Goal: Transaction & Acquisition: Purchase product/service

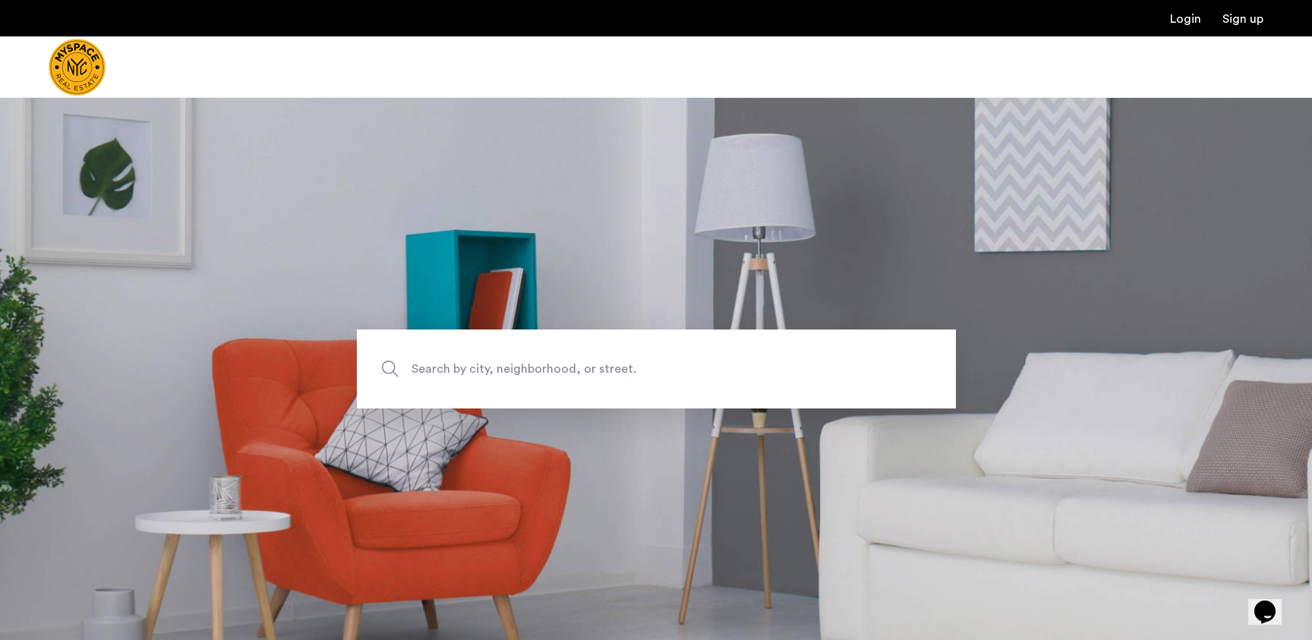
click at [89, 49] on img "Cazamio Logo" at bounding box center [77, 67] width 57 height 57
click at [250, 150] on section "Search by city, neighborhood, or street." at bounding box center [656, 368] width 1312 height 543
click at [95, 66] on img "Cazamio Logo" at bounding box center [77, 67] width 57 height 57
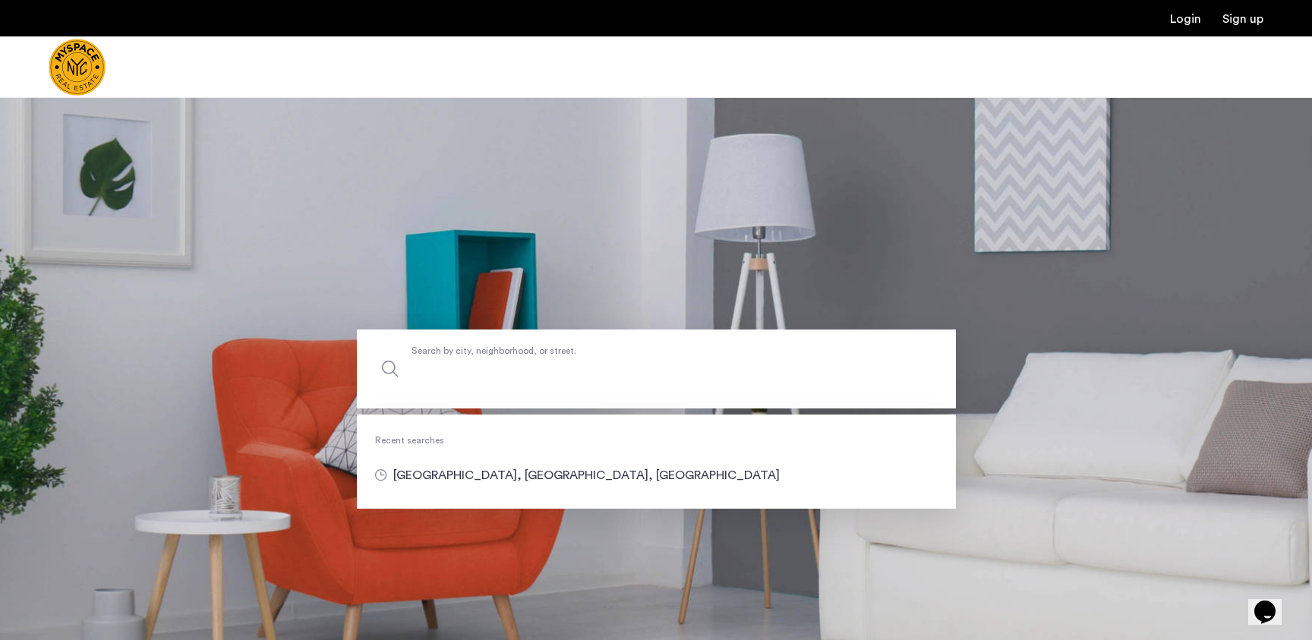
click at [470, 358] on label "Search by city, neighborhood, or street." at bounding box center [656, 369] width 599 height 79
click at [470, 358] on input "Search by city, neighborhood, or street." at bounding box center [656, 369] width 599 height 79
type input "**********"
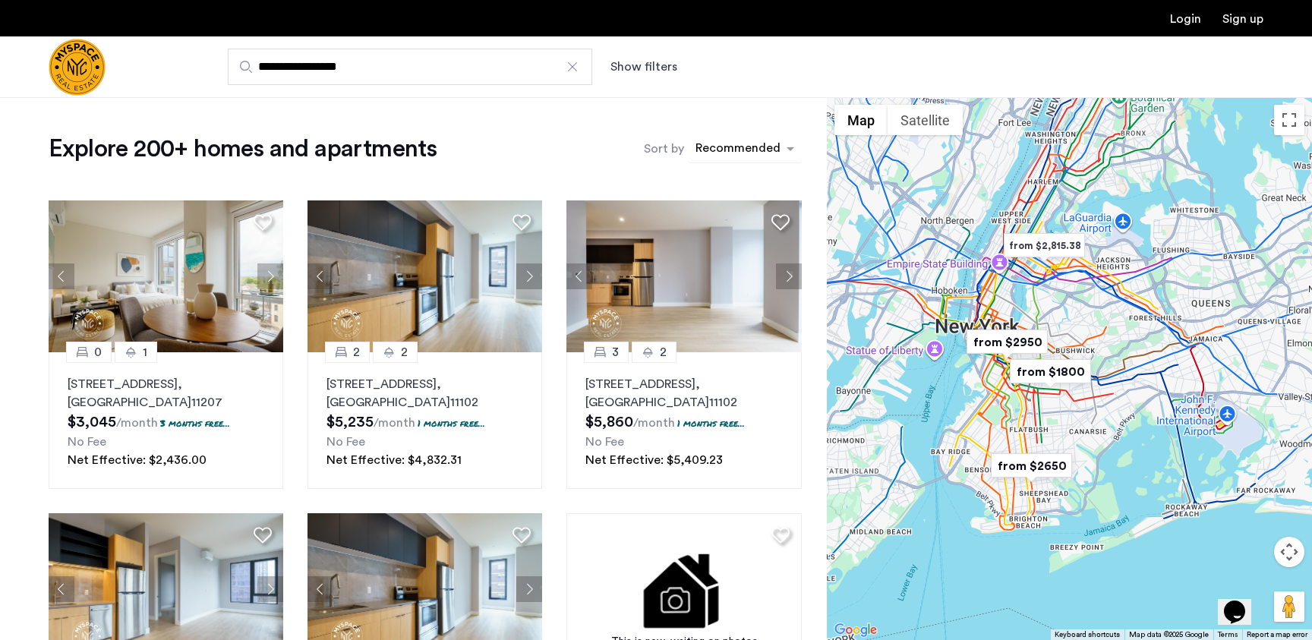
click at [738, 151] on div "sort-apartment" at bounding box center [738, 150] width 90 height 20
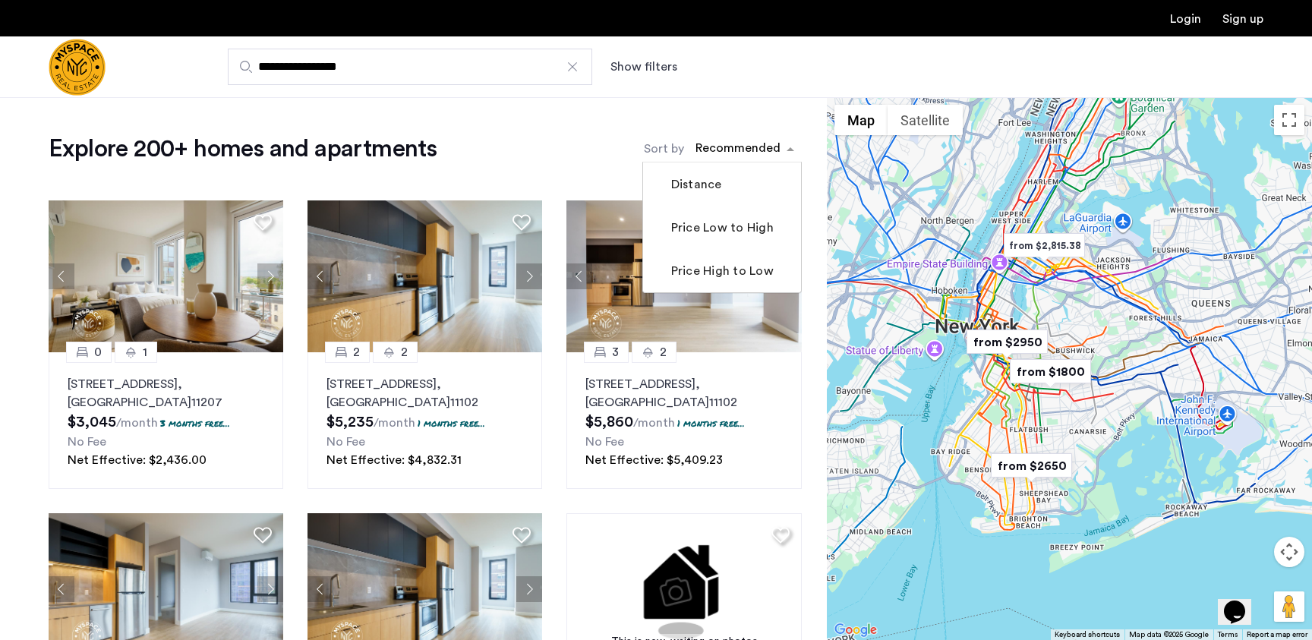
click at [592, 147] on div "Explore 200+ homes and apartments Sort by Recommended Distance Price Low to Hig…" at bounding box center [425, 149] width 753 height 30
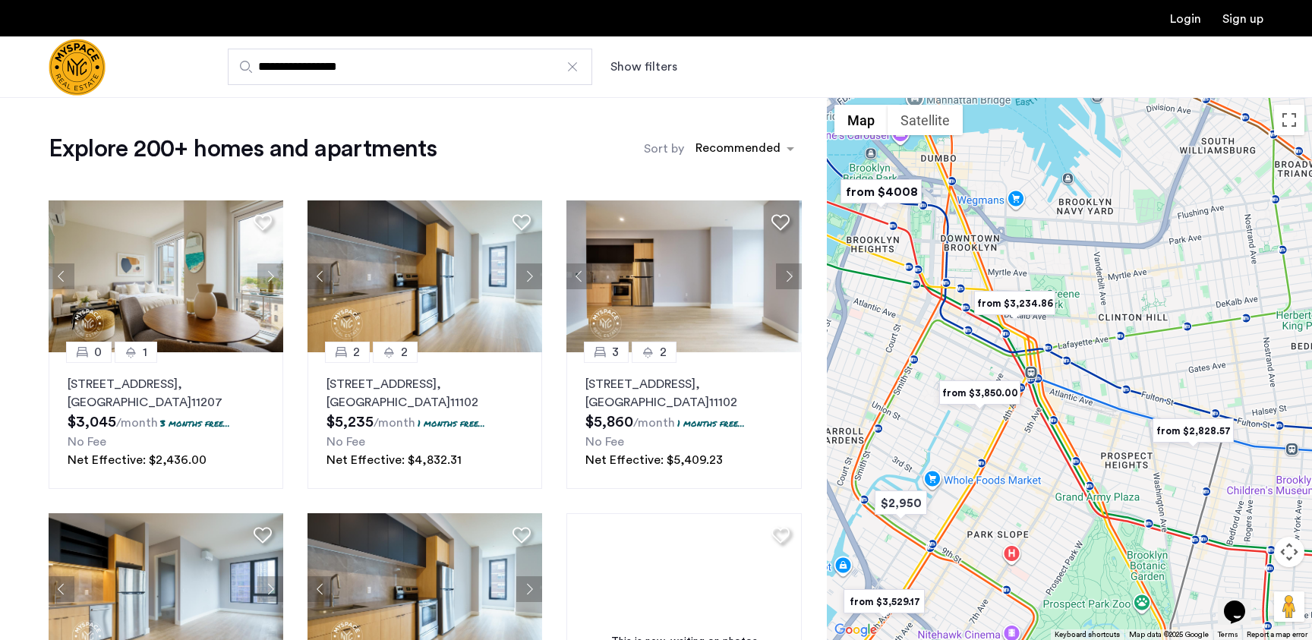
click at [1009, 309] on img "from $3,234.86" at bounding box center [1014, 303] width 93 height 34
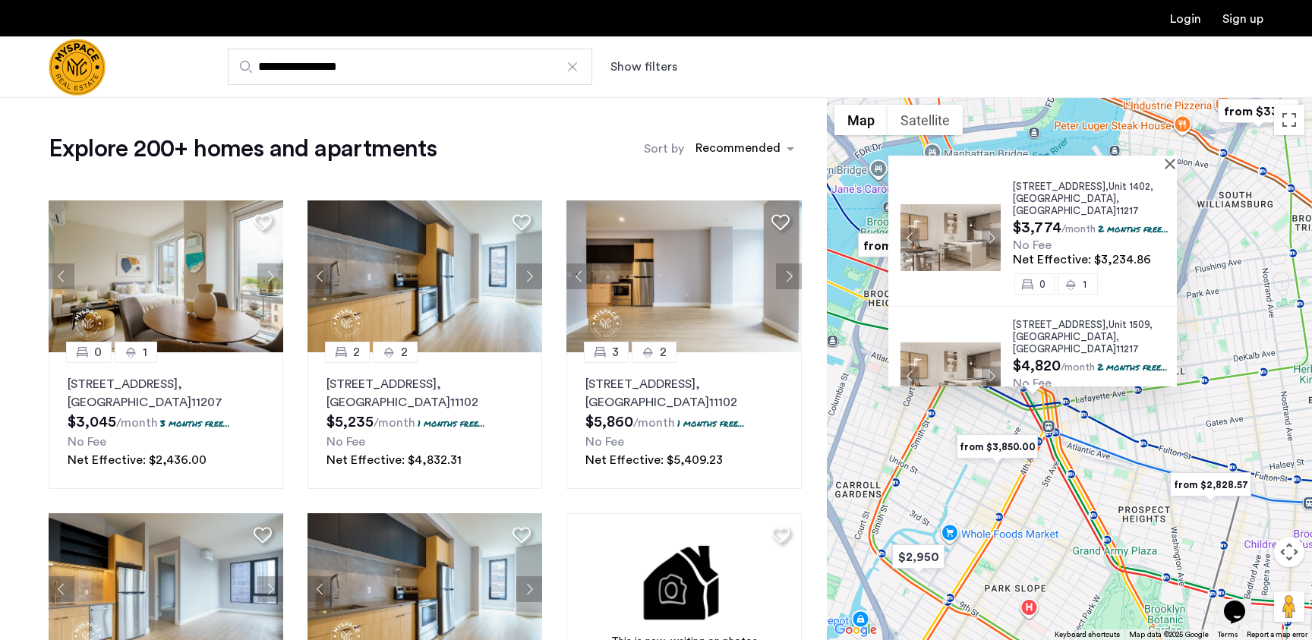
drag, startPoint x: 1090, startPoint y: 490, endPoint x: 1099, endPoint y: 480, distance: 14.0
click at [1099, 480] on div "20 Rockwell Place, Unit 1402, Brooklyn , NY 11217 $3,774 /month 2 months free..…" at bounding box center [1069, 368] width 485 height 543
click at [1005, 443] on img "from $3,850.00" at bounding box center [996, 447] width 93 height 34
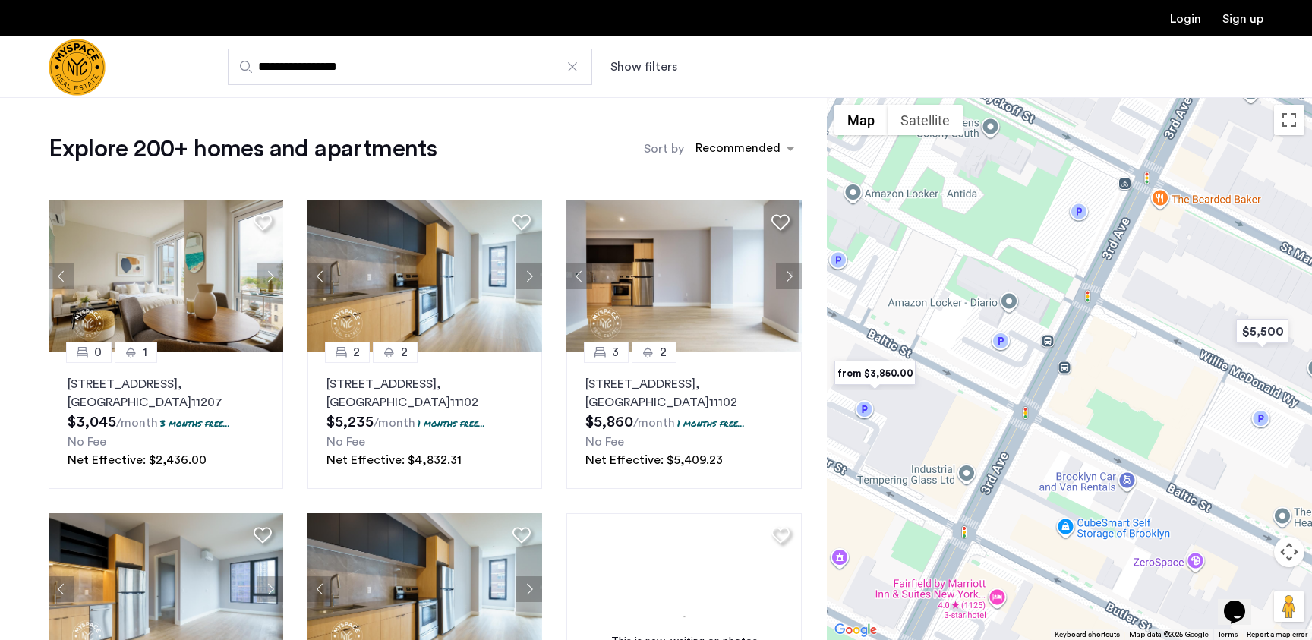
click at [872, 380] on img "from $3,850.00" at bounding box center [874, 373] width 93 height 34
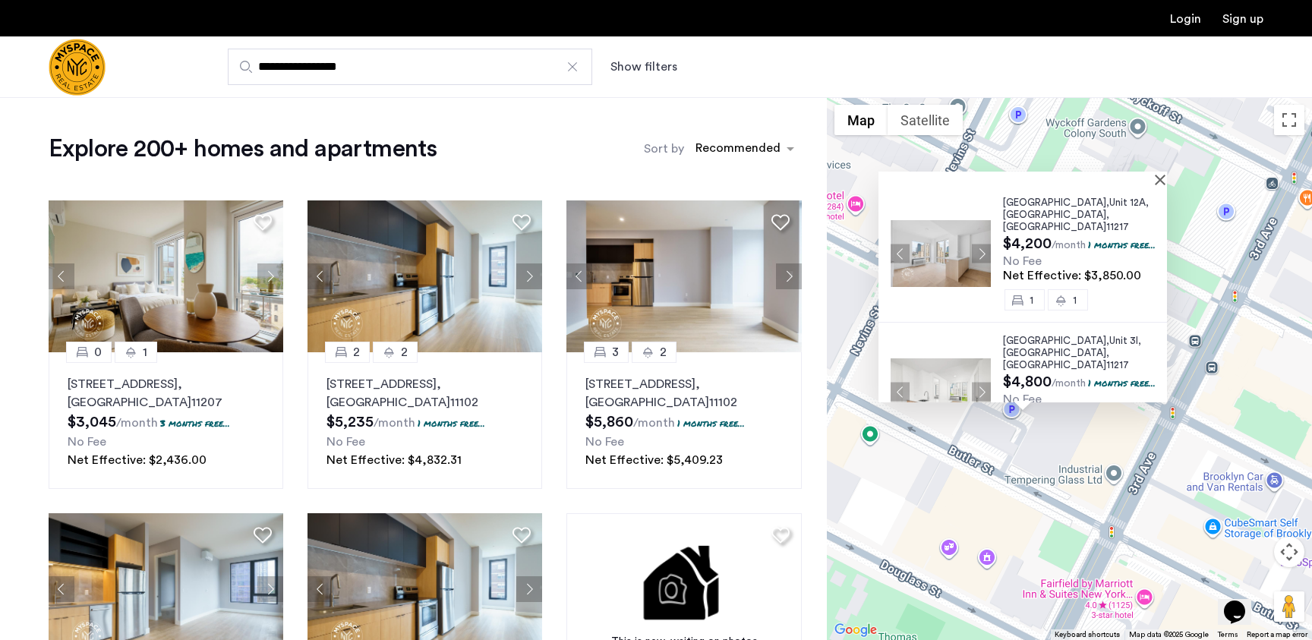
click at [1084, 483] on div "526 Baltic Street, Unit 12A, Brooklyn , NY 11217 $4,200 /month 1 months free...…" at bounding box center [1069, 368] width 485 height 543
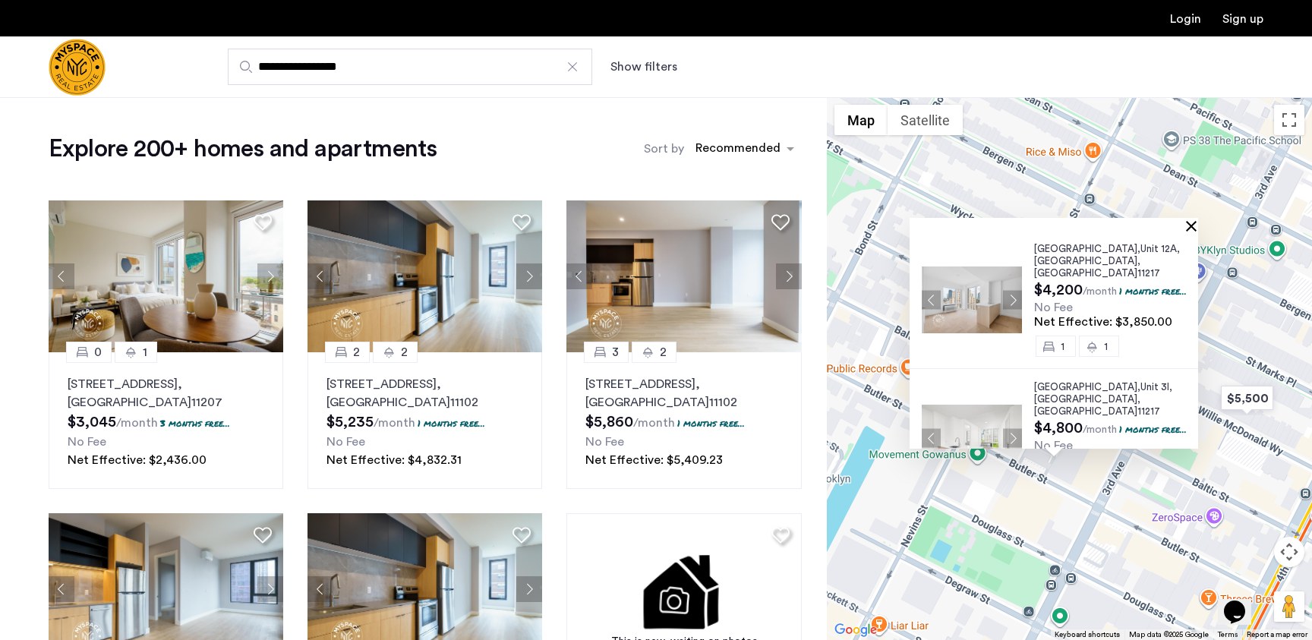
click at [1200, 225] on button "Close" at bounding box center [1194, 225] width 11 height 11
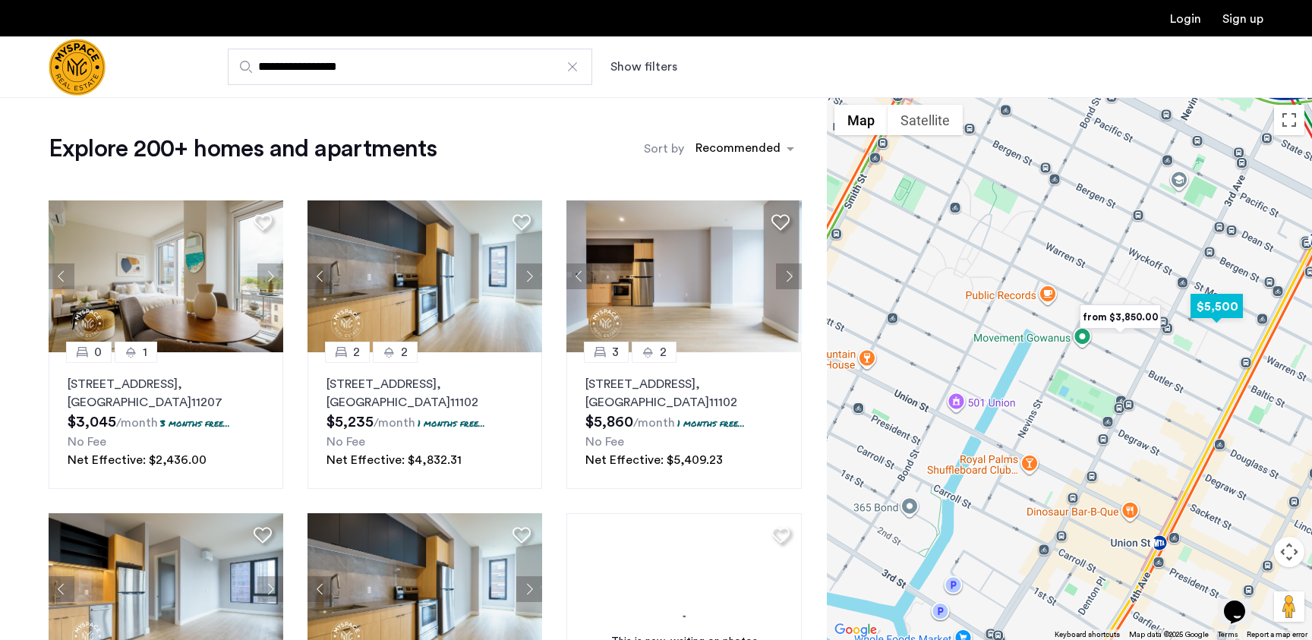
drag, startPoint x: 1194, startPoint y: 305, endPoint x: 1047, endPoint y: 317, distance: 147.0
click at [1184, 320] on img "$5,500" at bounding box center [1216, 306] width 65 height 34
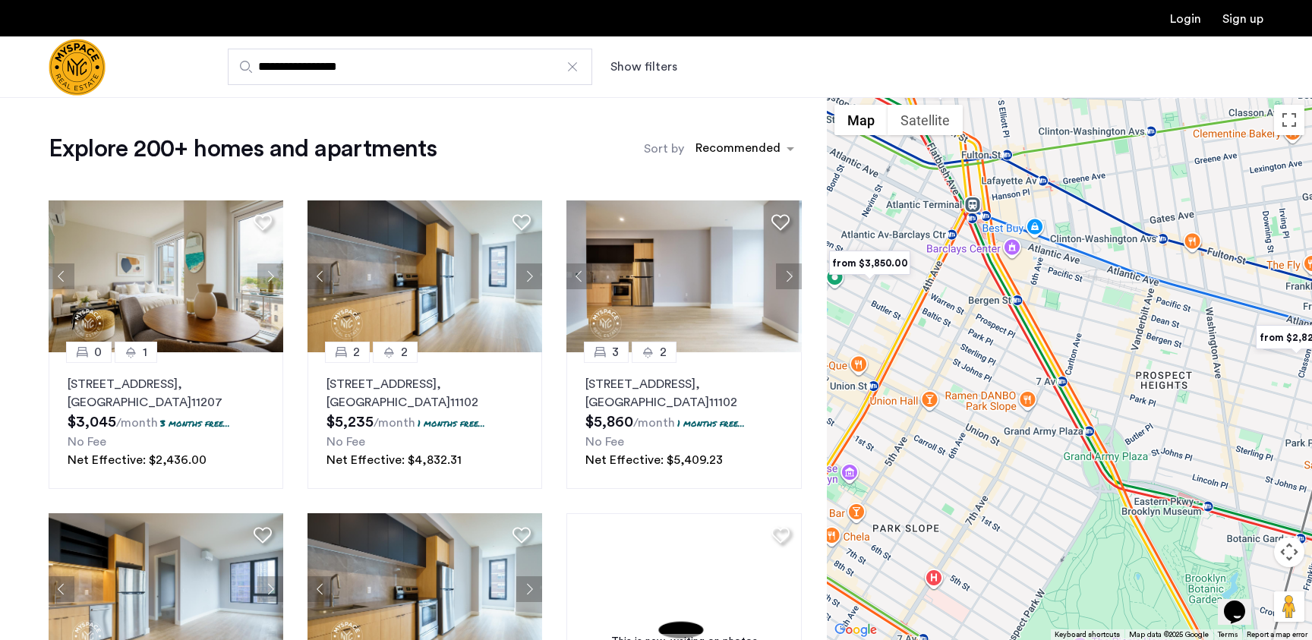
drag, startPoint x: 1137, startPoint y: 358, endPoint x: 950, endPoint y: 289, distance: 199.9
click at [950, 289] on div at bounding box center [1069, 368] width 485 height 543
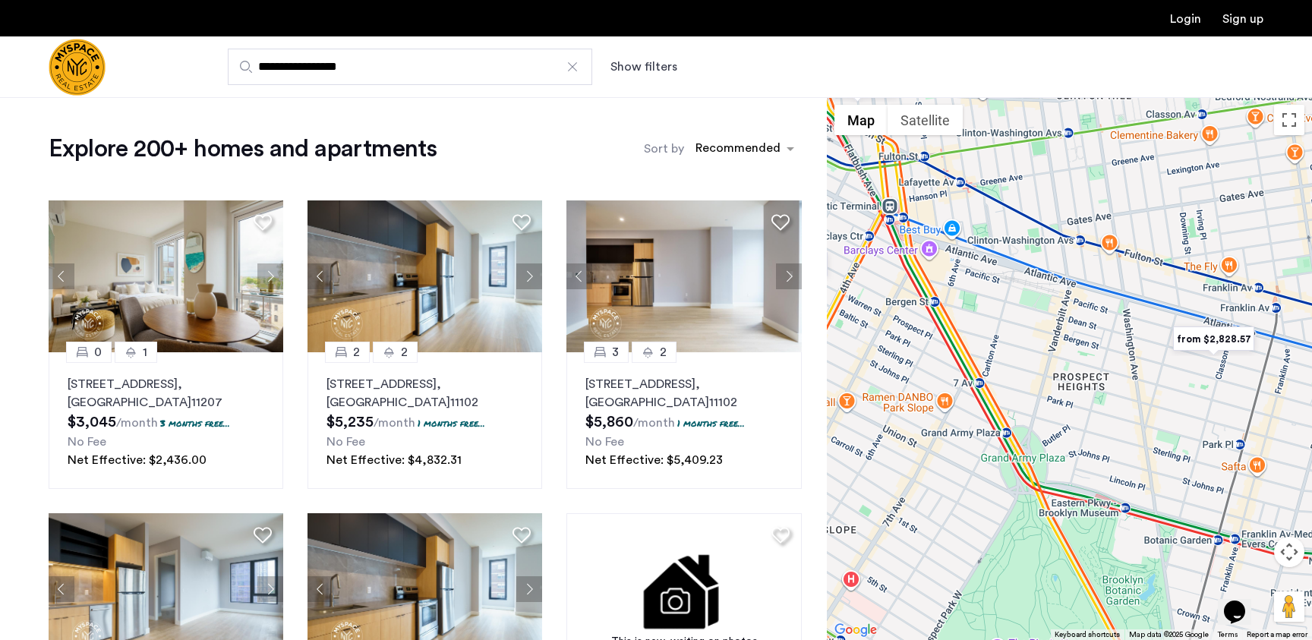
drag, startPoint x: 1131, startPoint y: 316, endPoint x: 1110, endPoint y: 360, distance: 48.9
click at [1110, 360] on div at bounding box center [1069, 368] width 485 height 543
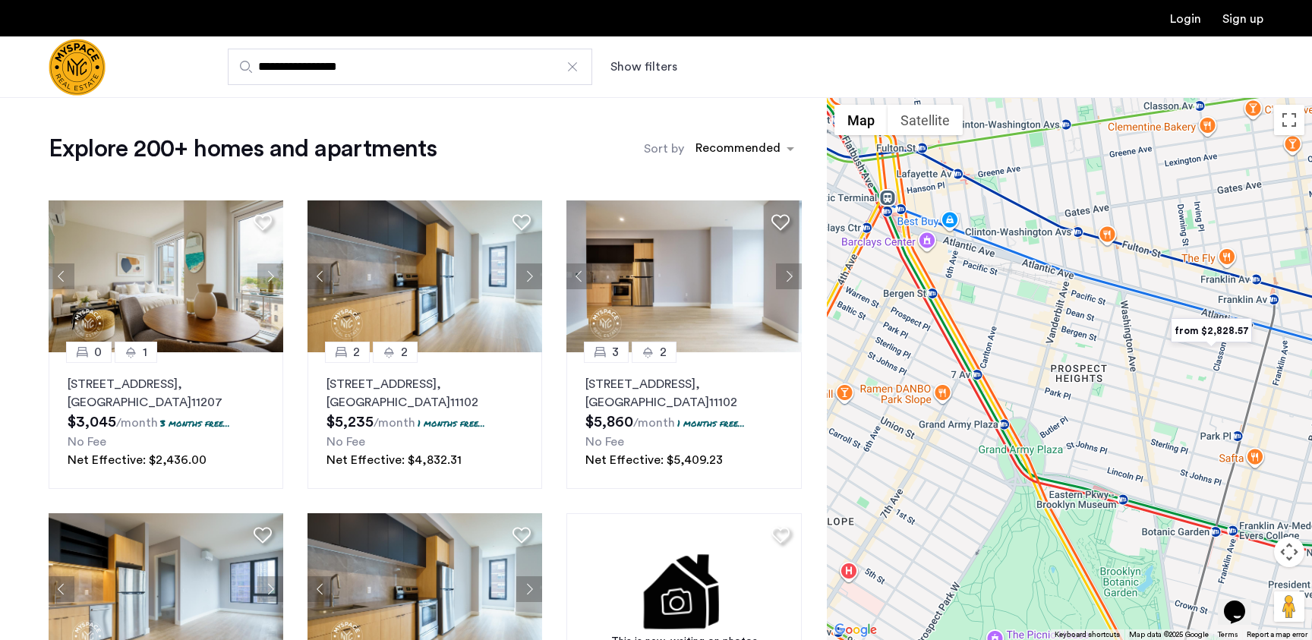
click at [1206, 326] on img "from $2,828.57" at bounding box center [1211, 331] width 93 height 34
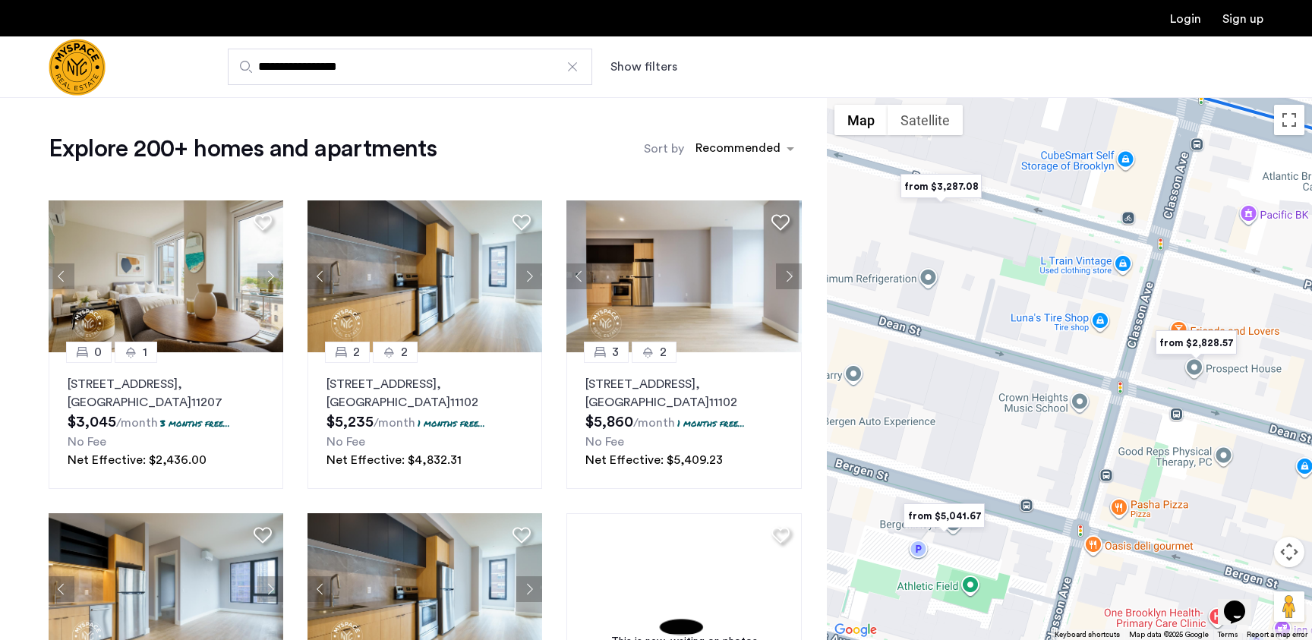
click at [1185, 349] on img "from $2,828.57" at bounding box center [1195, 343] width 93 height 34
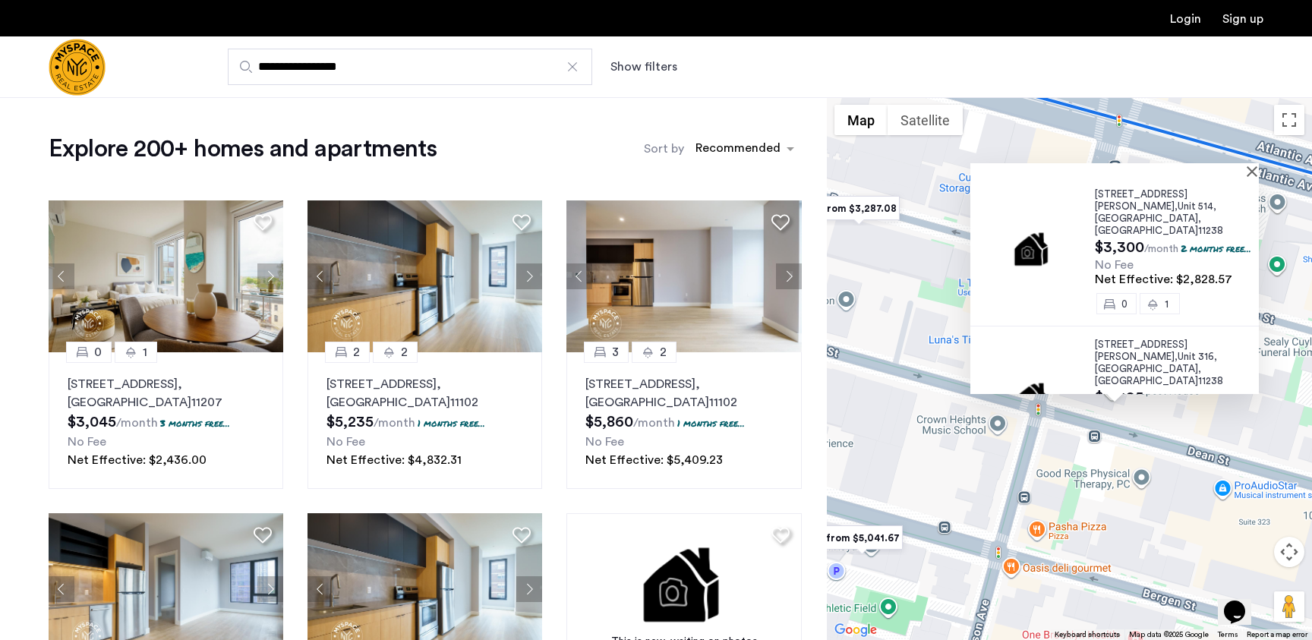
click at [1255, 174] on div at bounding box center [1114, 169] width 289 height 13
click at [1259, 167] on button "Close" at bounding box center [1255, 171] width 11 height 11
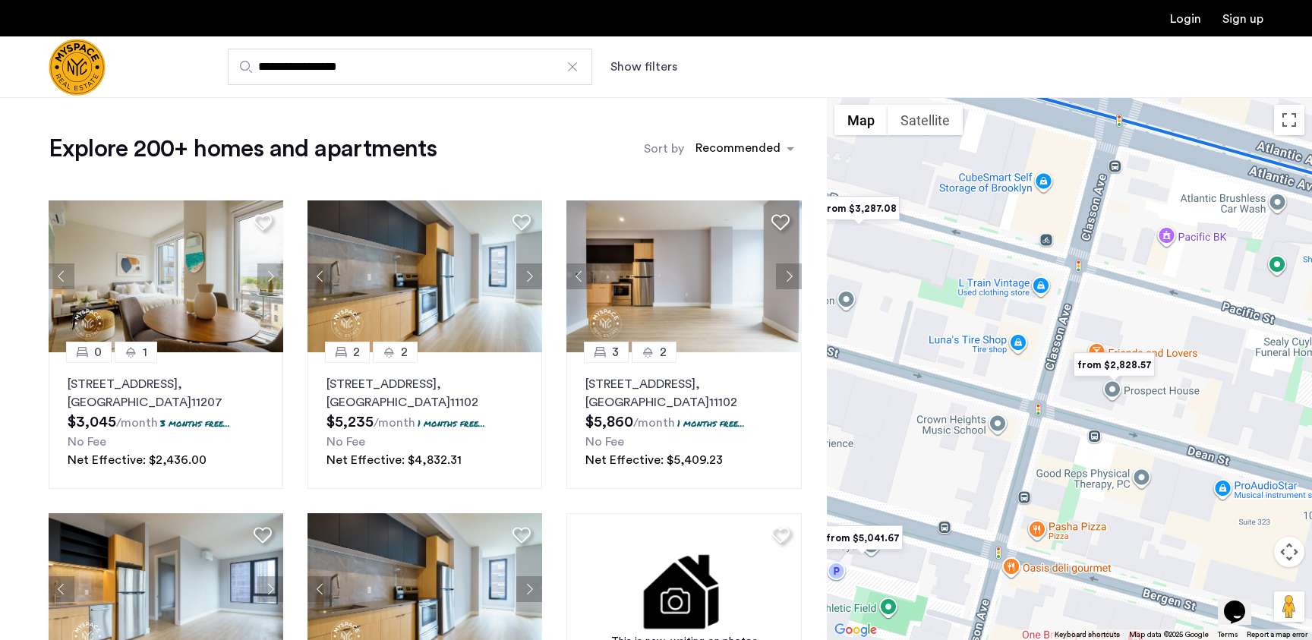
click at [898, 535] on img "from $5,041.67" at bounding box center [861, 538] width 93 height 34
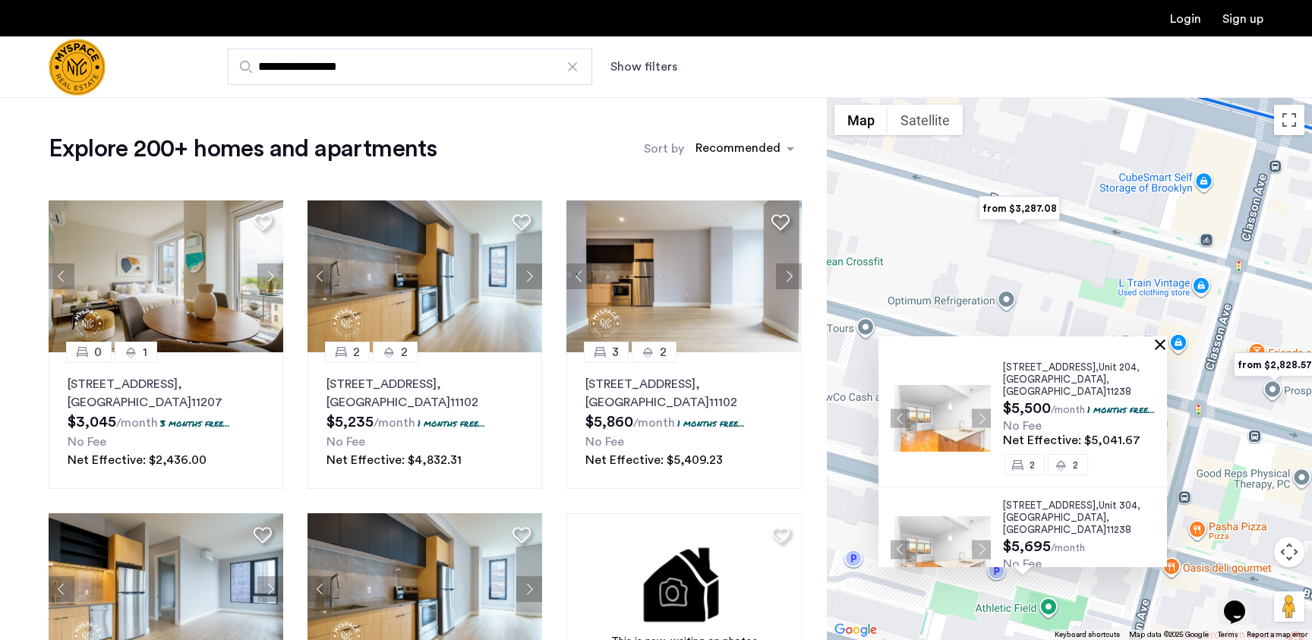
click at [1165, 345] on button "Close" at bounding box center [1163, 344] width 11 height 11
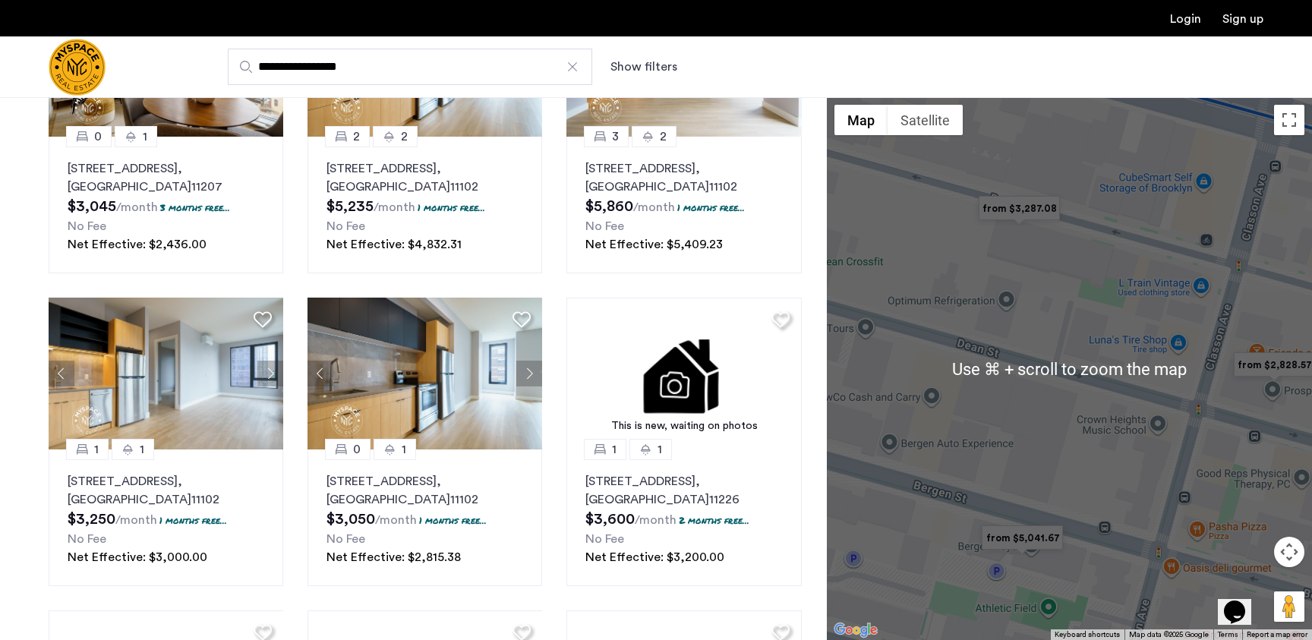
scroll to position [224, 0]
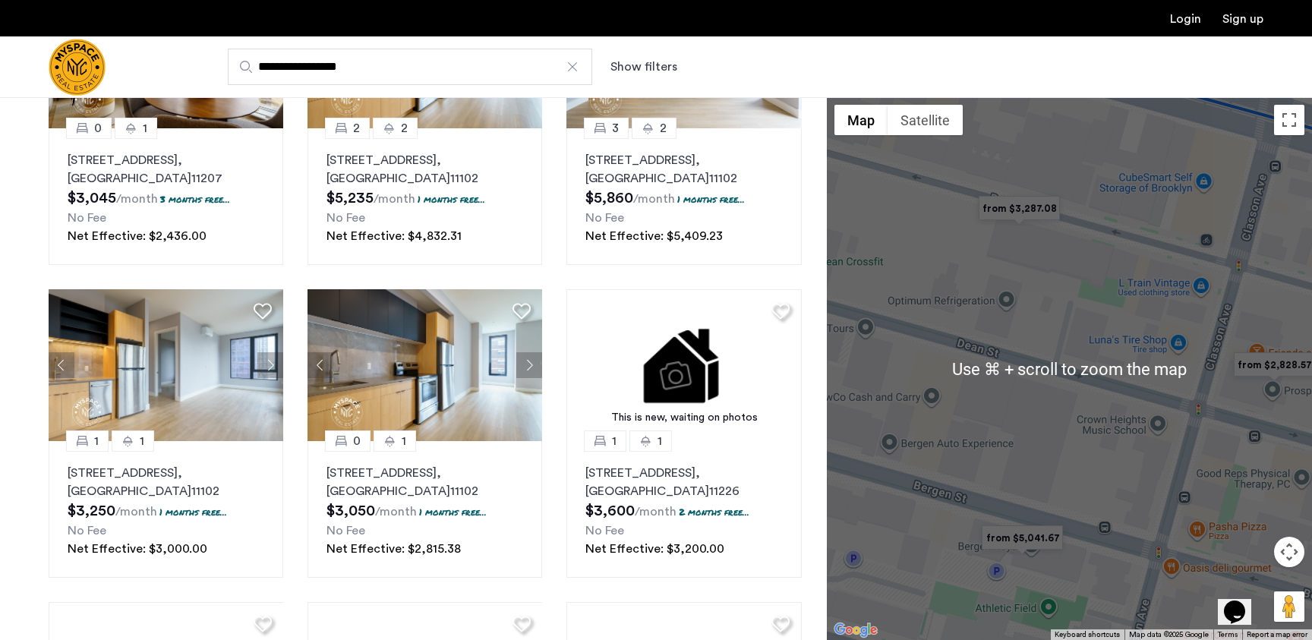
click at [1026, 396] on div "To navigate, press the arrow keys." at bounding box center [1069, 368] width 485 height 543
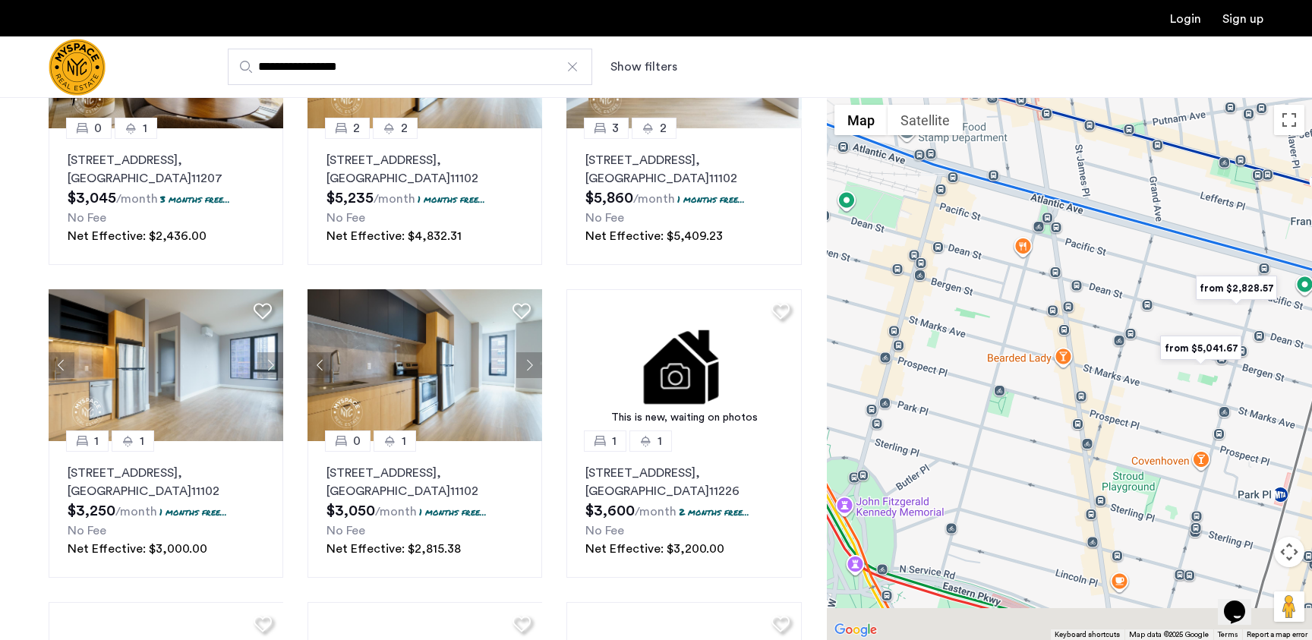
drag, startPoint x: 958, startPoint y: 408, endPoint x: 1134, endPoint y: 338, distance: 189.8
click at [1136, 338] on div at bounding box center [1069, 368] width 485 height 543
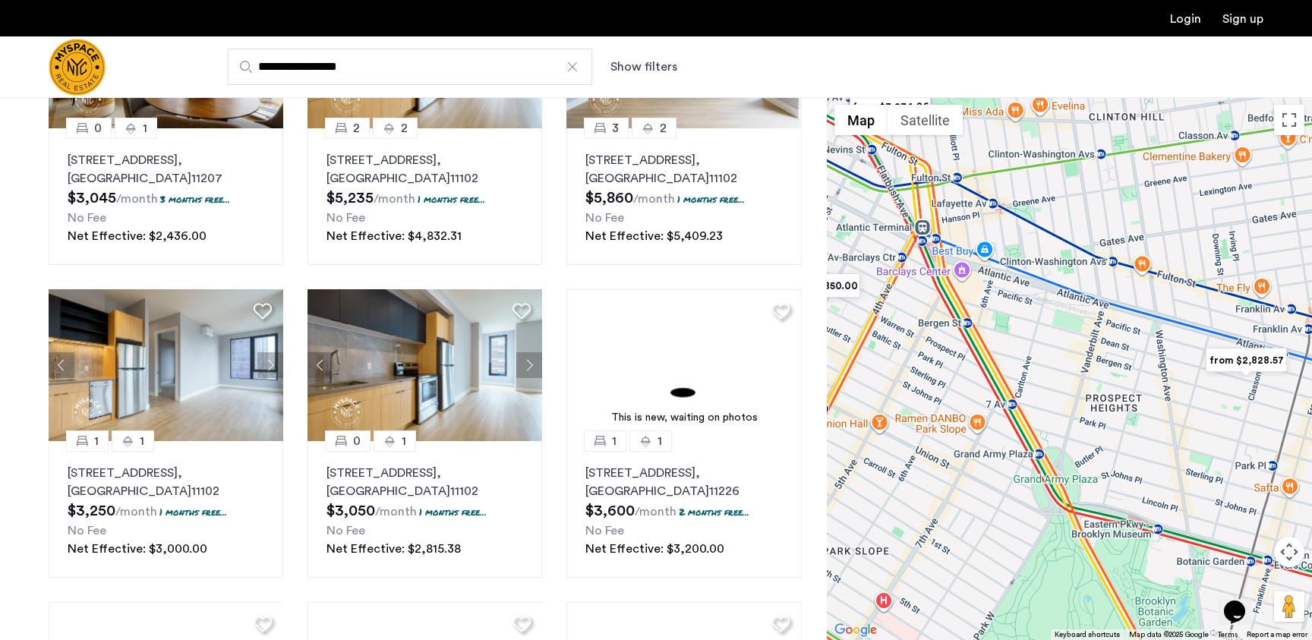
drag, startPoint x: 1004, startPoint y: 352, endPoint x: 1066, endPoint y: 390, distance: 73.3
click at [1066, 396] on div at bounding box center [1069, 368] width 485 height 543
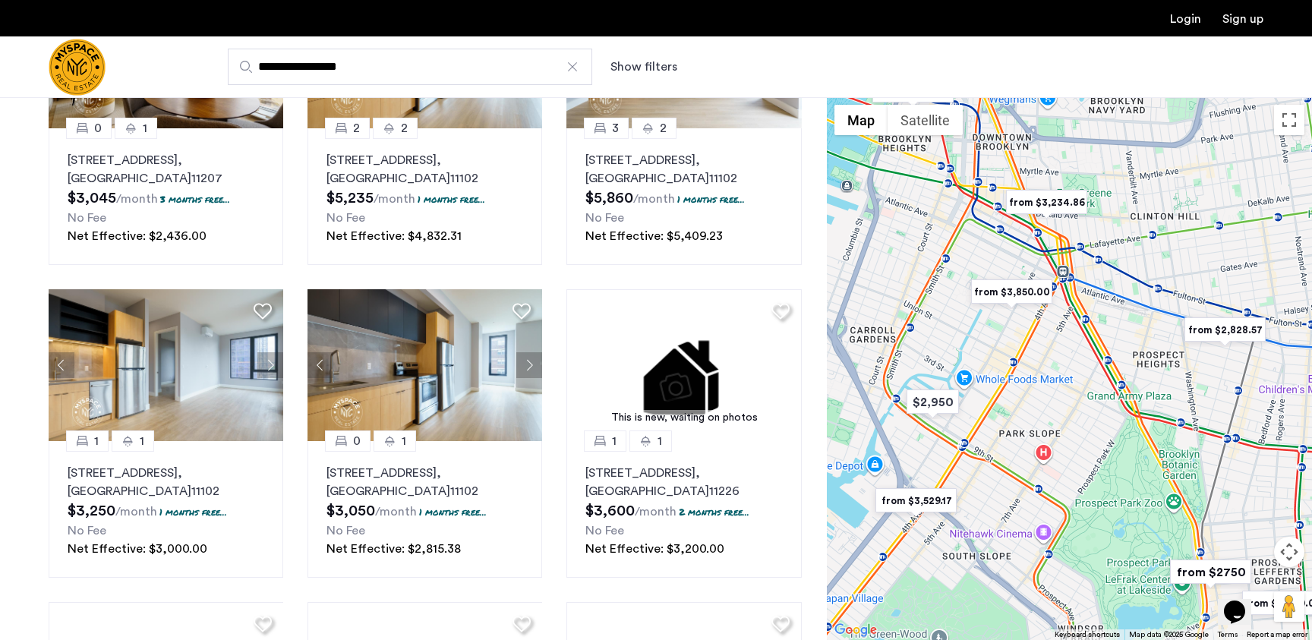
drag, startPoint x: 1038, startPoint y: 481, endPoint x: 1109, endPoint y: 446, distance: 79.5
click at [1109, 446] on div at bounding box center [1069, 368] width 485 height 543
click at [922, 503] on img "from $3,529.17" at bounding box center [915, 501] width 93 height 34
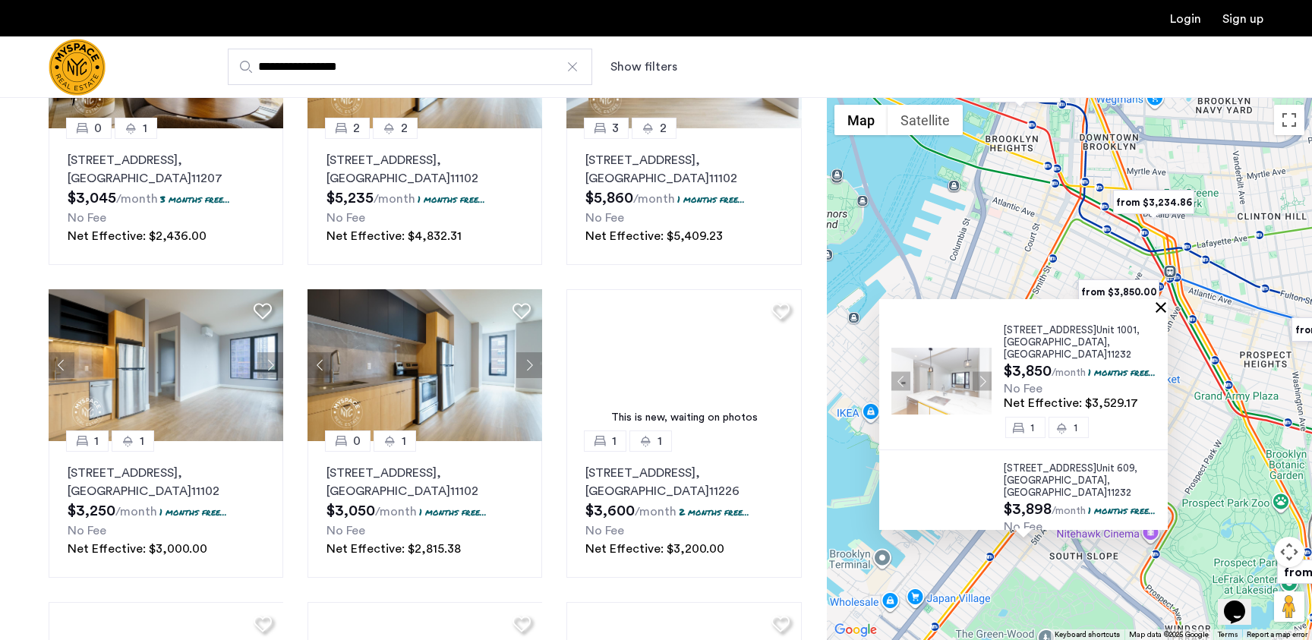
click at [1167, 307] on button "Close" at bounding box center [1164, 306] width 11 height 11
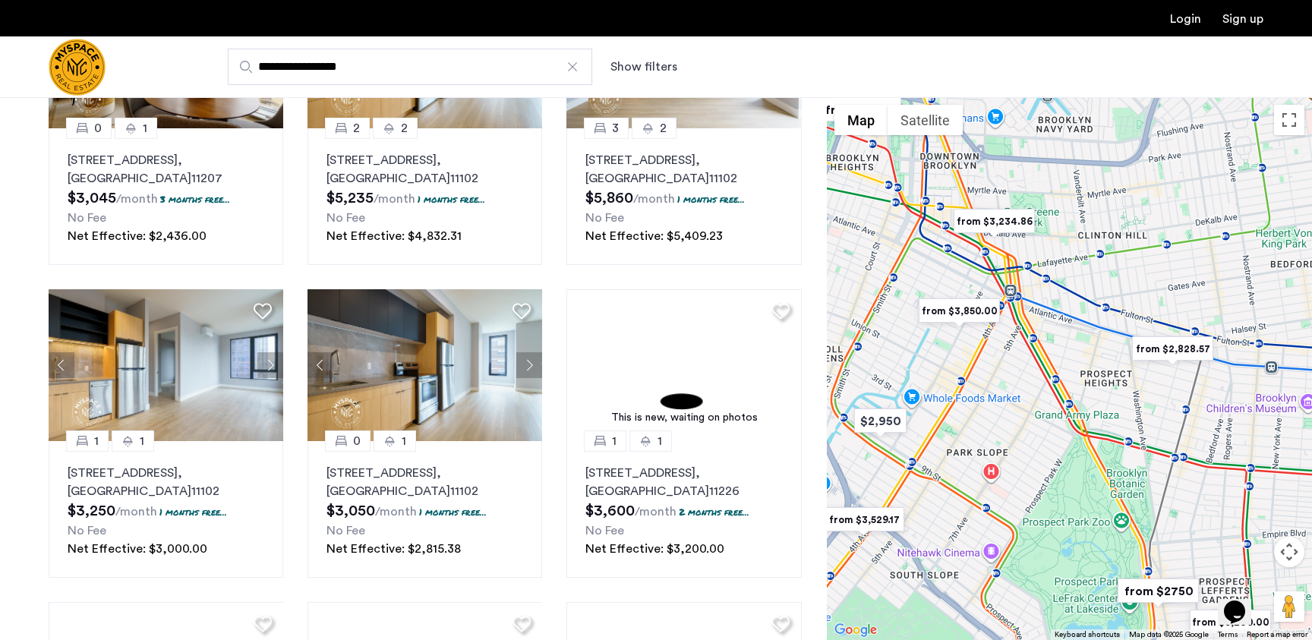
drag, startPoint x: 1172, startPoint y: 389, endPoint x: 1011, endPoint y: 408, distance: 162.1
click at [1011, 408] on div at bounding box center [1069, 368] width 485 height 543
click at [966, 310] on img "from $3,850.00" at bounding box center [958, 311] width 93 height 34
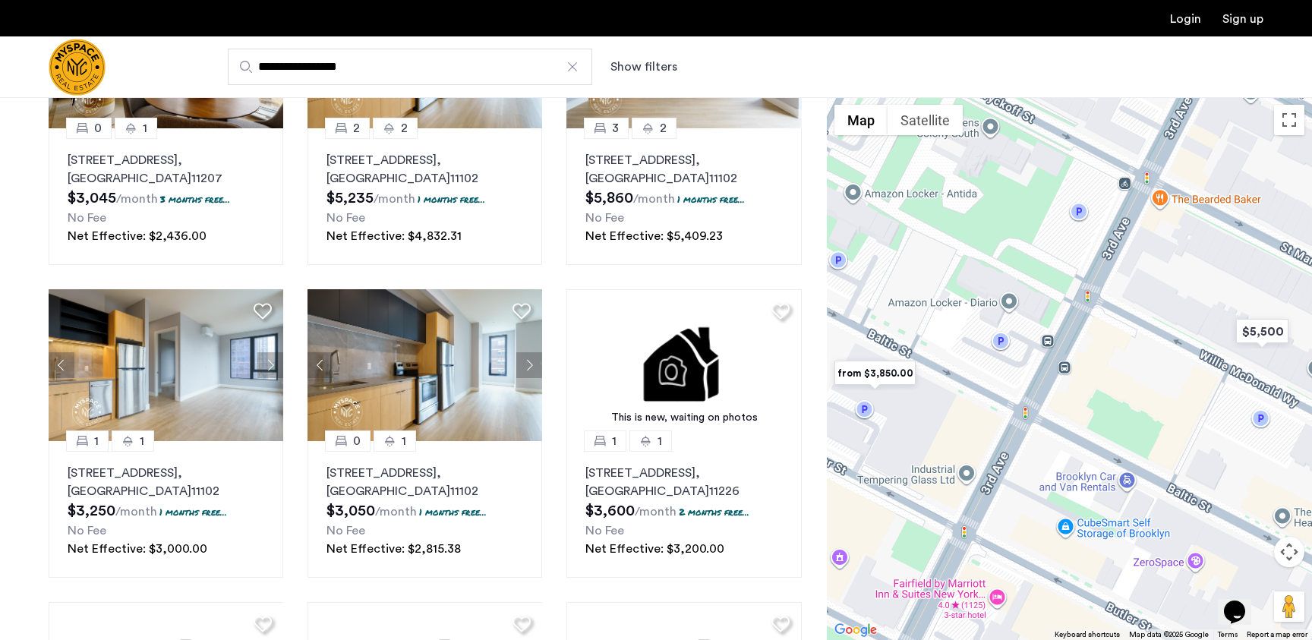
click at [888, 367] on img "from $3,850.00" at bounding box center [874, 373] width 93 height 34
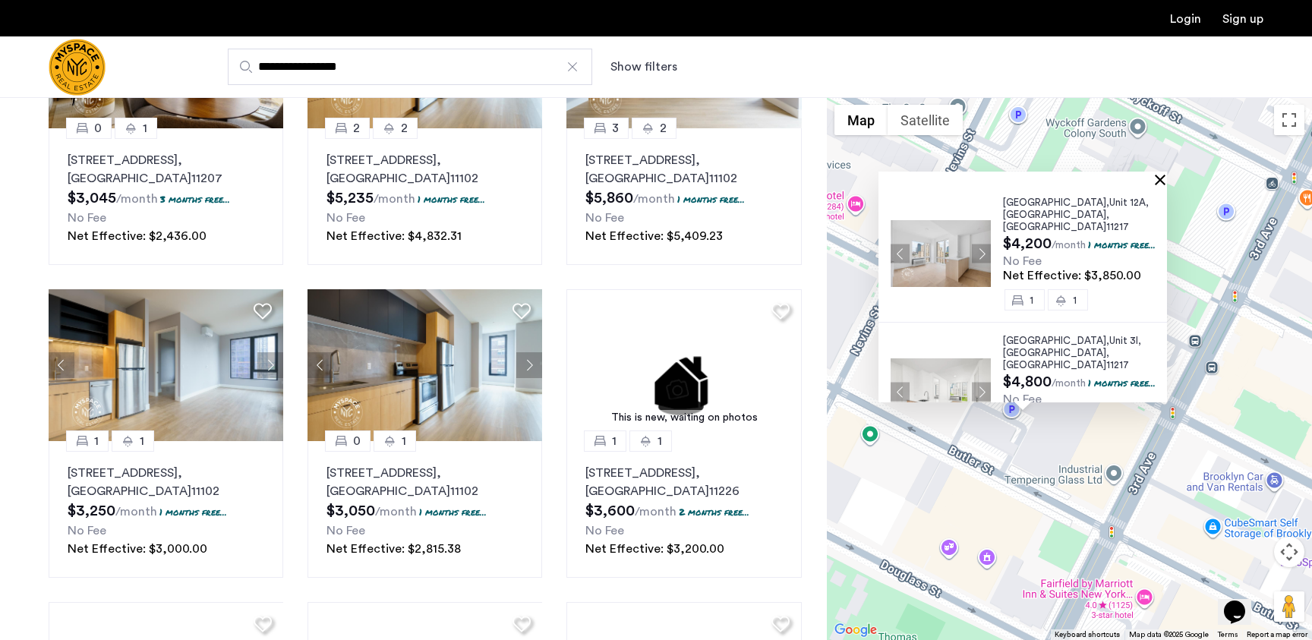
click at [1165, 180] on button "Close" at bounding box center [1163, 179] width 11 height 11
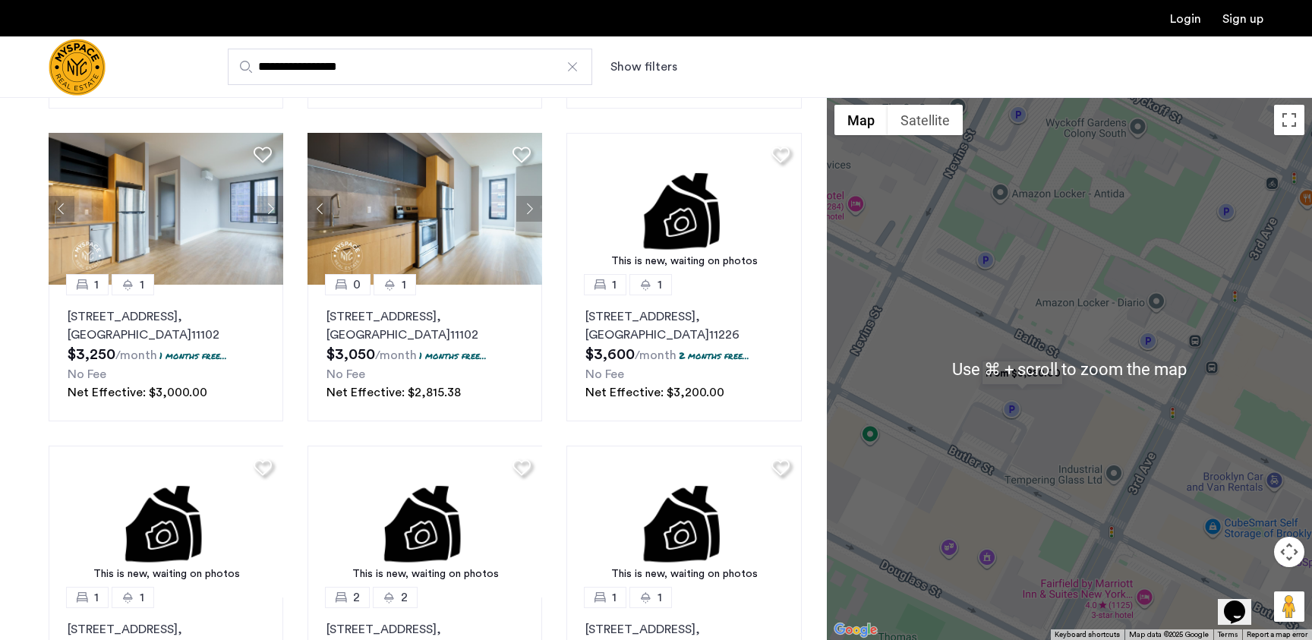
scroll to position [484, 0]
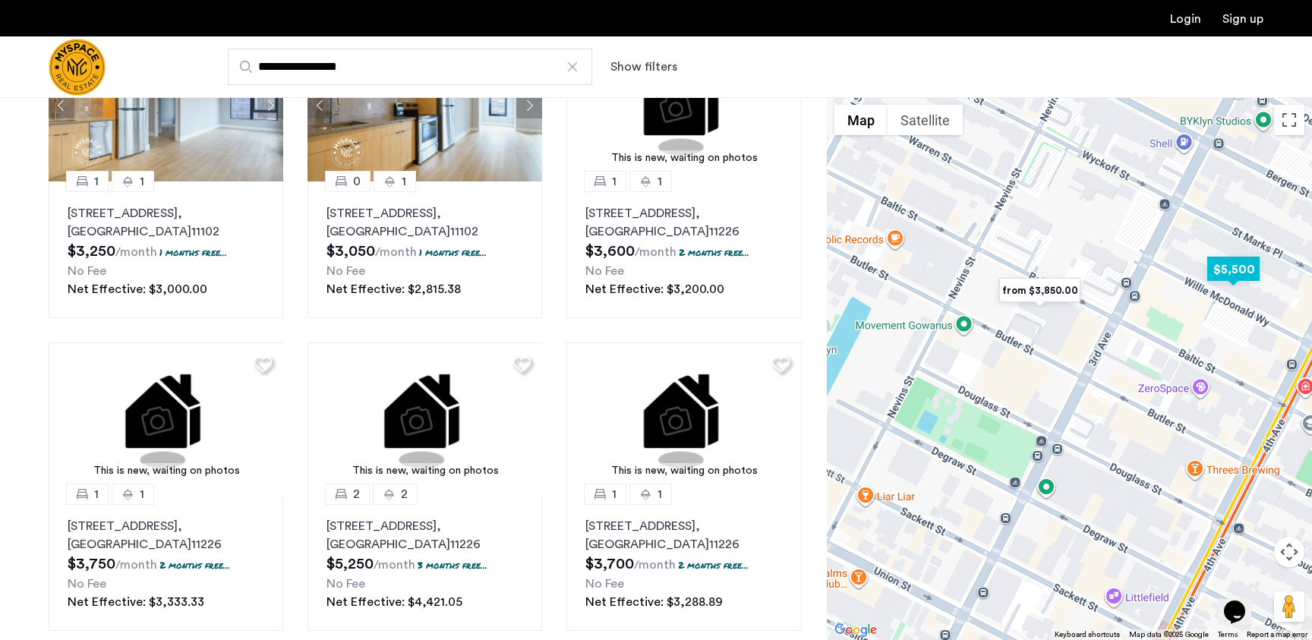
click at [1239, 266] on img "$5,500" at bounding box center [1233, 269] width 65 height 34
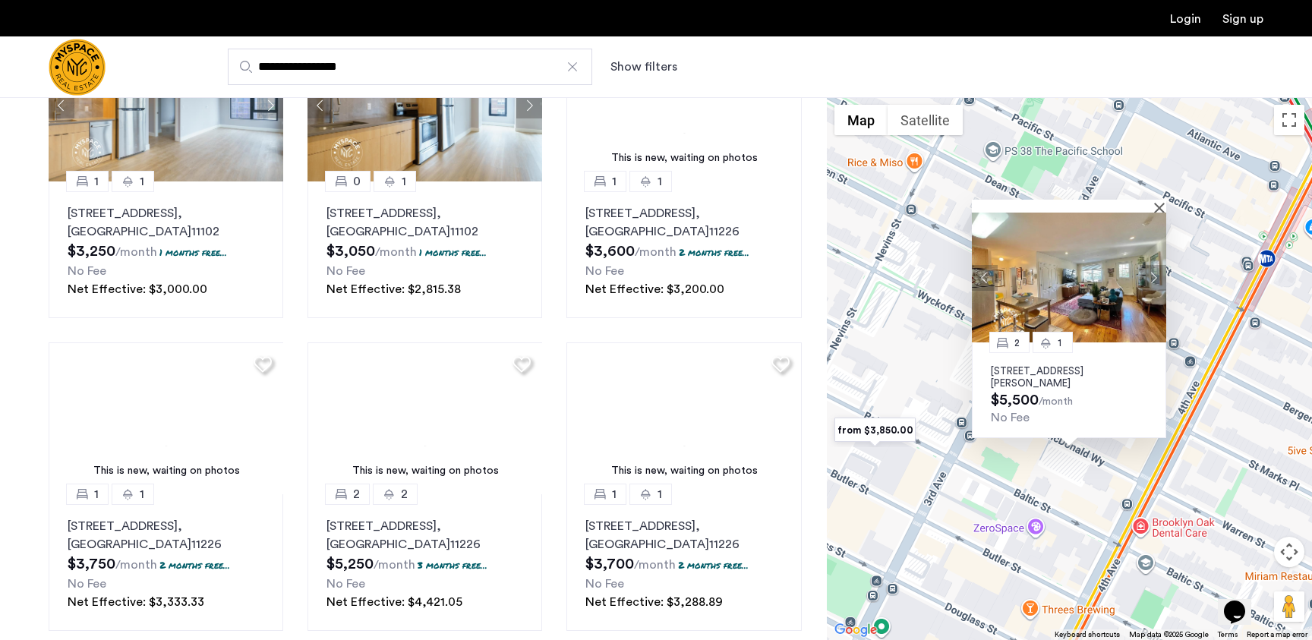
click at [1130, 275] on img at bounding box center [1069, 278] width 194 height 130
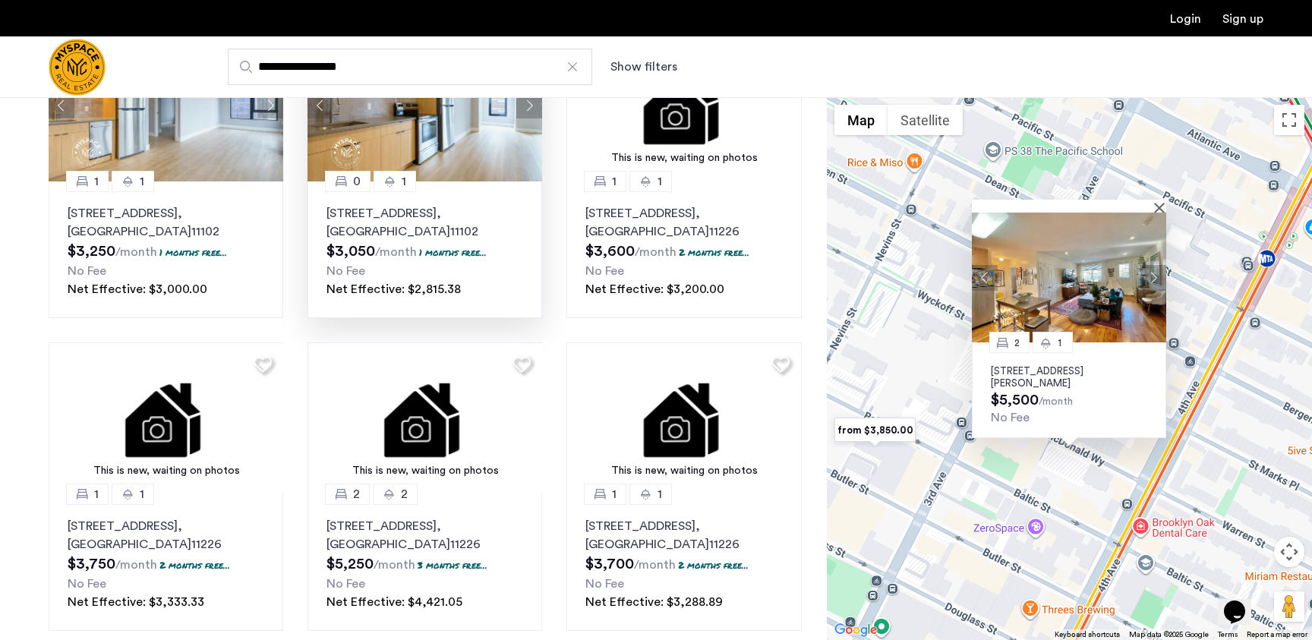
scroll to position [0, 0]
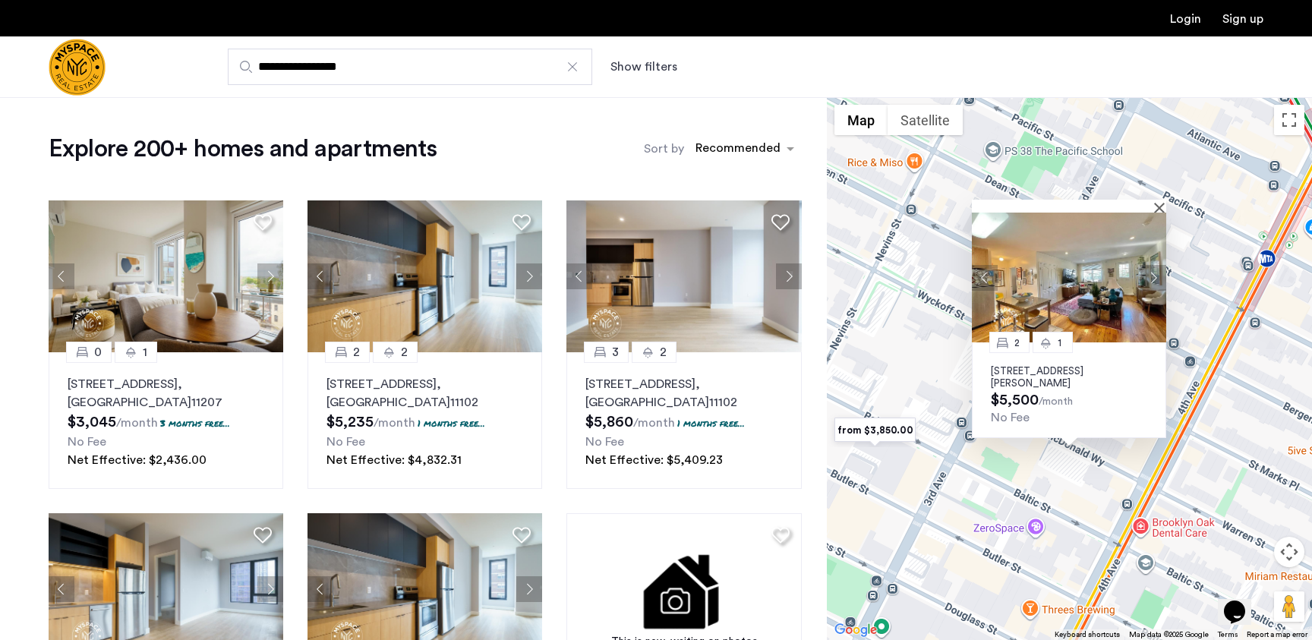
click at [661, 155] on label "Sort by" at bounding box center [664, 149] width 40 height 18
click at [695, 155] on input "Sort by" at bounding box center [695, 151] width 0 height 11
click at [660, 146] on label "Sort by" at bounding box center [664, 149] width 40 height 18
click at [695, 146] on input "Sort by" at bounding box center [695, 151] width 0 height 11
click at [635, 68] on button "Show filters" at bounding box center [643, 67] width 67 height 18
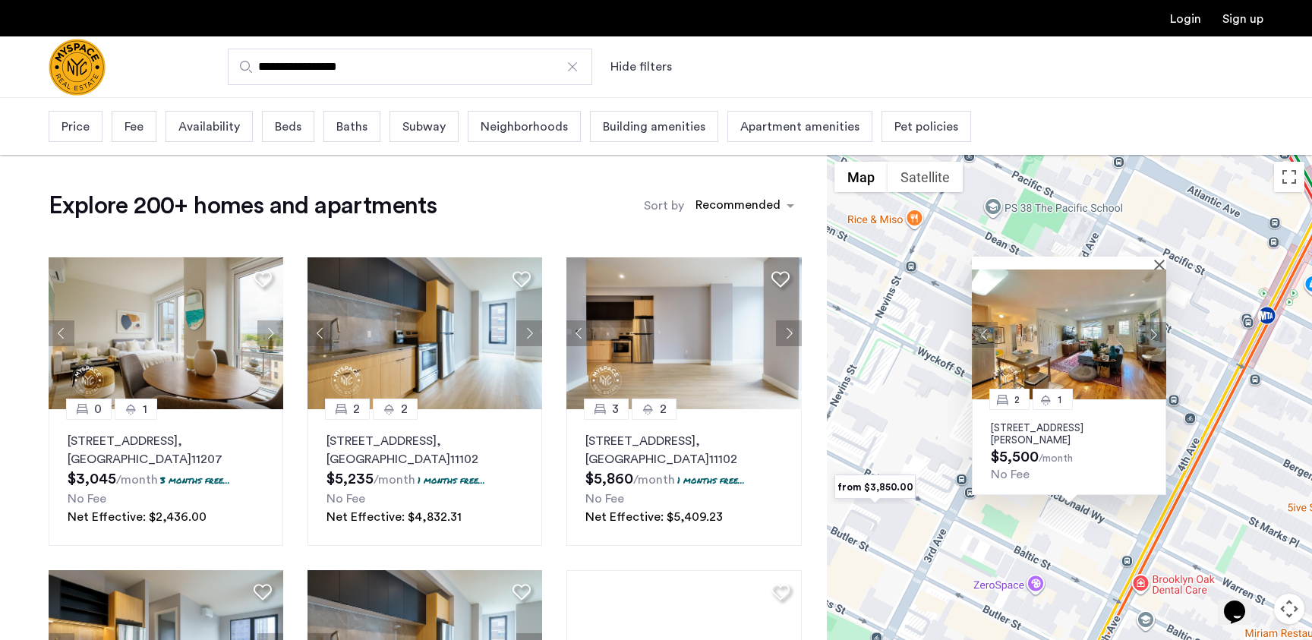
click at [286, 134] on span "Beds" at bounding box center [288, 127] width 27 height 18
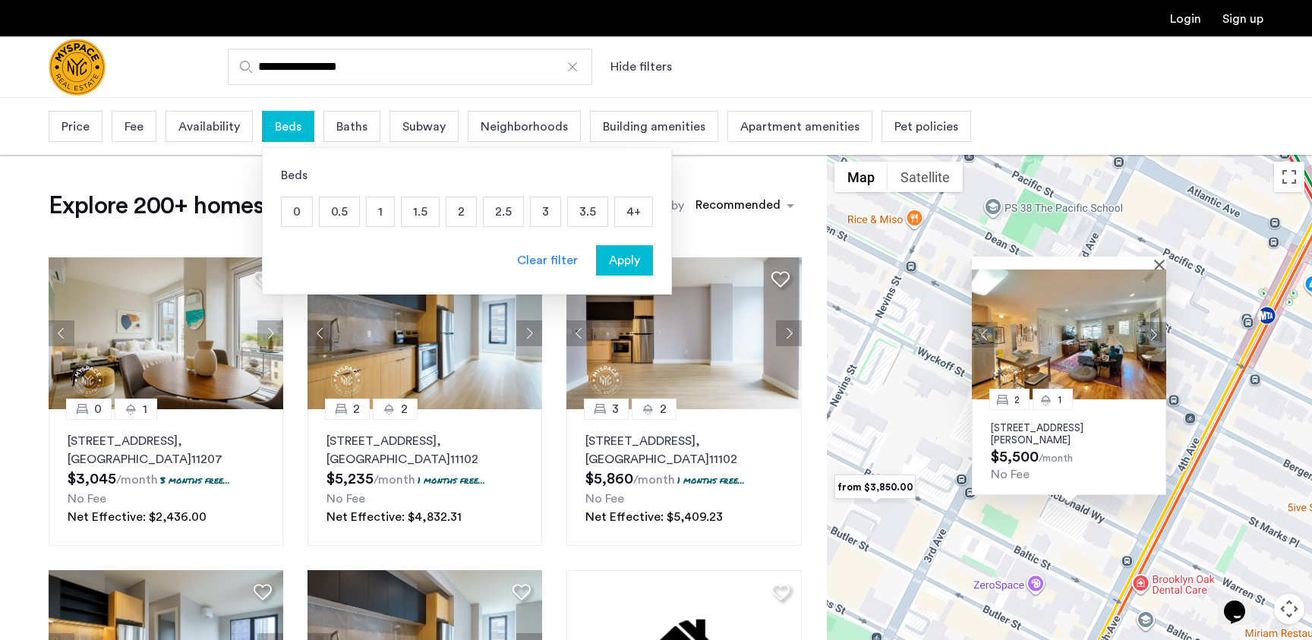
click at [535, 213] on p "3" at bounding box center [546, 211] width 30 height 29
click at [635, 260] on span "Apply" at bounding box center [624, 260] width 31 height 18
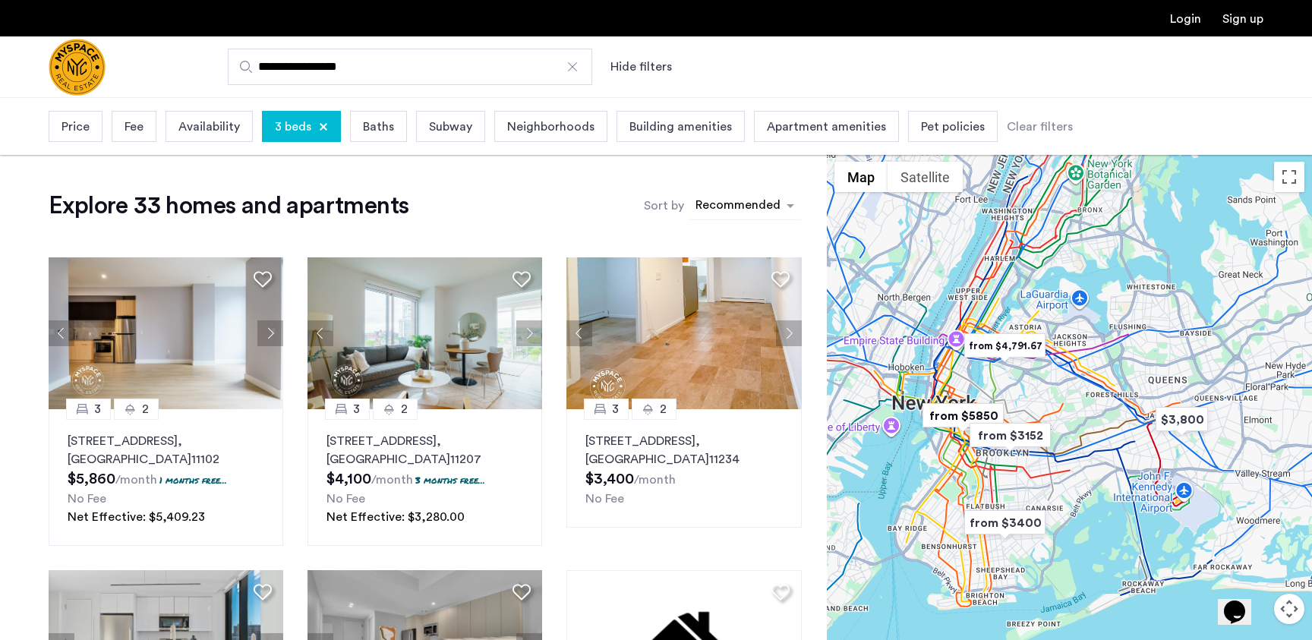
click at [747, 213] on div "sort-apartment" at bounding box center [738, 207] width 90 height 20
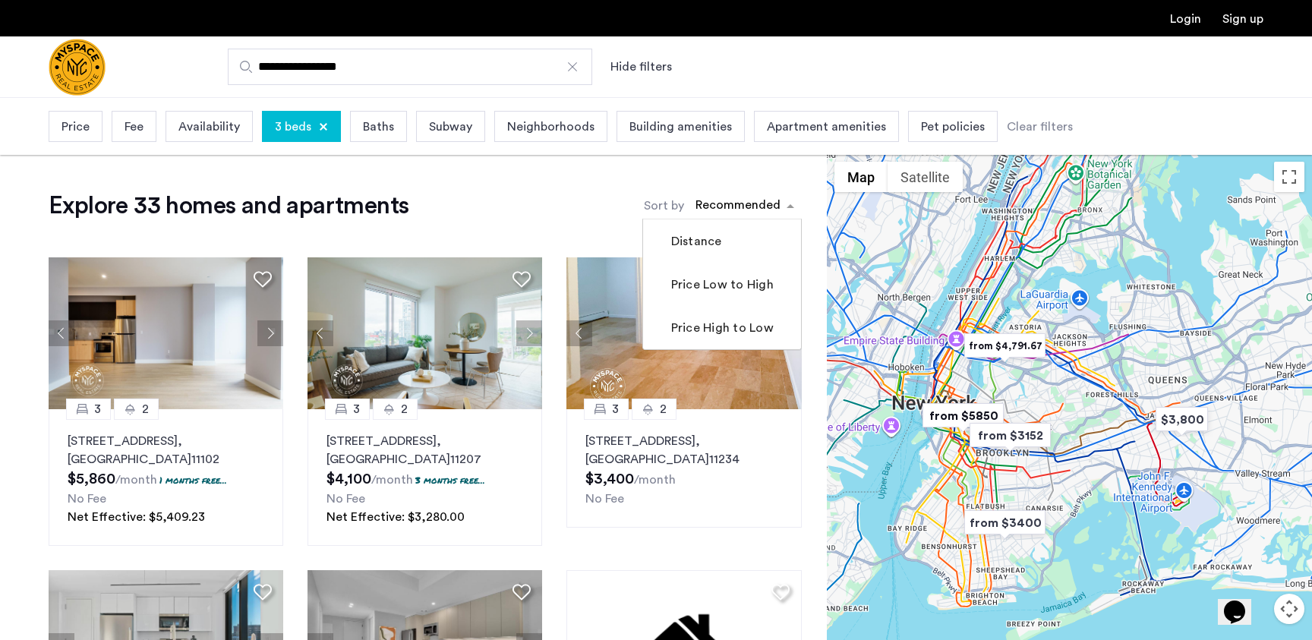
click at [544, 200] on div "Explore 33 homes and apartments Sort by Recommended Distance Price Low to High …" at bounding box center [425, 206] width 753 height 30
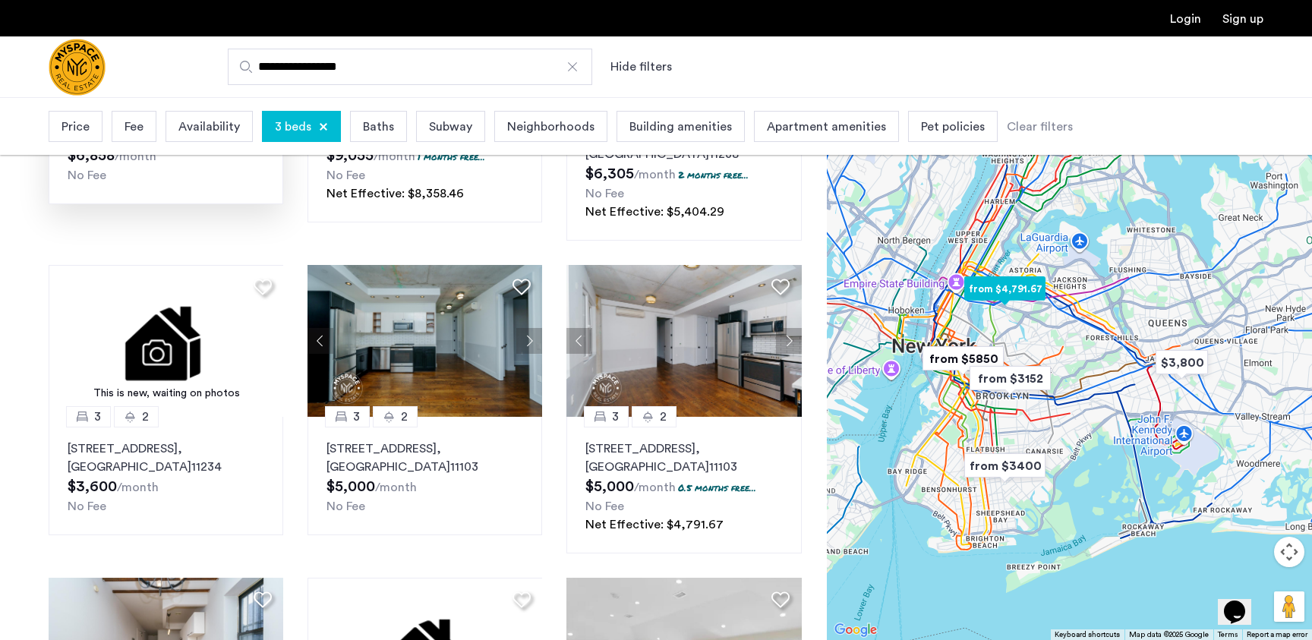
scroll to position [654, 0]
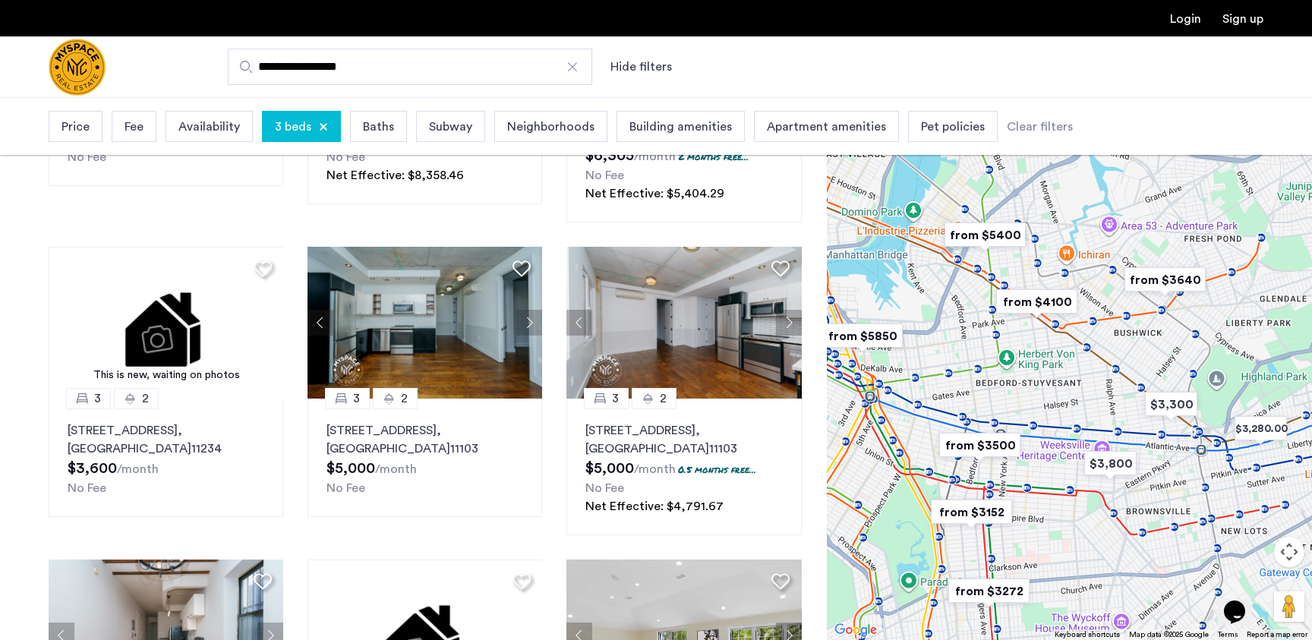
click at [979, 448] on img "from $3500" at bounding box center [979, 445] width 93 height 34
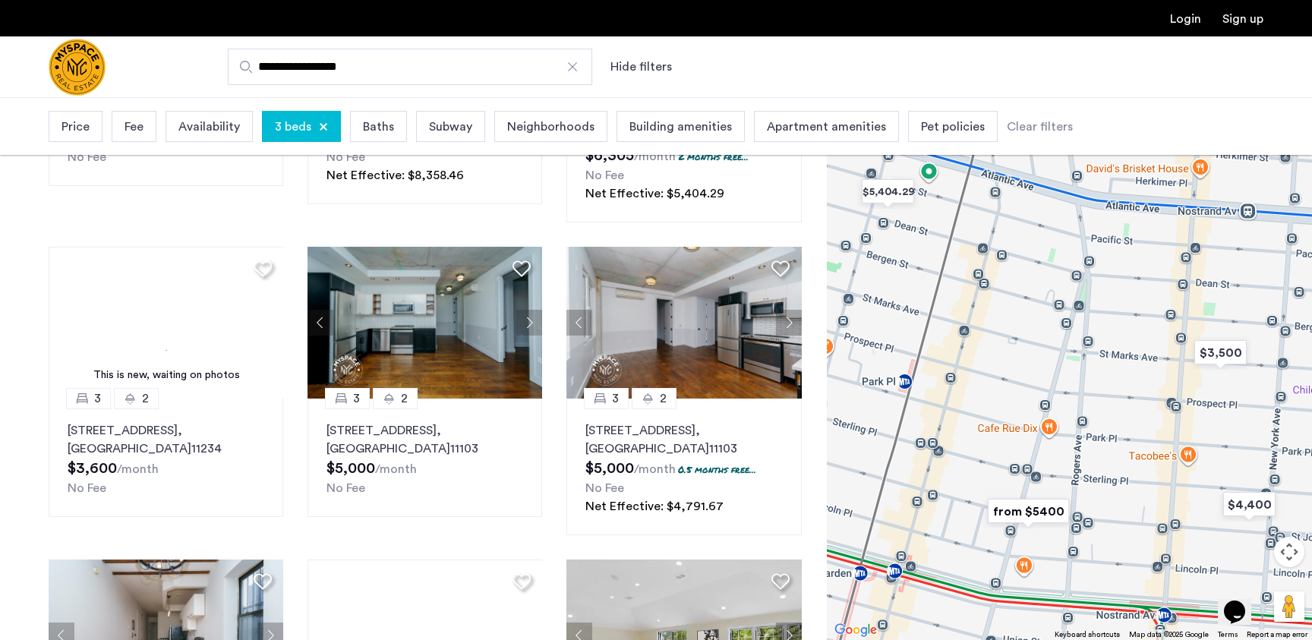
click at [1046, 517] on img "from $5400" at bounding box center [1028, 511] width 93 height 34
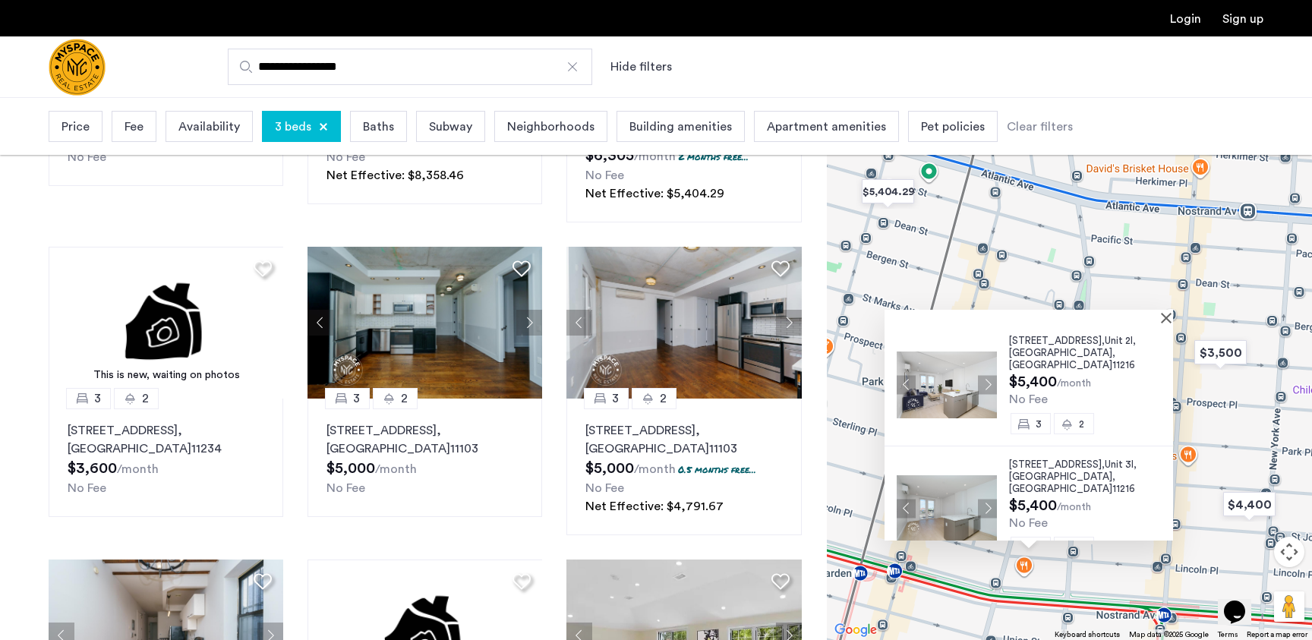
click at [1162, 320] on div at bounding box center [1024, 316] width 278 height 13
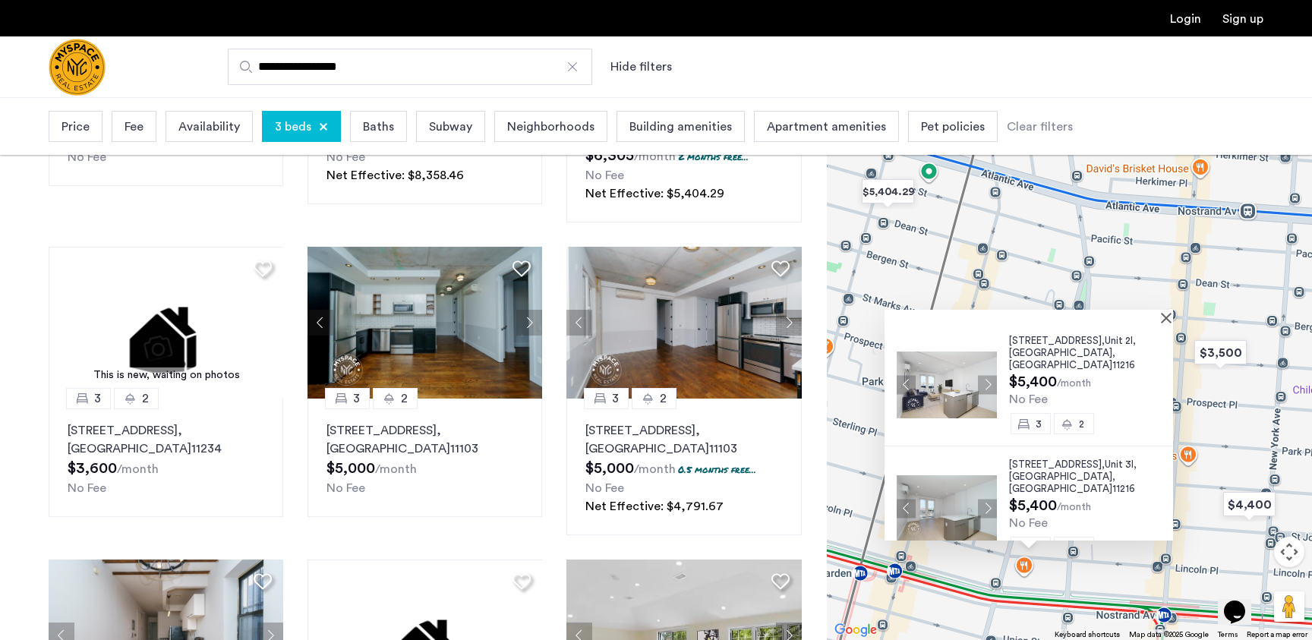
click at [1162, 315] on div at bounding box center [1024, 316] width 278 height 13
click at [1172, 315] on button "Close" at bounding box center [1169, 317] width 11 height 11
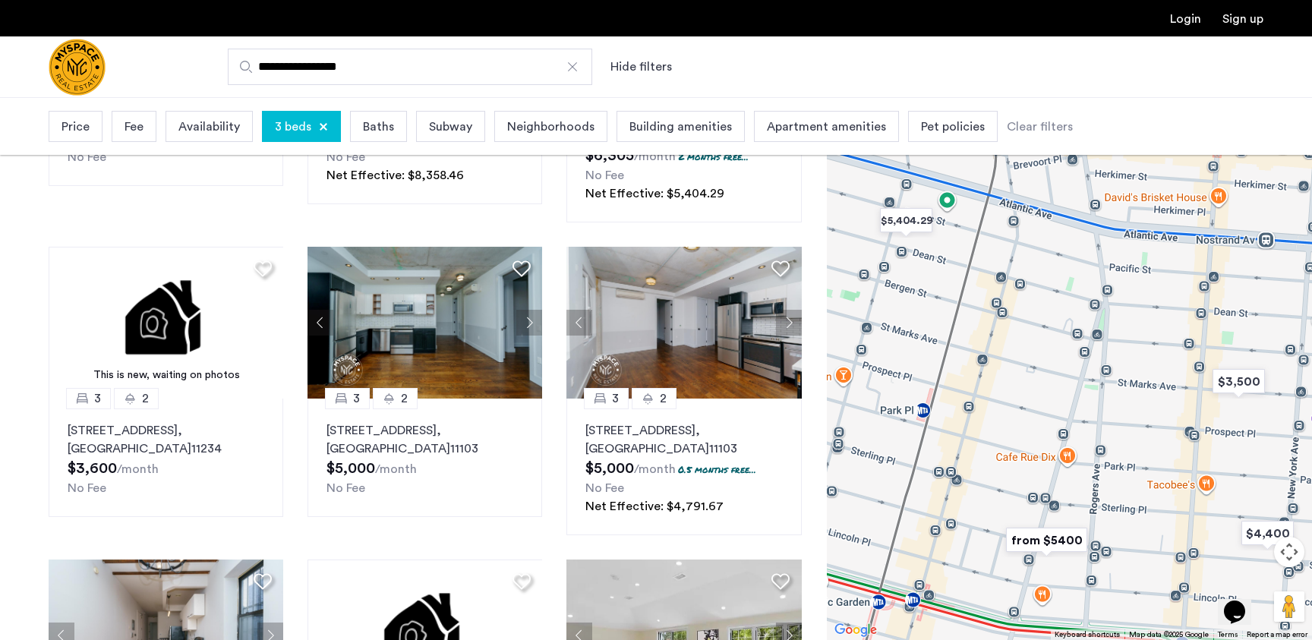
drag, startPoint x: 1063, startPoint y: 273, endPoint x: 1140, endPoint y: 381, distance: 133.4
click at [1142, 382] on div "To navigate, press the arrow keys." at bounding box center [1069, 368] width 485 height 543
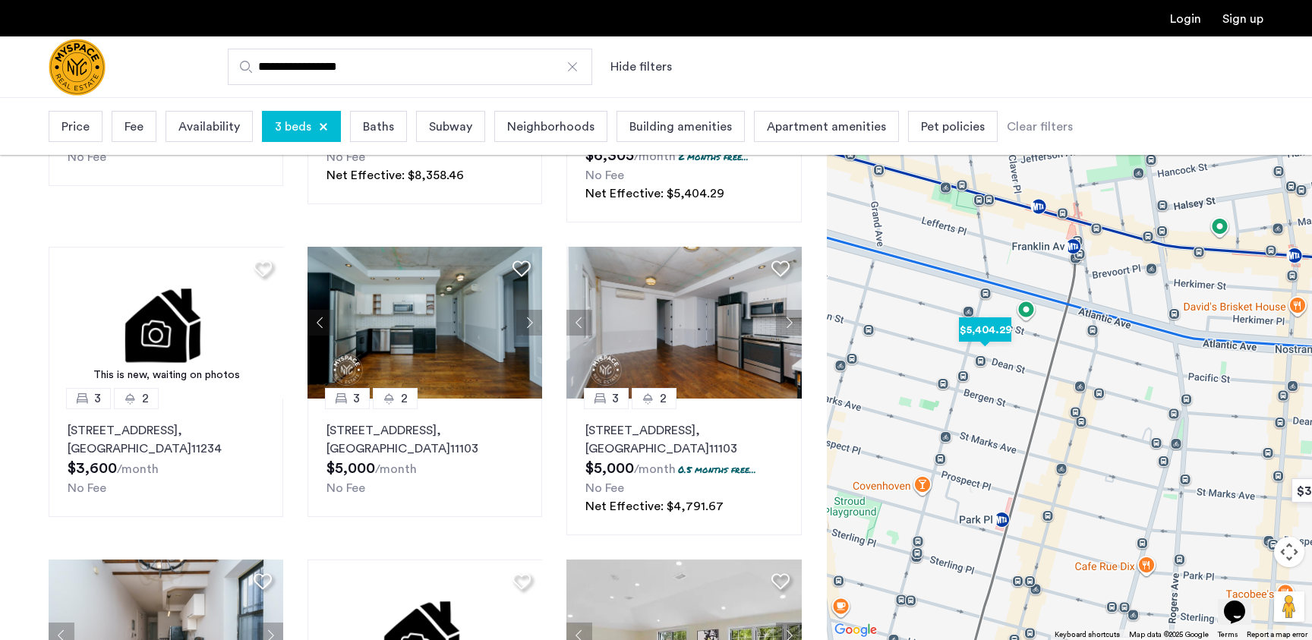
click at [991, 339] on img "$5,404.29" at bounding box center [985, 330] width 65 height 34
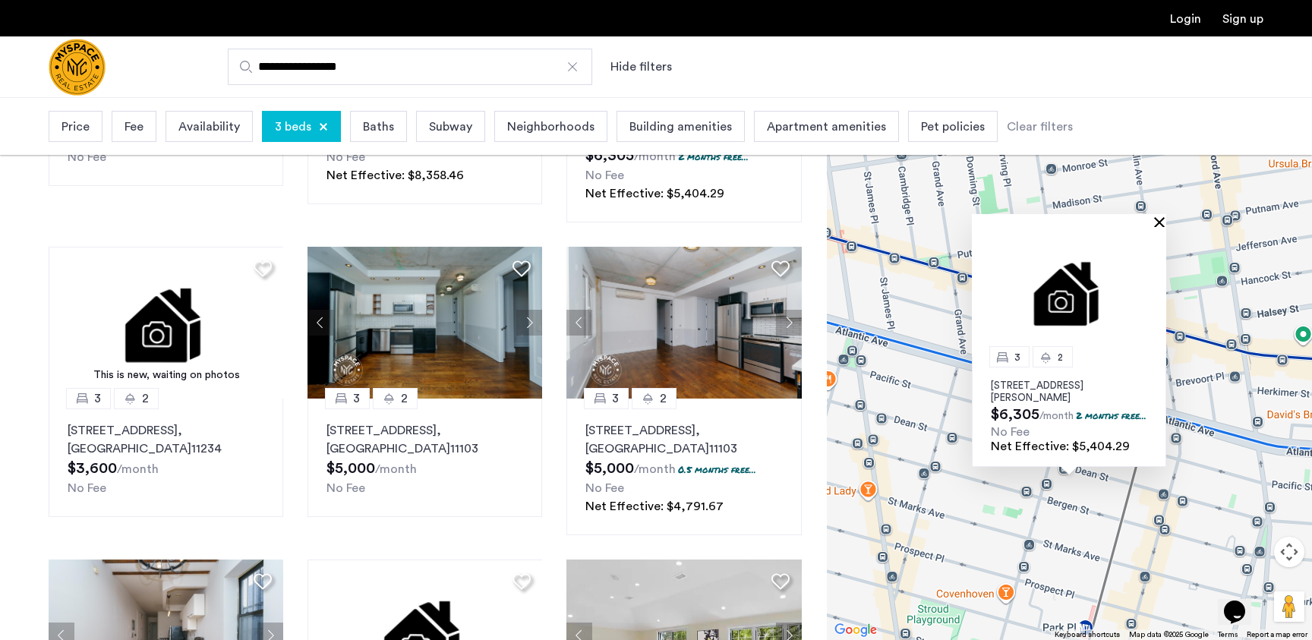
click at [1160, 216] on button "Close" at bounding box center [1162, 221] width 11 height 11
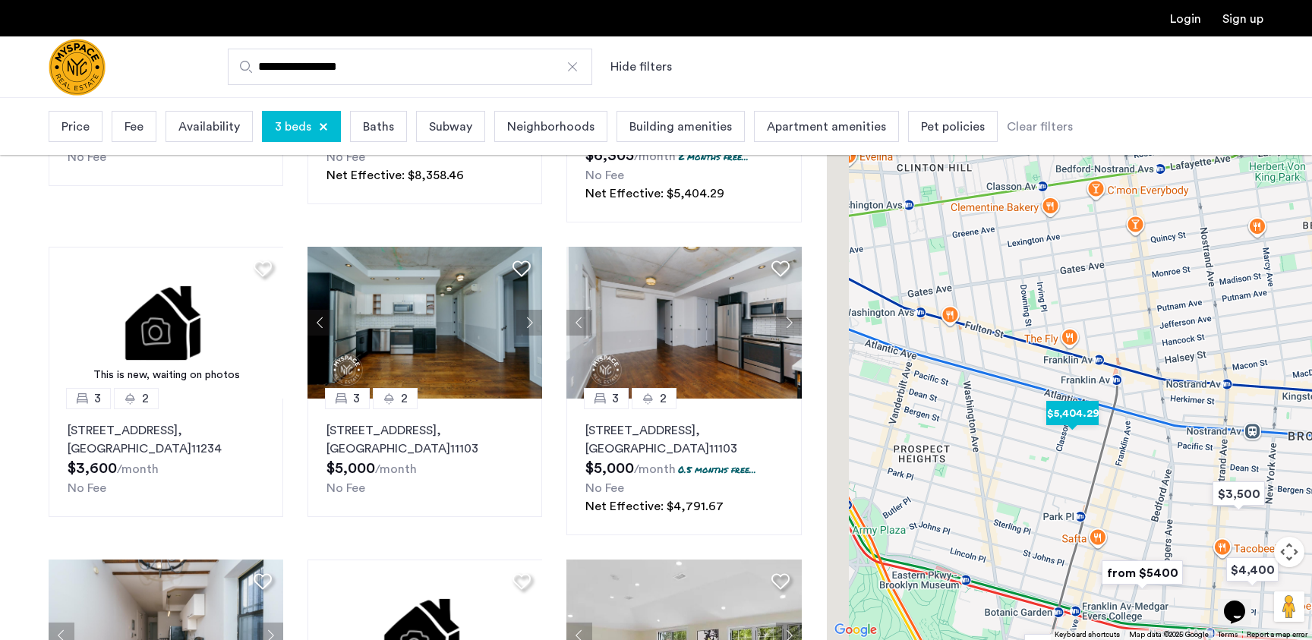
drag, startPoint x: 971, startPoint y: 405, endPoint x: 1108, endPoint y: 402, distance: 137.5
click at [1108, 402] on div "To navigate, press the arrow keys." at bounding box center [1069, 368] width 485 height 543
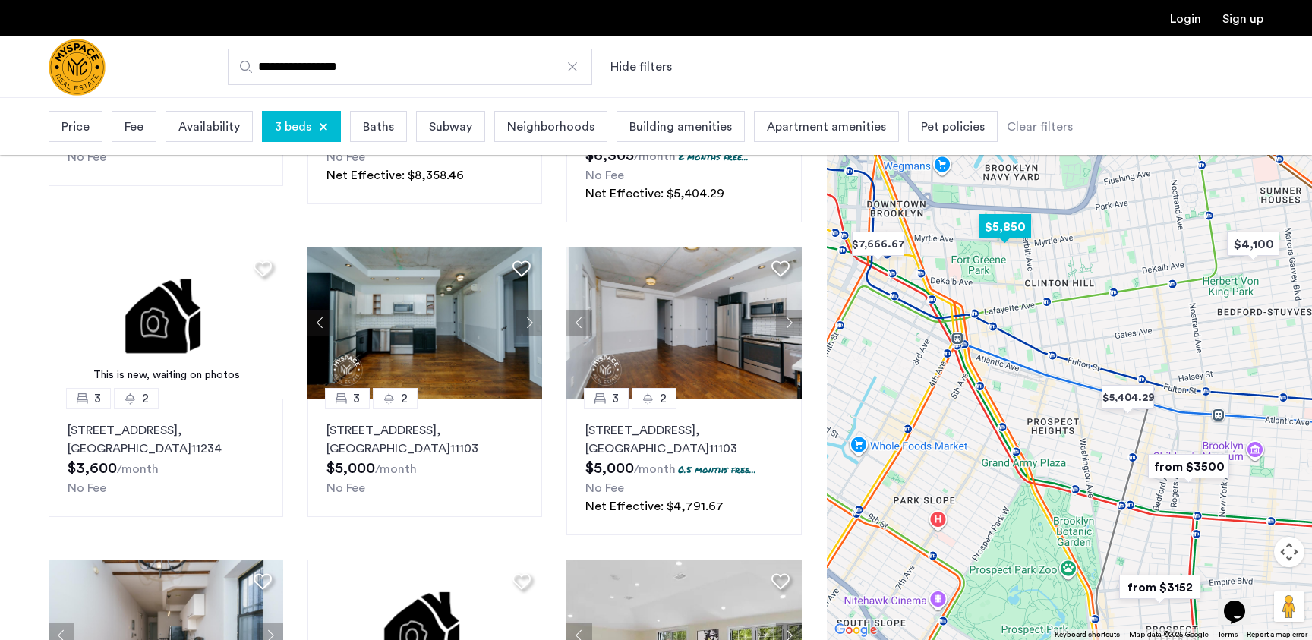
click at [1008, 231] on img "$5,850" at bounding box center [1005, 227] width 65 height 34
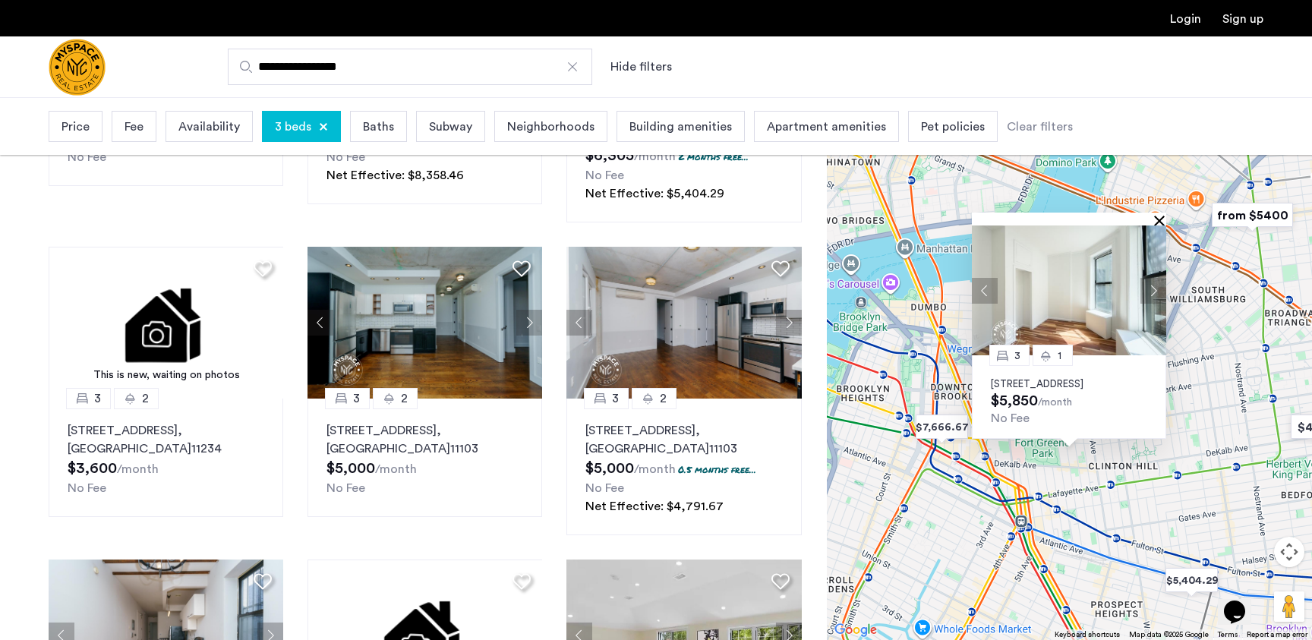
click at [1159, 215] on button "Close" at bounding box center [1162, 220] width 11 height 11
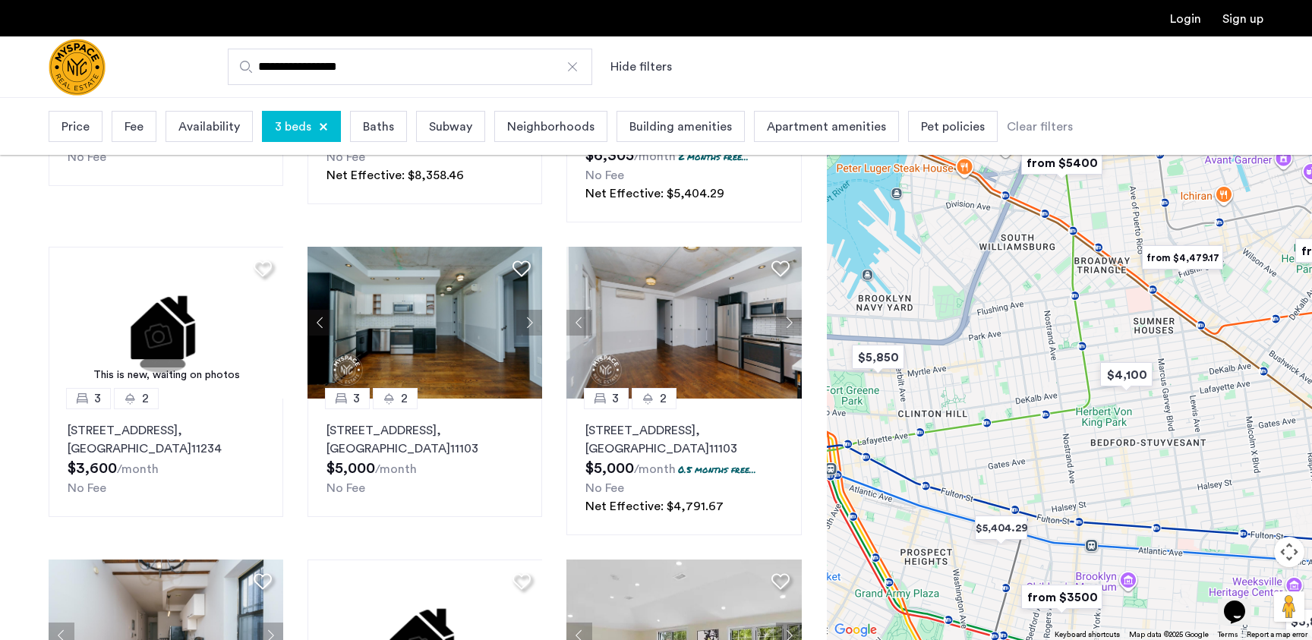
drag, startPoint x: 1133, startPoint y: 427, endPoint x: 942, endPoint y: 374, distance: 197.8
click at [942, 374] on div at bounding box center [1069, 368] width 485 height 543
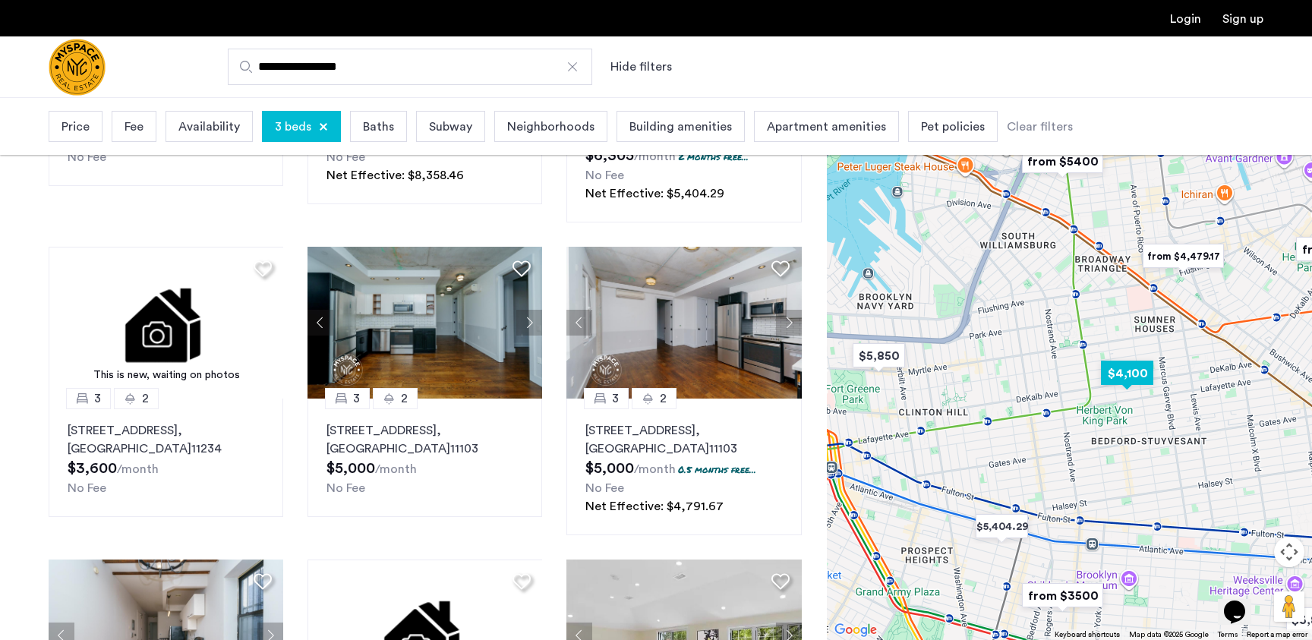
click at [1116, 363] on img "$4,100" at bounding box center [1127, 373] width 65 height 34
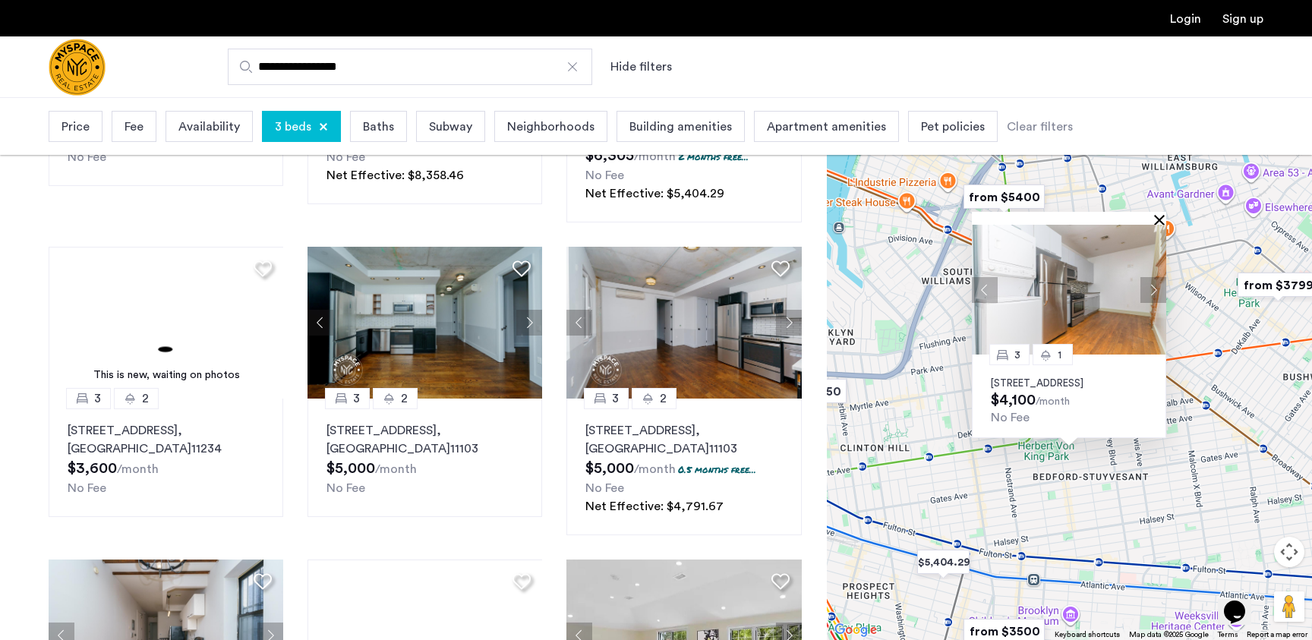
click at [1160, 214] on button "Close" at bounding box center [1162, 219] width 11 height 11
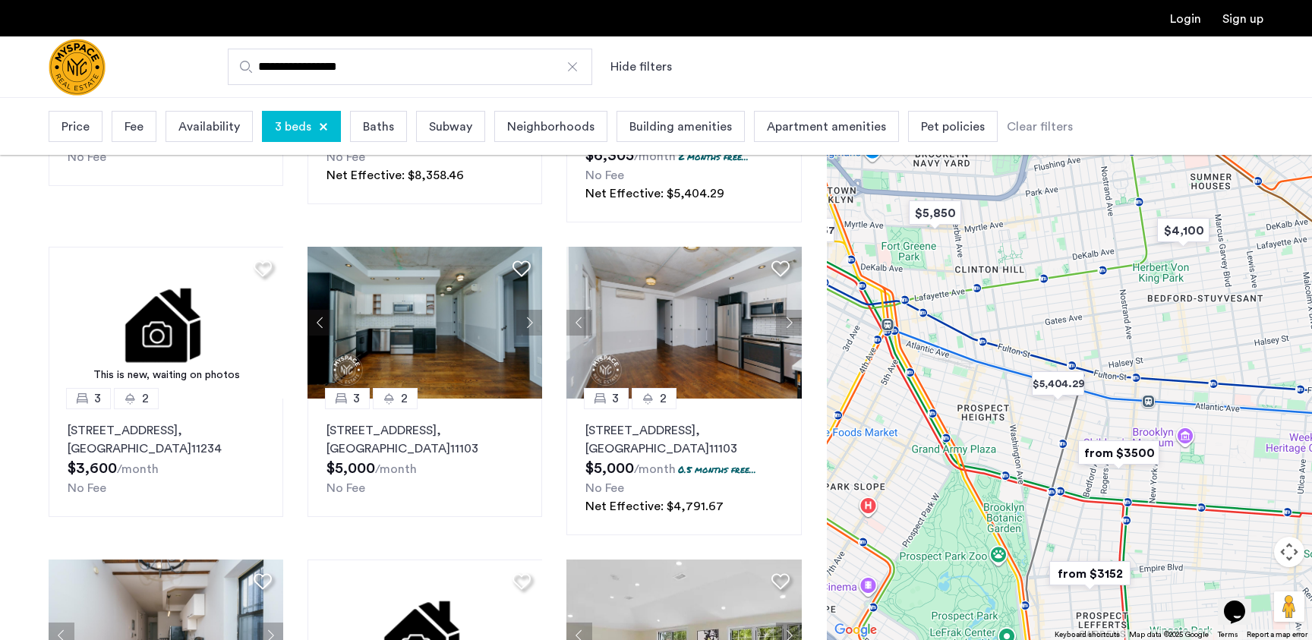
drag, startPoint x: 966, startPoint y: 453, endPoint x: 1162, endPoint y: 176, distance: 338.7
click at [1162, 176] on div "To navigate, press the arrow keys." at bounding box center [1069, 368] width 485 height 543
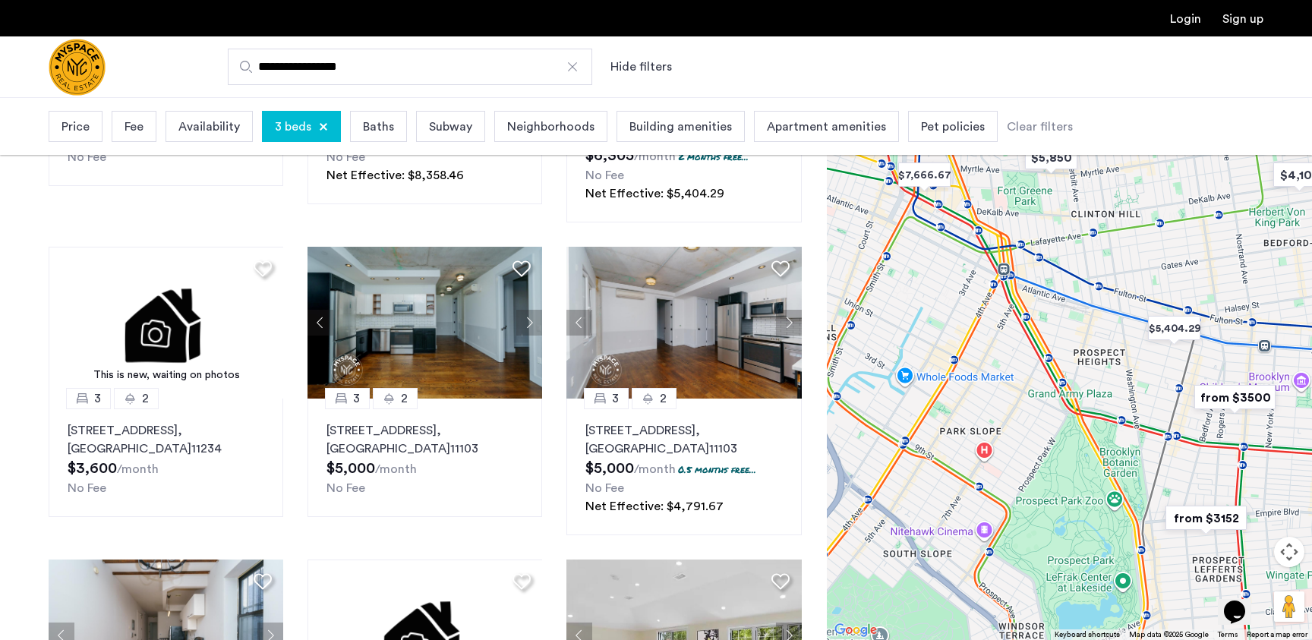
drag, startPoint x: 1022, startPoint y: 292, endPoint x: 1055, endPoint y: 342, distance: 60.4
click at [1055, 342] on div at bounding box center [1069, 368] width 485 height 543
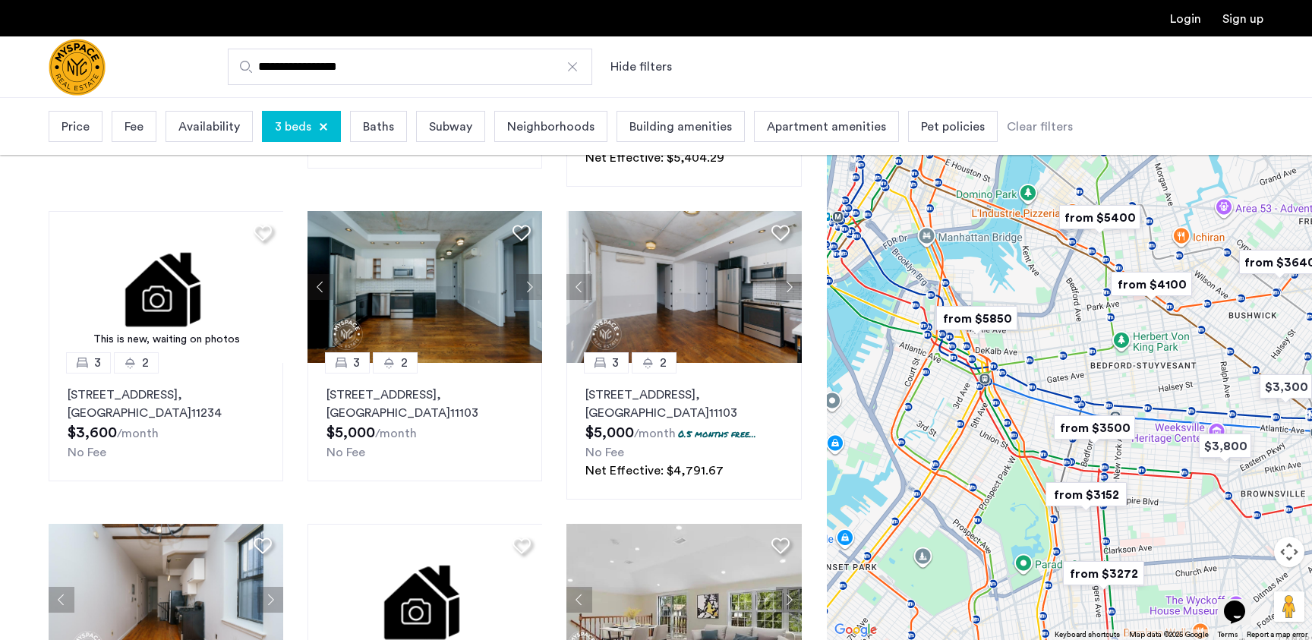
drag, startPoint x: 1074, startPoint y: 305, endPoint x: 1008, endPoint y: 437, distance: 147.4
click at [1008, 437] on div at bounding box center [1069, 368] width 485 height 543
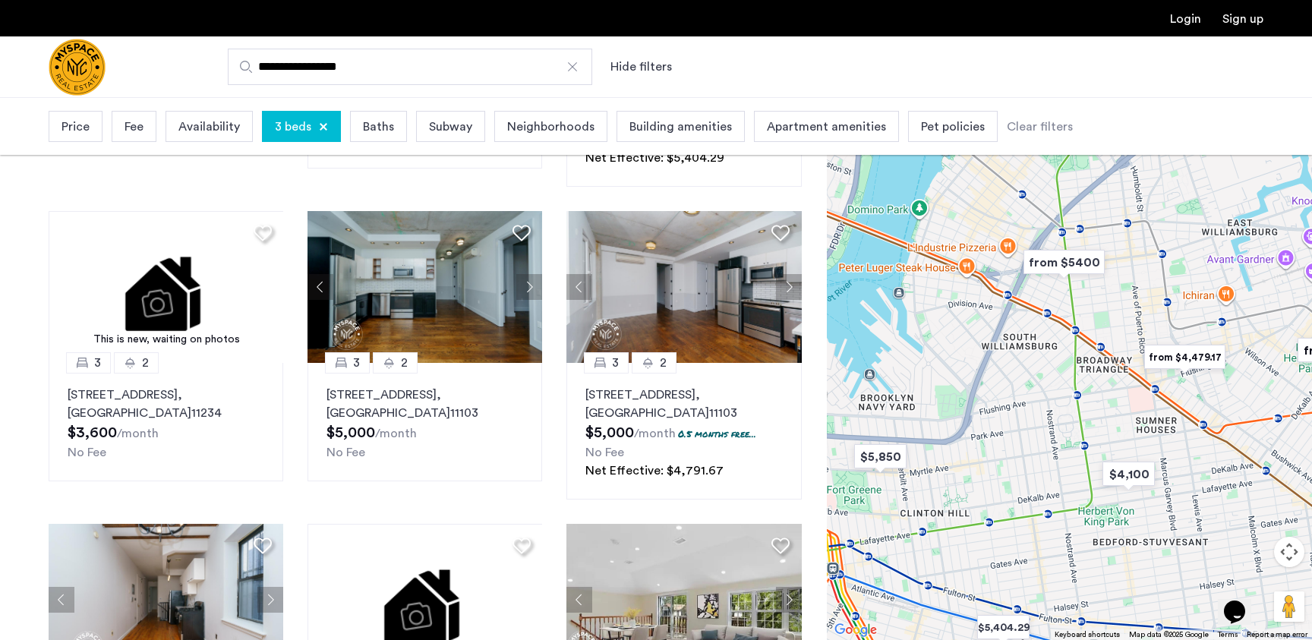
click at [293, 121] on span "3 beds" at bounding box center [293, 127] width 36 height 18
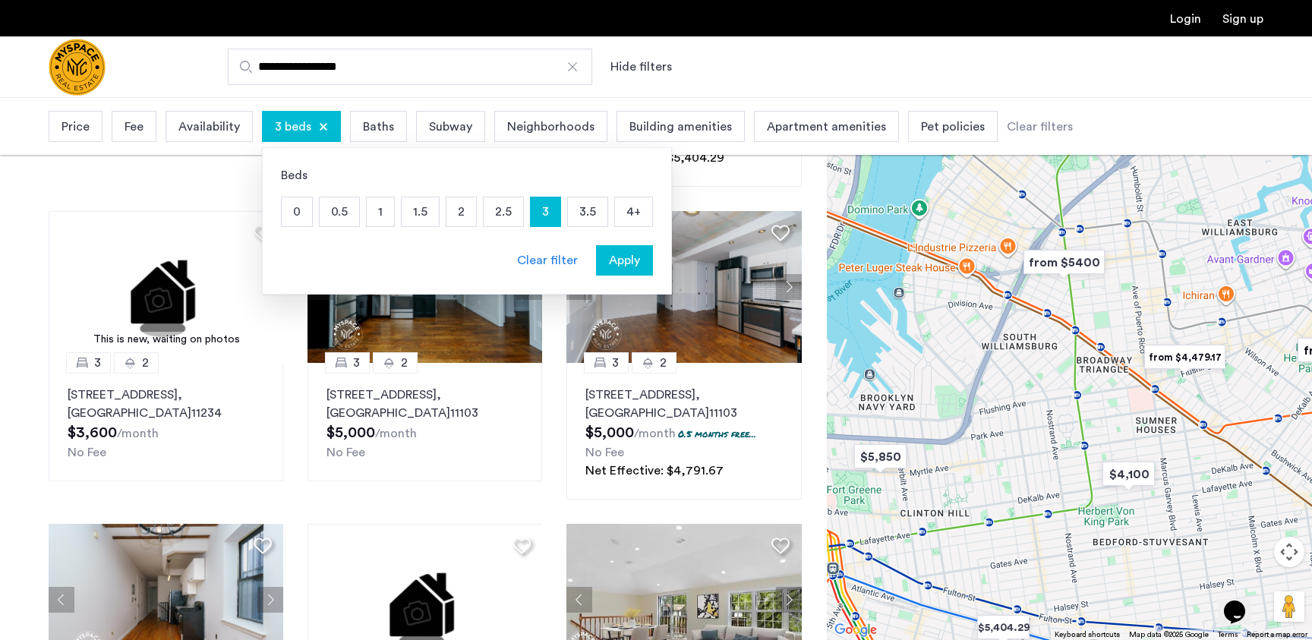
click at [455, 216] on p "2" at bounding box center [461, 211] width 30 height 29
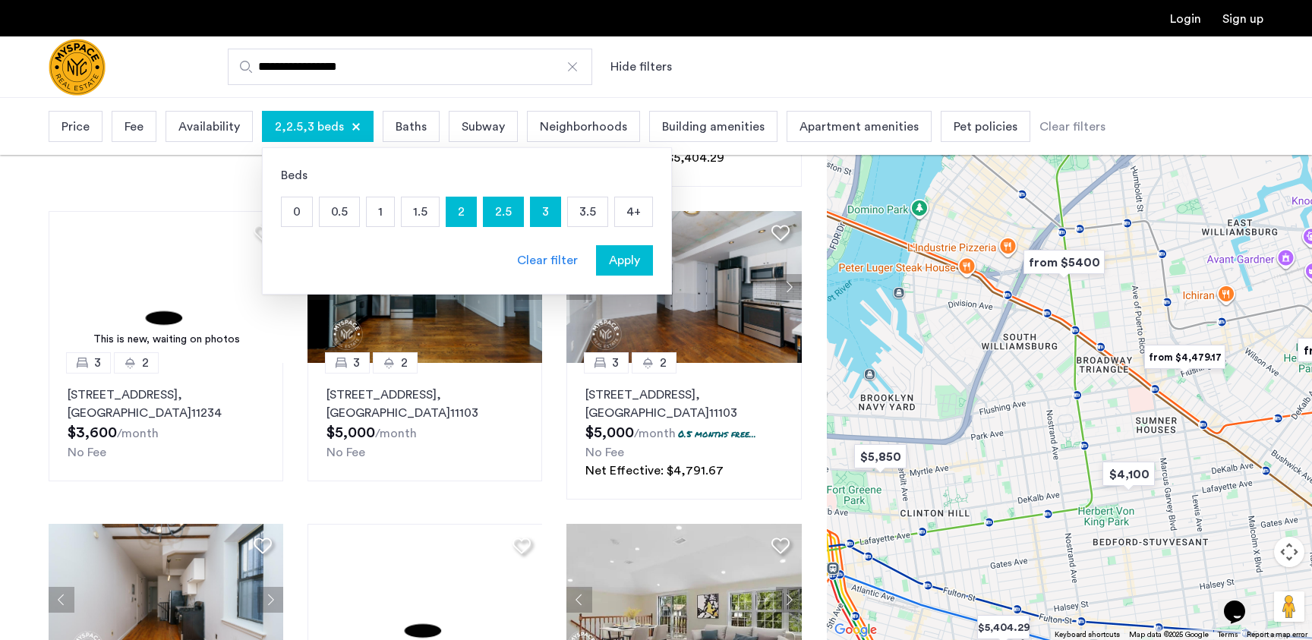
click at [626, 269] on span "Apply" at bounding box center [624, 260] width 31 height 18
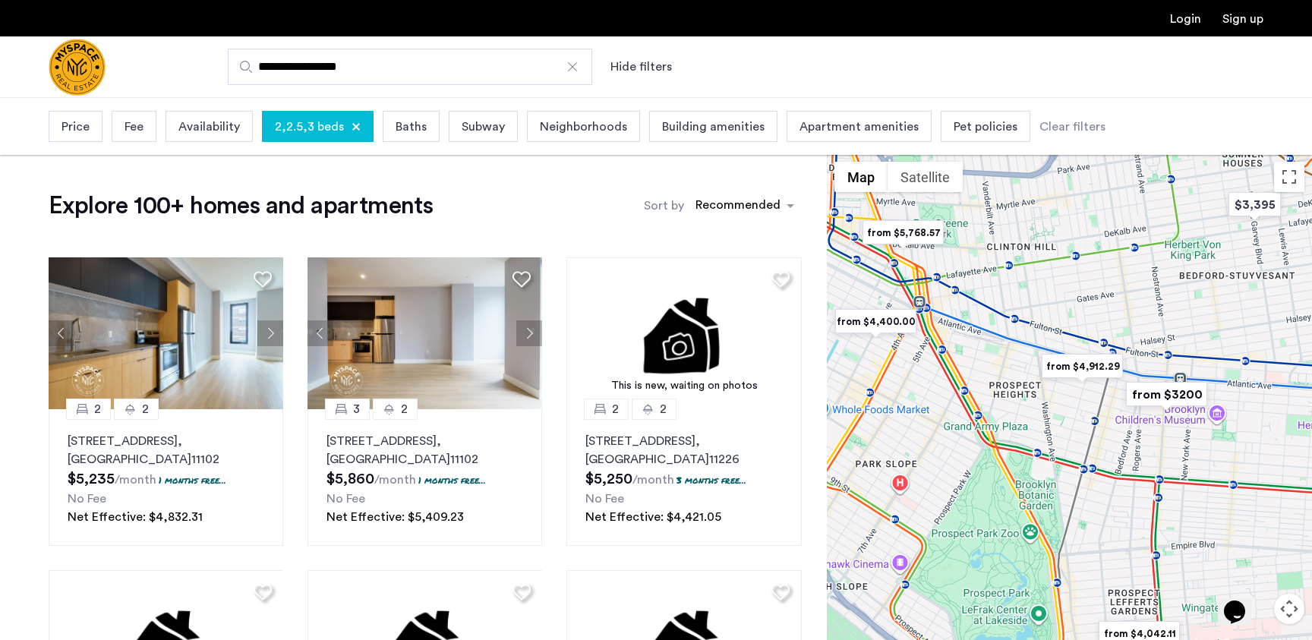
click at [1087, 367] on img "from $4,912.29" at bounding box center [1082, 366] width 93 height 34
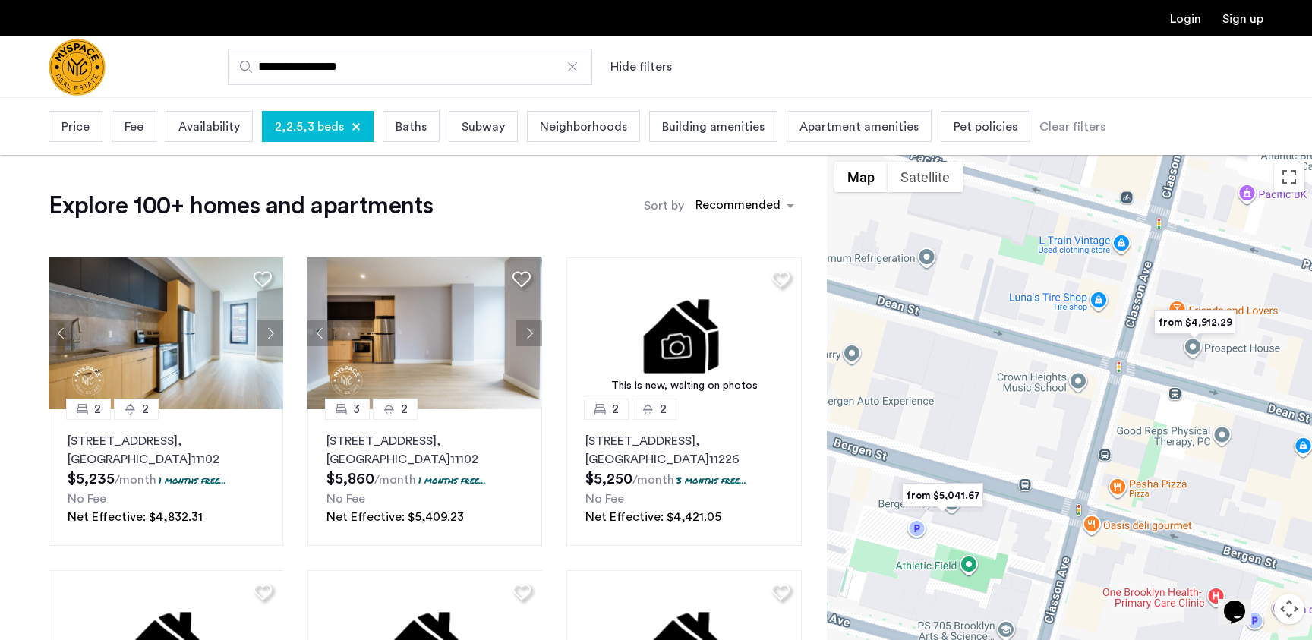
click at [955, 500] on img "from $5,041.67" at bounding box center [942, 495] width 93 height 34
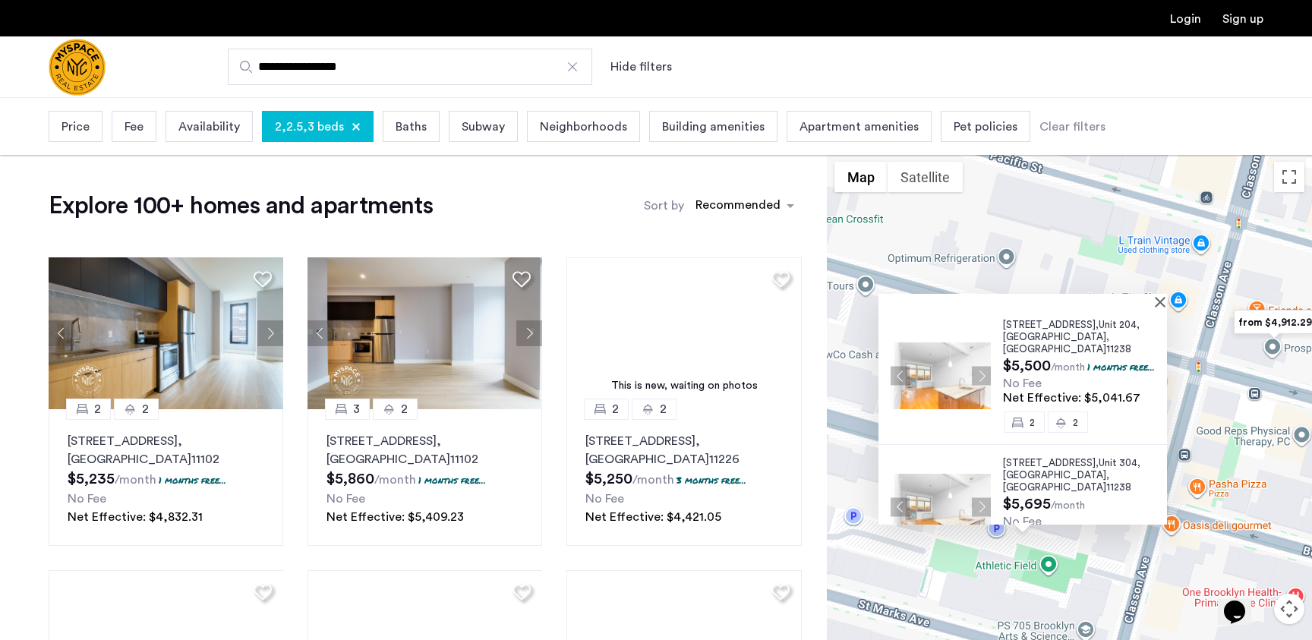
click at [1269, 321] on img "from $4,912.29" at bounding box center [1274, 322] width 93 height 34
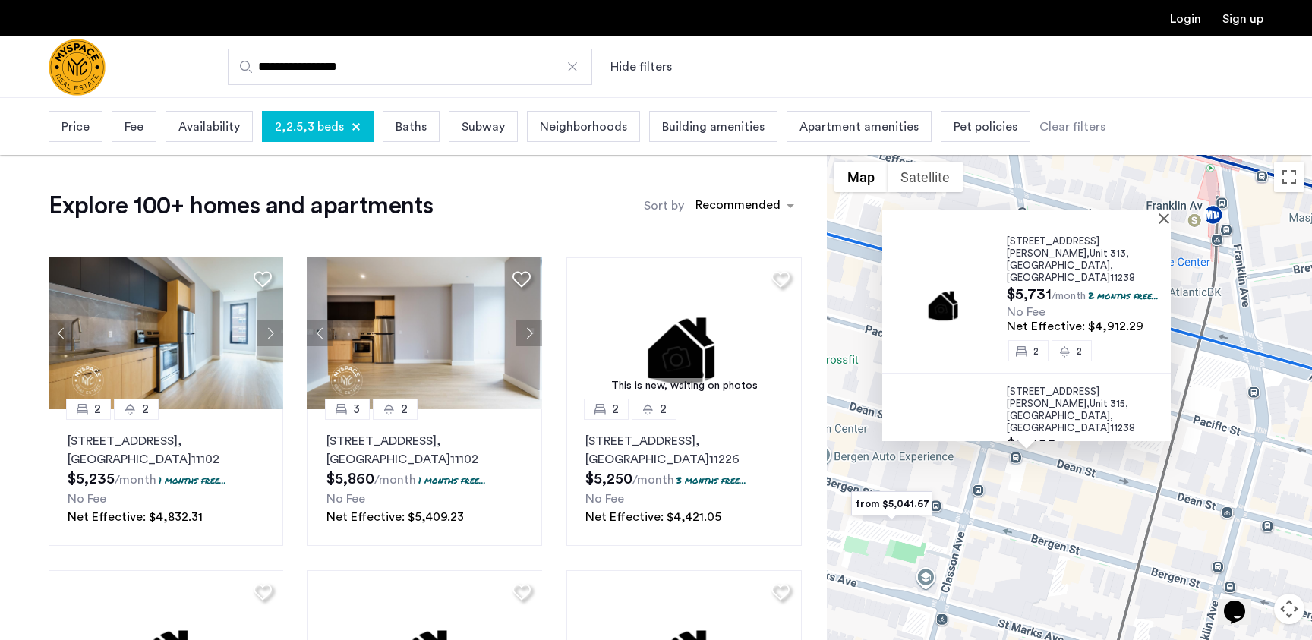
click at [926, 417] on img at bounding box center [944, 448] width 100 height 67
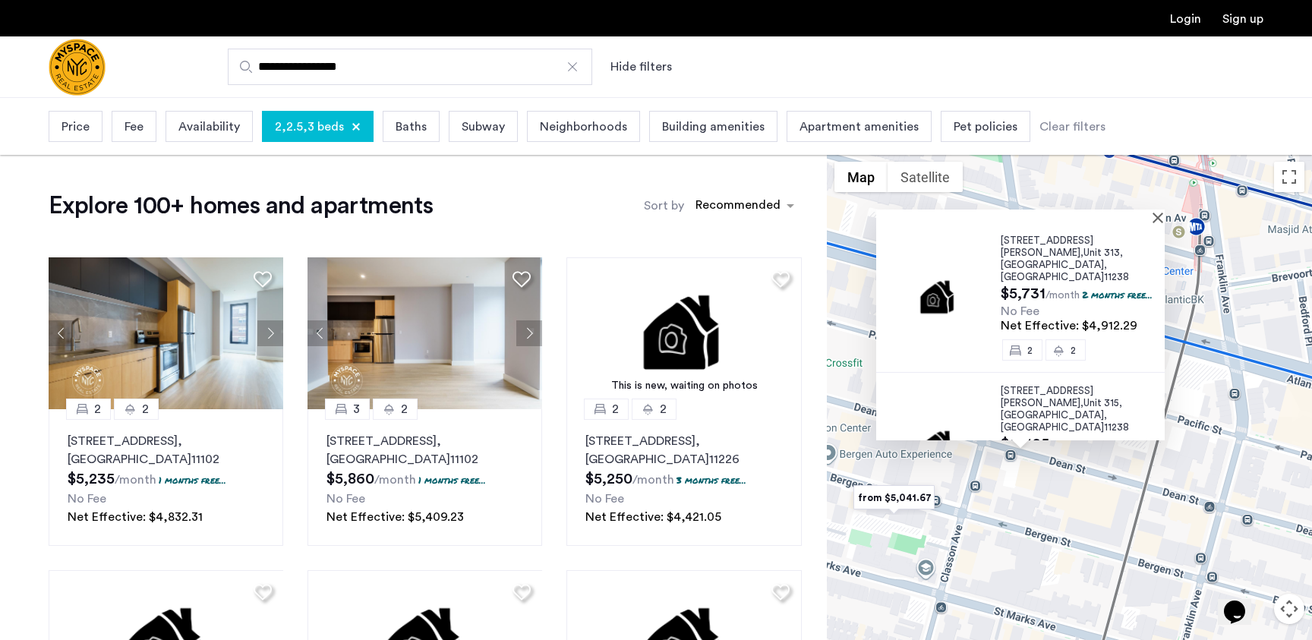
click at [959, 473] on div "953 Dean Street, Unit 313, Brooklyn , NY 11238 $5,731 /month 2 months free... N…" at bounding box center [1069, 425] width 485 height 543
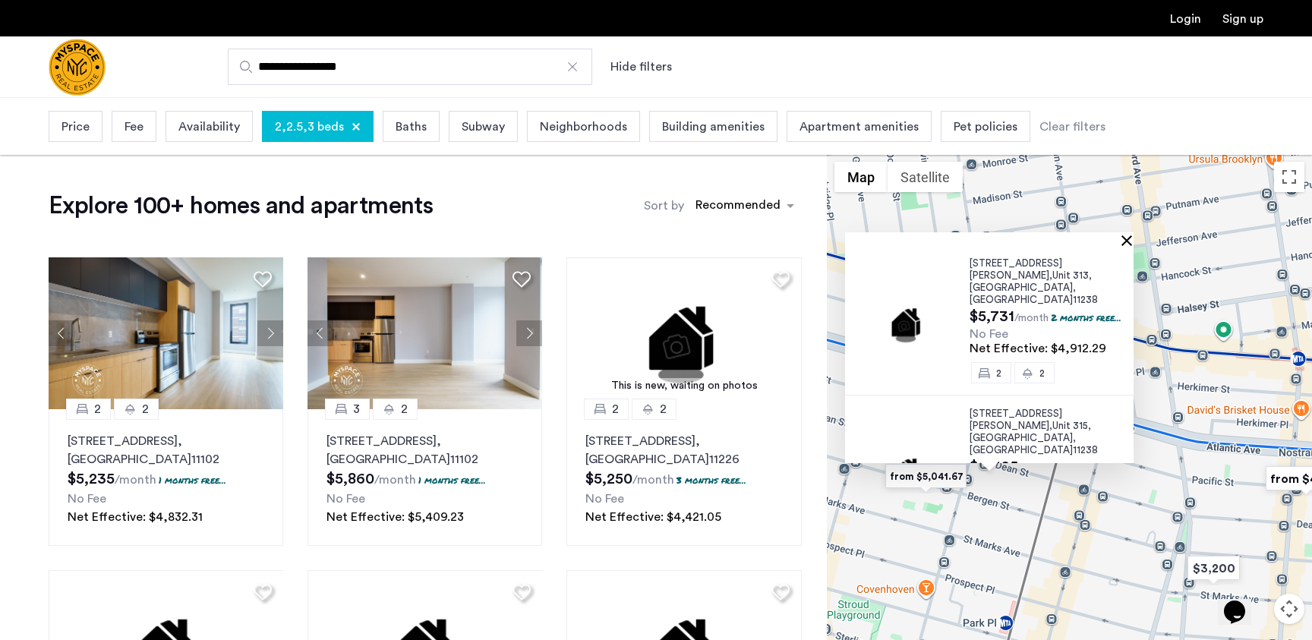
click at [1135, 239] on button "Close" at bounding box center [1129, 240] width 11 height 11
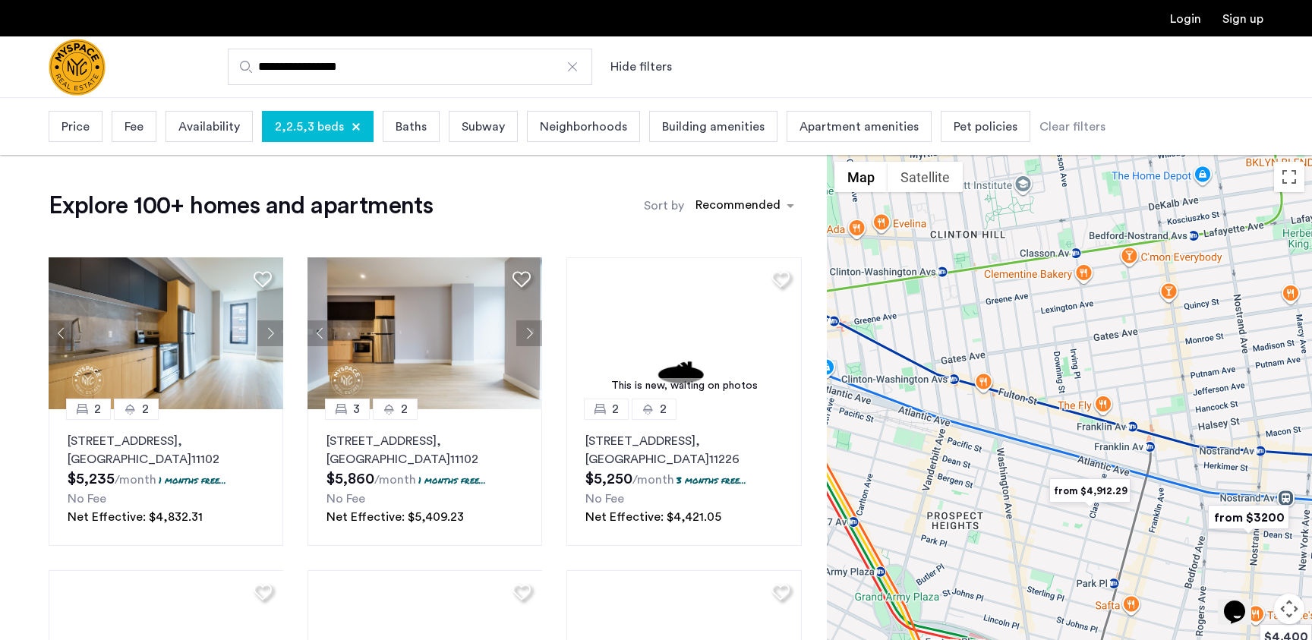
click at [1137, 508] on img "from $4,912.29" at bounding box center [1089, 491] width 93 height 34
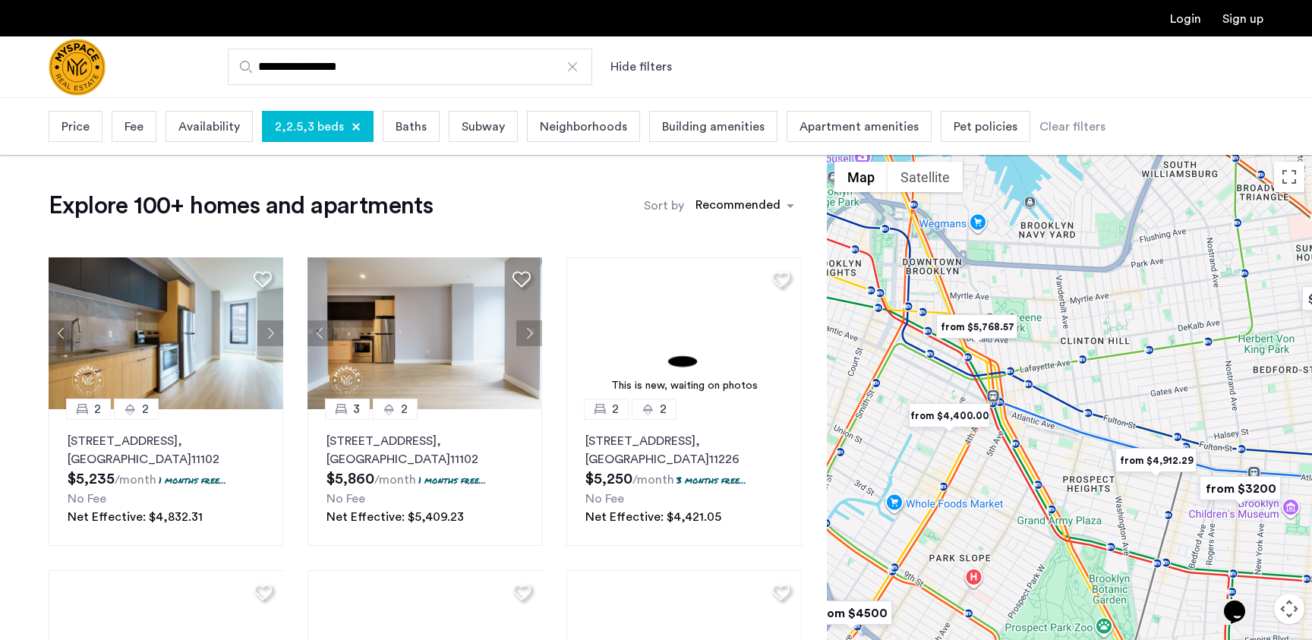
drag, startPoint x: 926, startPoint y: 475, endPoint x: 1036, endPoint y: 441, distance: 115.3
click at [1036, 441] on div at bounding box center [1069, 425] width 485 height 543
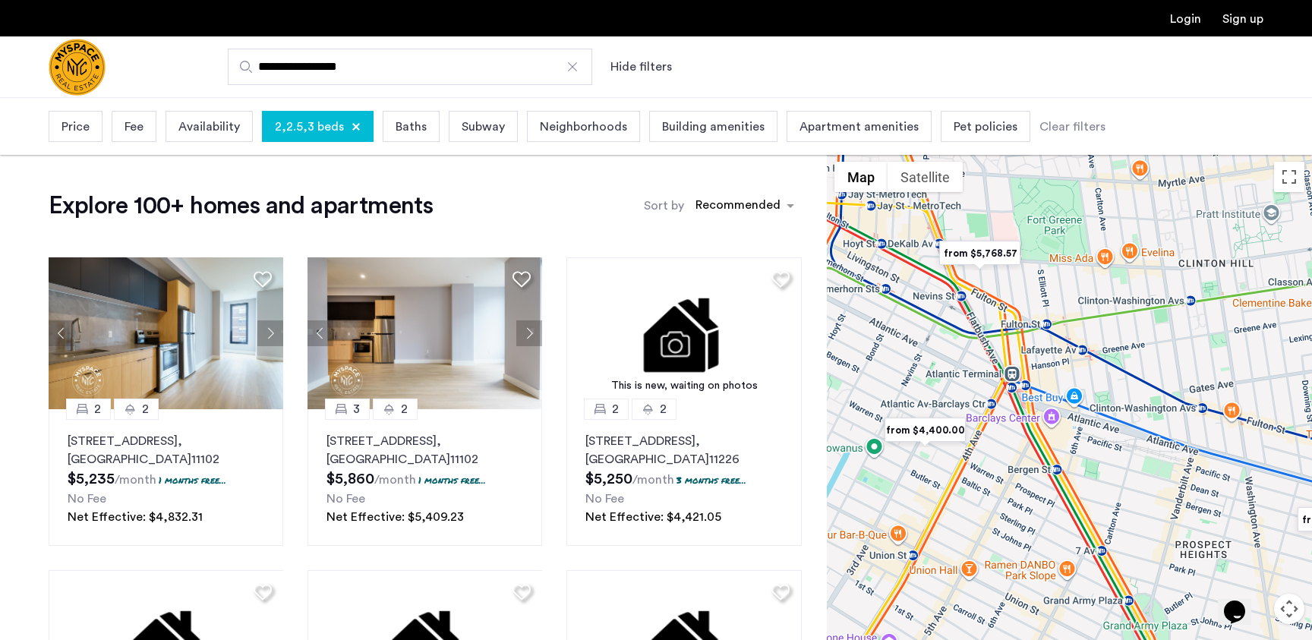
click at [929, 430] on img "from $4,400.00" at bounding box center [924, 430] width 93 height 34
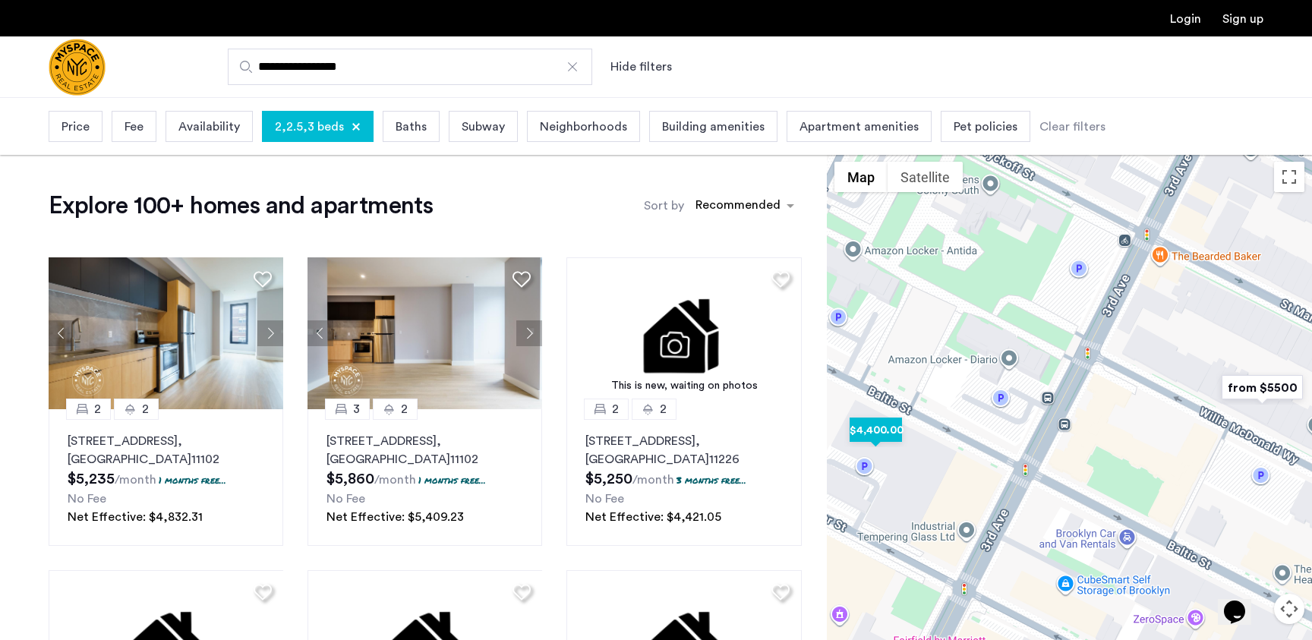
click at [890, 437] on img "$4,400.00" at bounding box center [876, 430] width 65 height 34
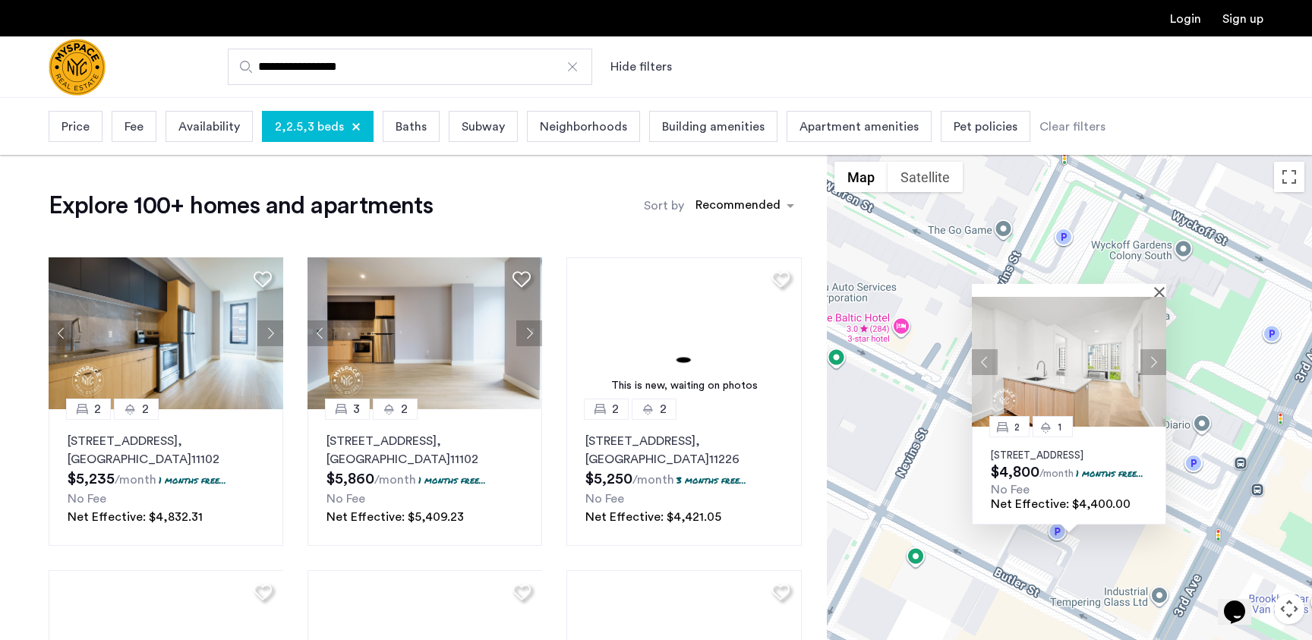
click at [1152, 348] on button "Next apartment" at bounding box center [1153, 361] width 26 height 26
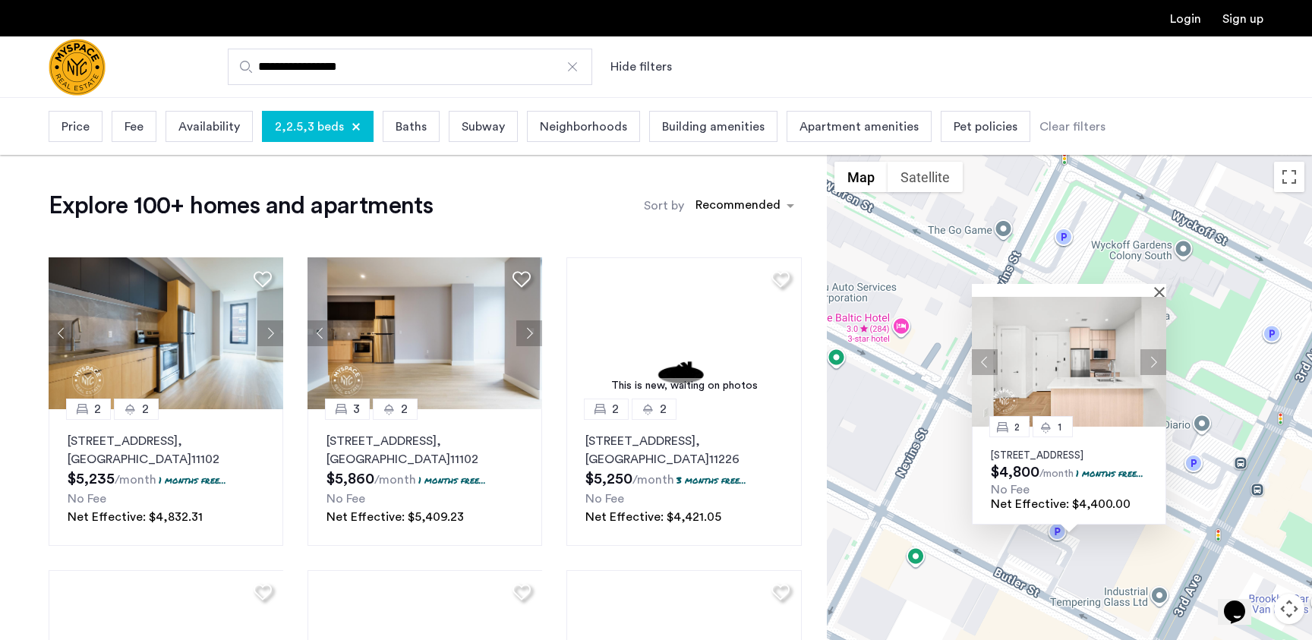
click at [1152, 348] on button "Next apartment" at bounding box center [1153, 361] width 26 height 26
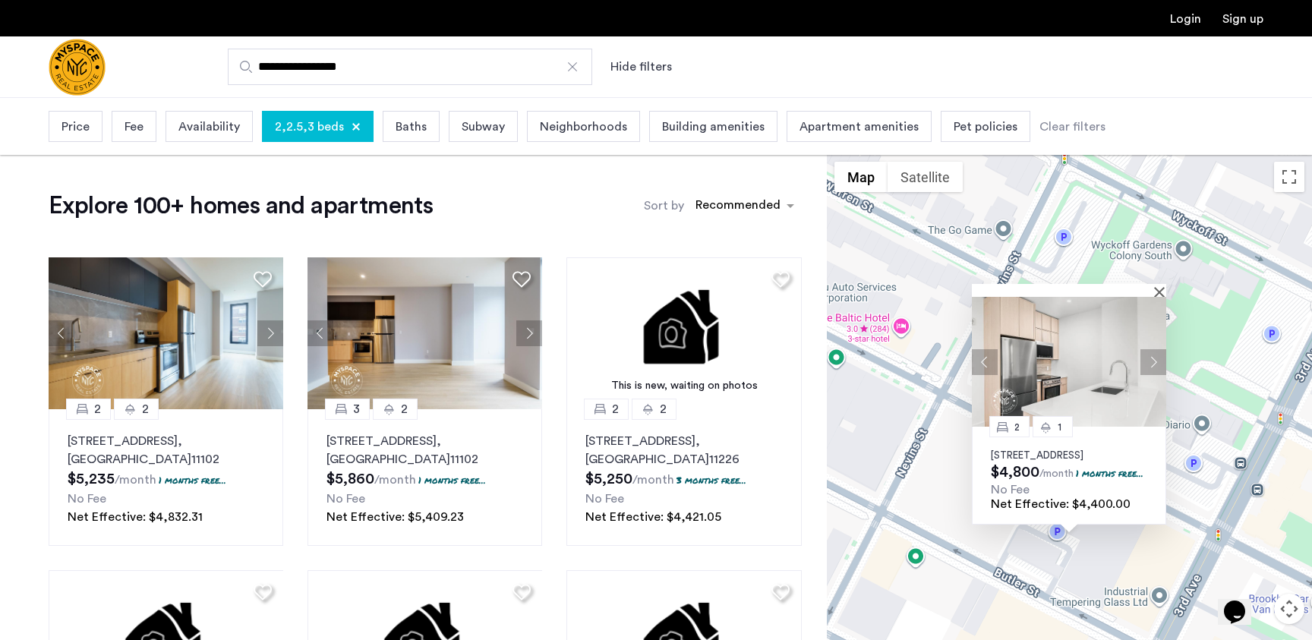
click at [1152, 348] on button "Next apartment" at bounding box center [1153, 361] width 26 height 26
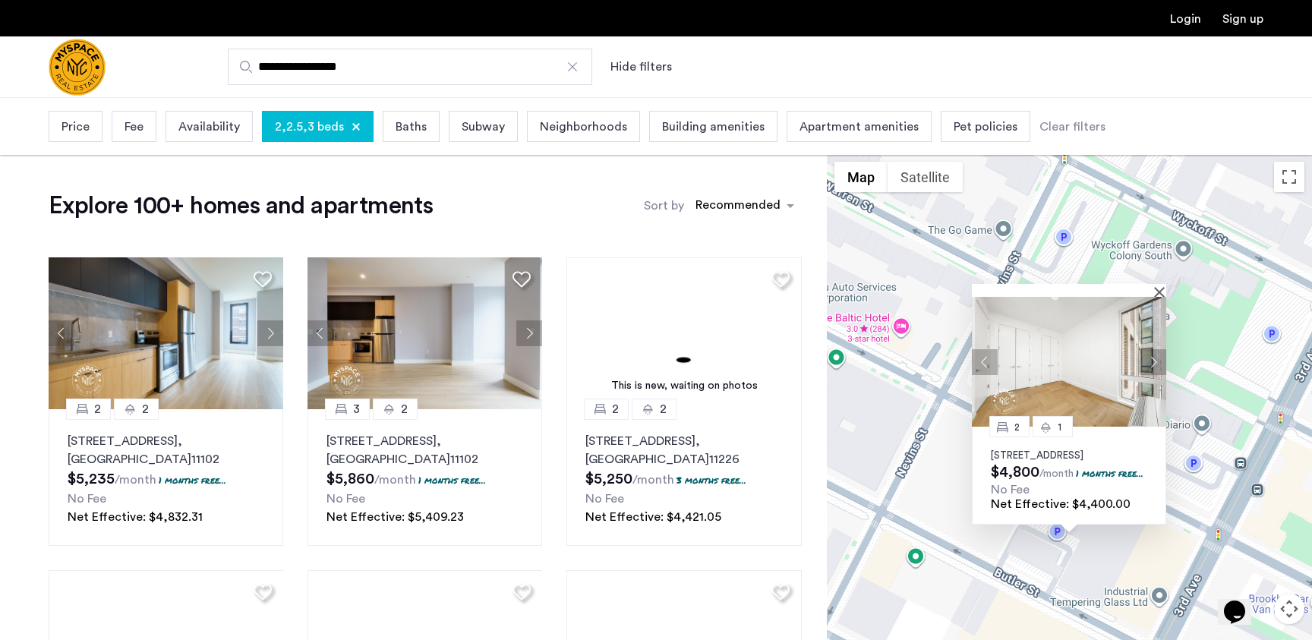
click at [1071, 325] on img at bounding box center [1069, 362] width 194 height 130
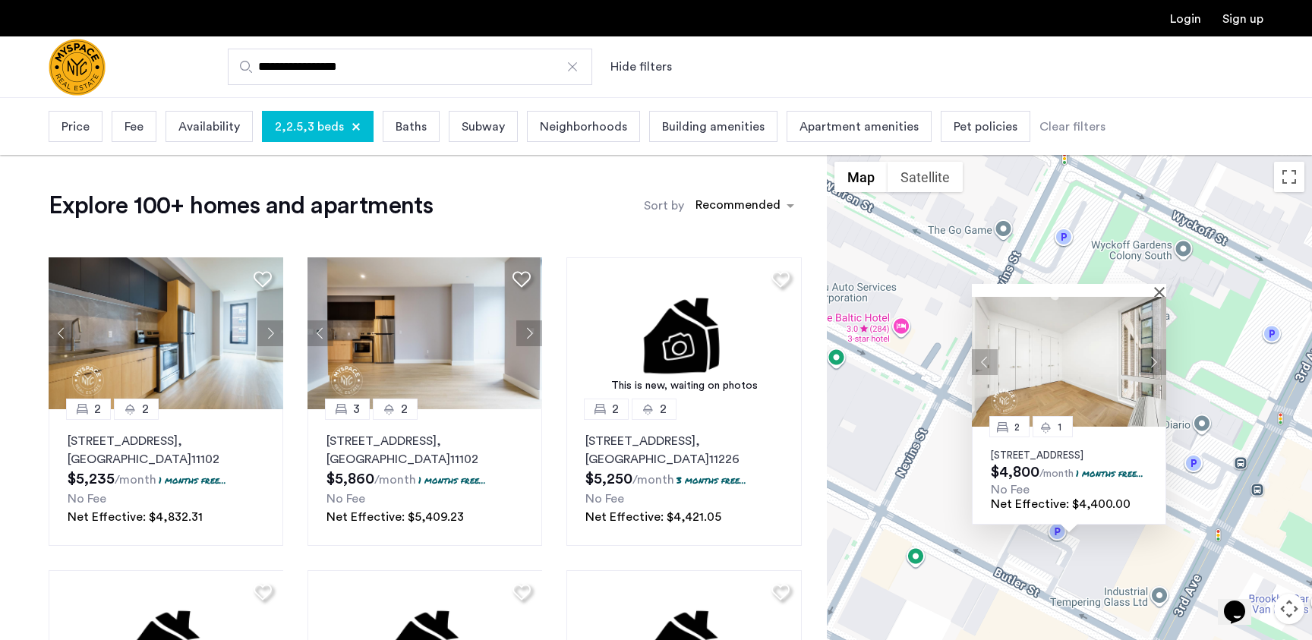
click at [1216, 374] on div "2 1 526 Baltic Street, Unit 3I, Brooklyn, NY 11217 $4,800 /month 1 months free.…" at bounding box center [1069, 425] width 485 height 543
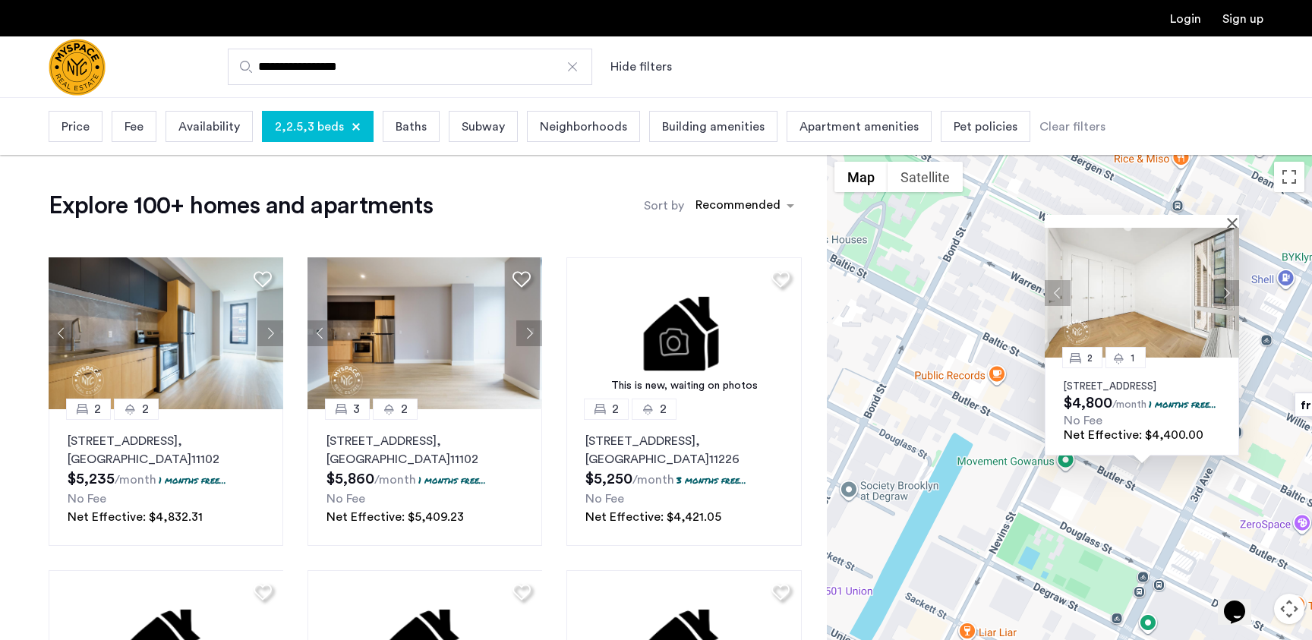
drag, startPoint x: 1216, startPoint y: 374, endPoint x: 1021, endPoint y: 366, distance: 194.5
click at [1021, 367] on div "2 1 526 Baltic Street, Unit 3I, Brooklyn, NY 11217 $4,800 /month 1 months free.…" at bounding box center [1069, 425] width 485 height 543
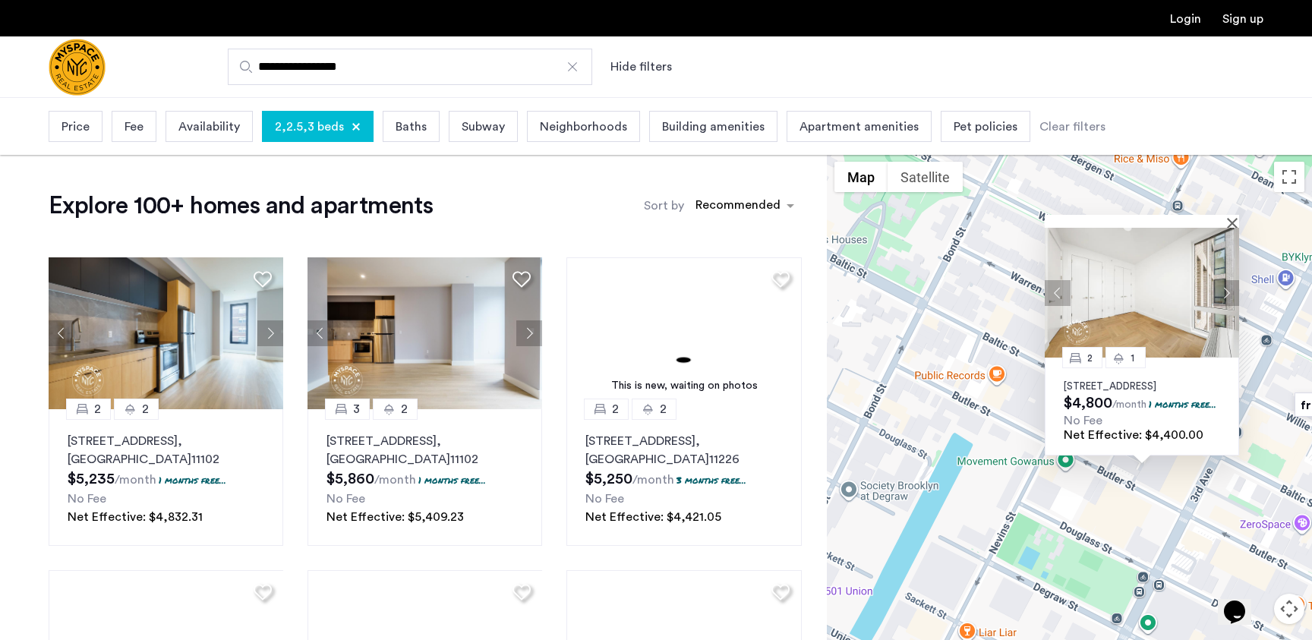
drag, startPoint x: 982, startPoint y: 339, endPoint x: 904, endPoint y: 339, distance: 77.4
click at [904, 339] on div "2 1 526 Baltic Street, Unit 3I, Brooklyn, NY 11217 $4,800 /month 1 months free.…" at bounding box center [1069, 425] width 485 height 543
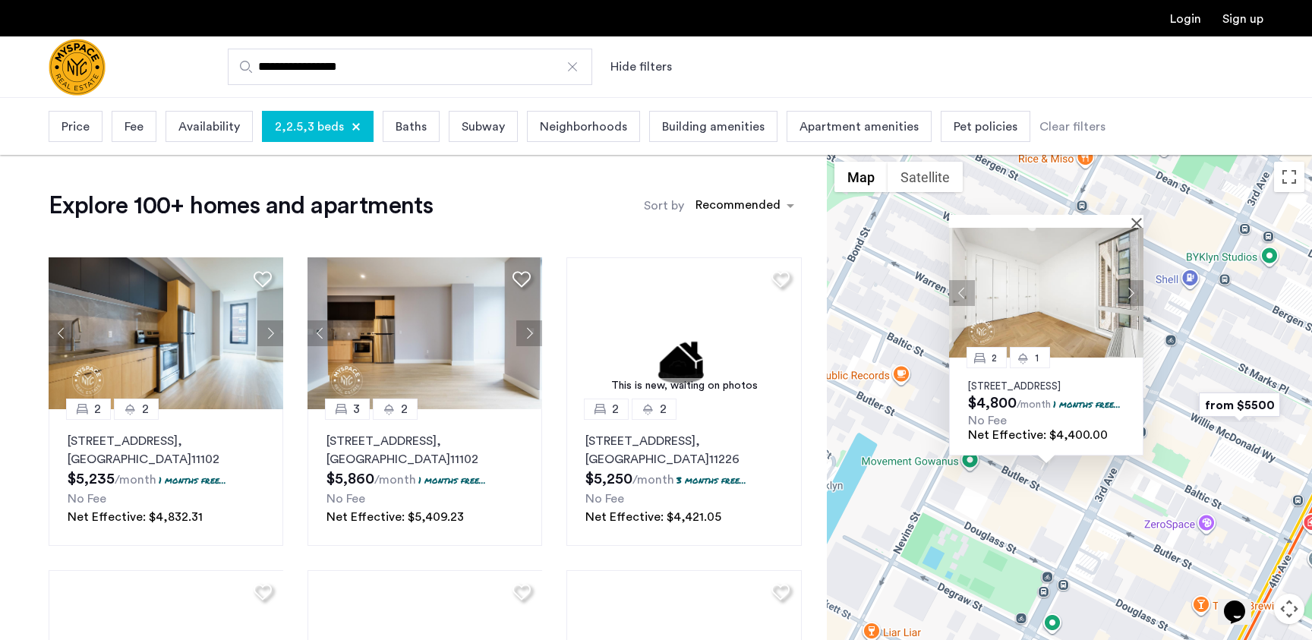
click at [1134, 215] on div at bounding box center [1046, 221] width 194 height 13
click at [1138, 217] on button "Close" at bounding box center [1139, 222] width 11 height 11
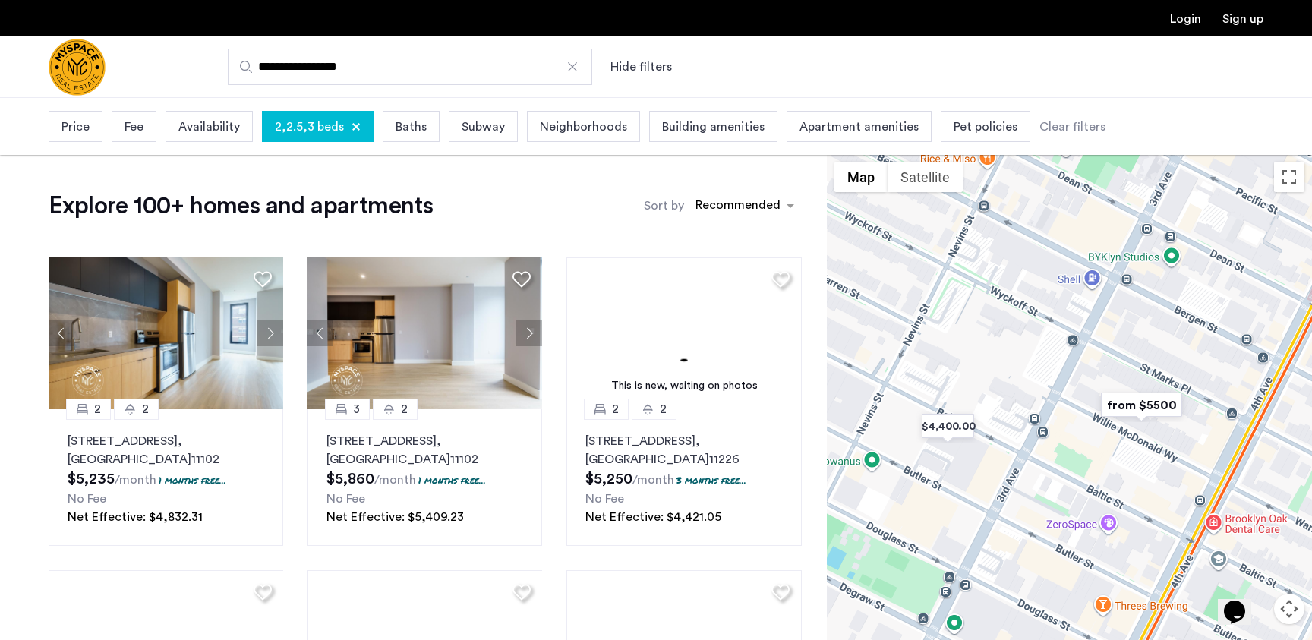
drag, startPoint x: 1170, startPoint y: 263, endPoint x: 1057, endPoint y: 263, distance: 113.1
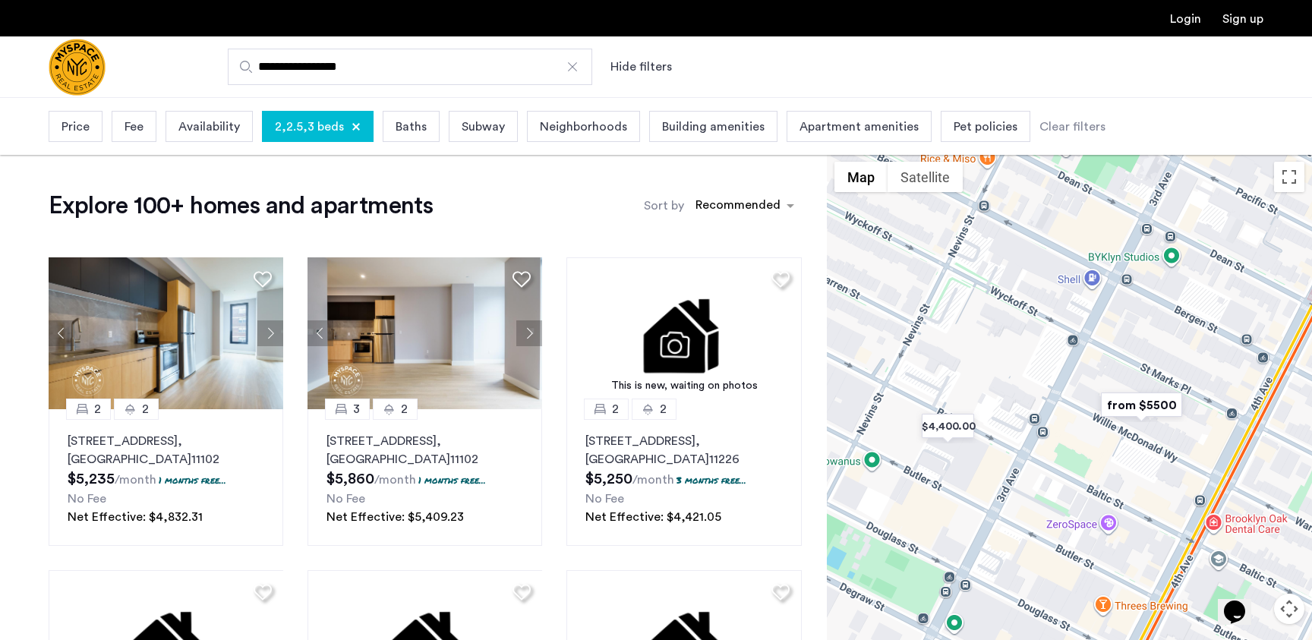
click at [1057, 263] on div at bounding box center [1069, 425] width 485 height 543
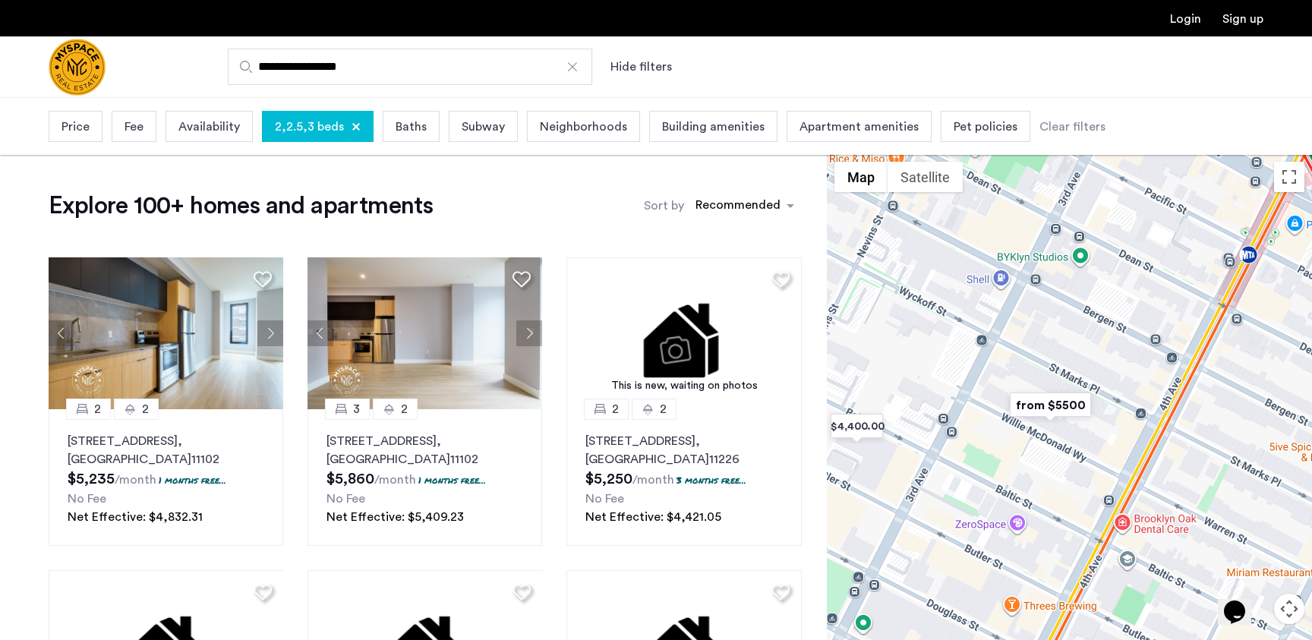
click at [1048, 411] on img "from $5500" at bounding box center [1050, 405] width 93 height 34
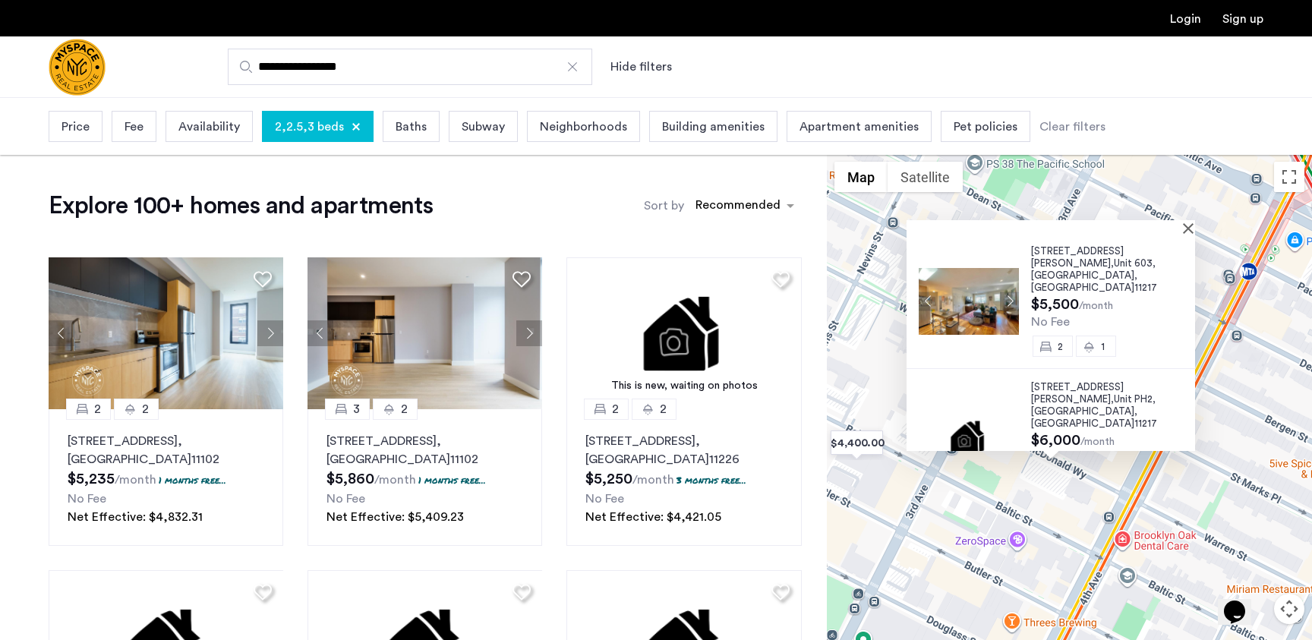
click at [1184, 228] on div at bounding box center [1046, 226] width 278 height 13
click at [1194, 228] on button "Close" at bounding box center [1191, 227] width 11 height 11
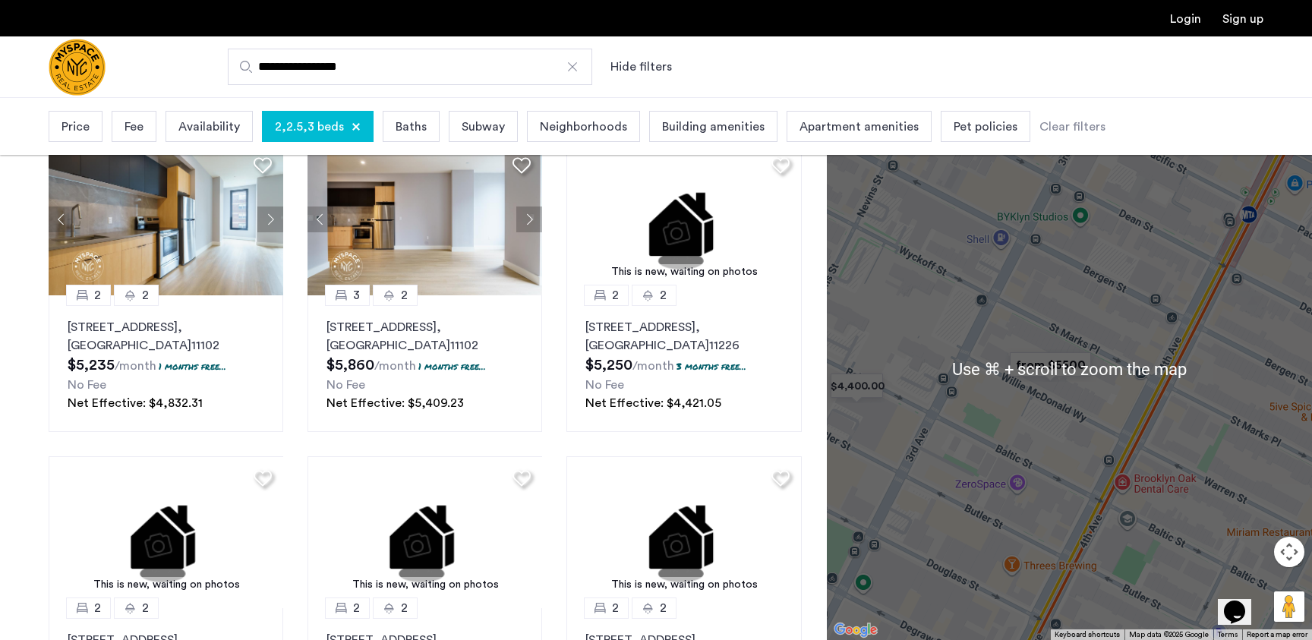
scroll to position [115, 0]
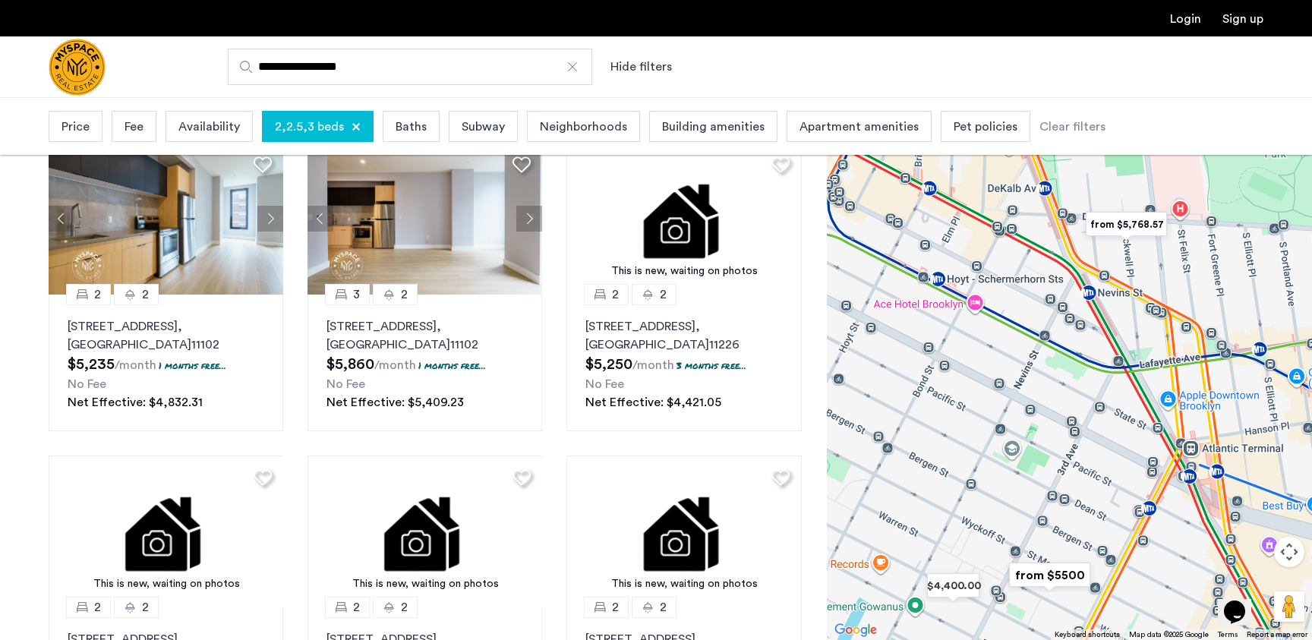
drag, startPoint x: 1032, startPoint y: 279, endPoint x: 1030, endPoint y: 534, distance: 255.1
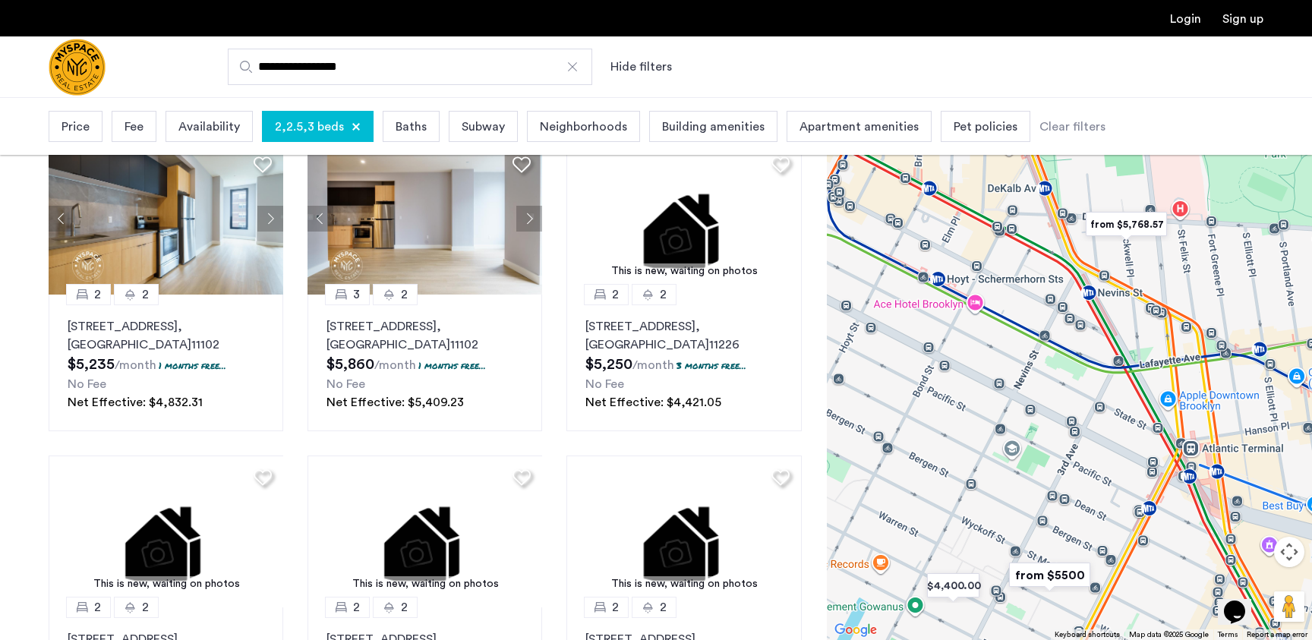
click at [1030, 534] on div at bounding box center [1069, 368] width 485 height 543
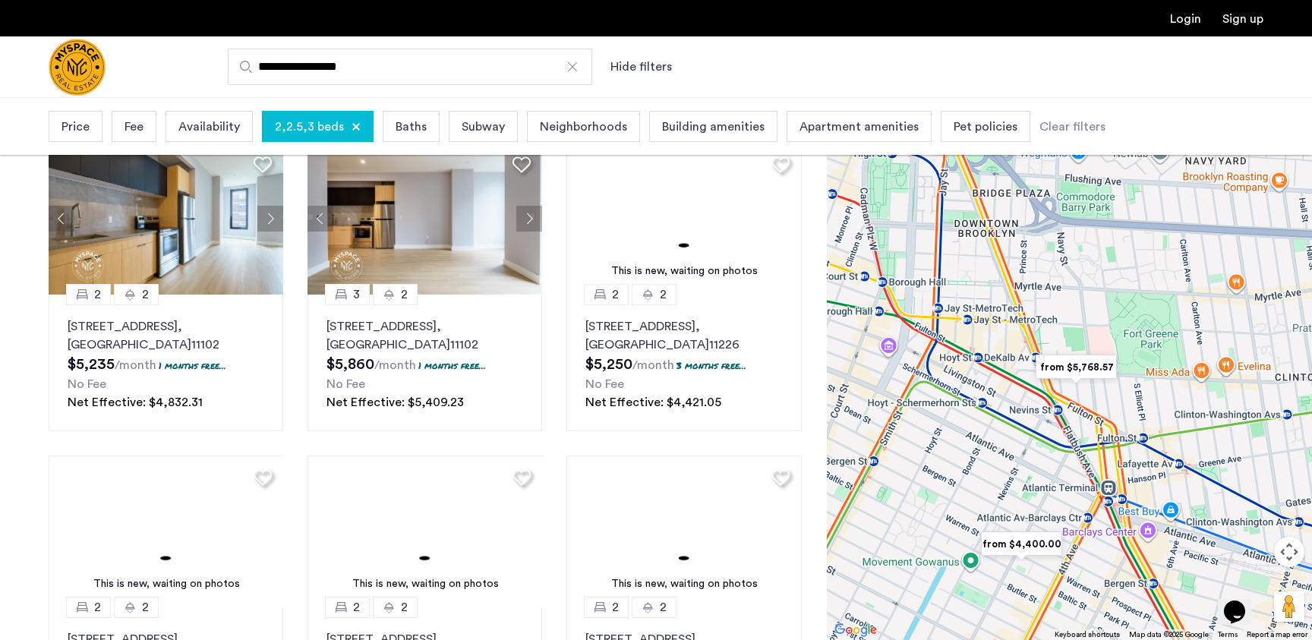
click at [1083, 373] on img "from $5,768.57" at bounding box center [1076, 367] width 93 height 34
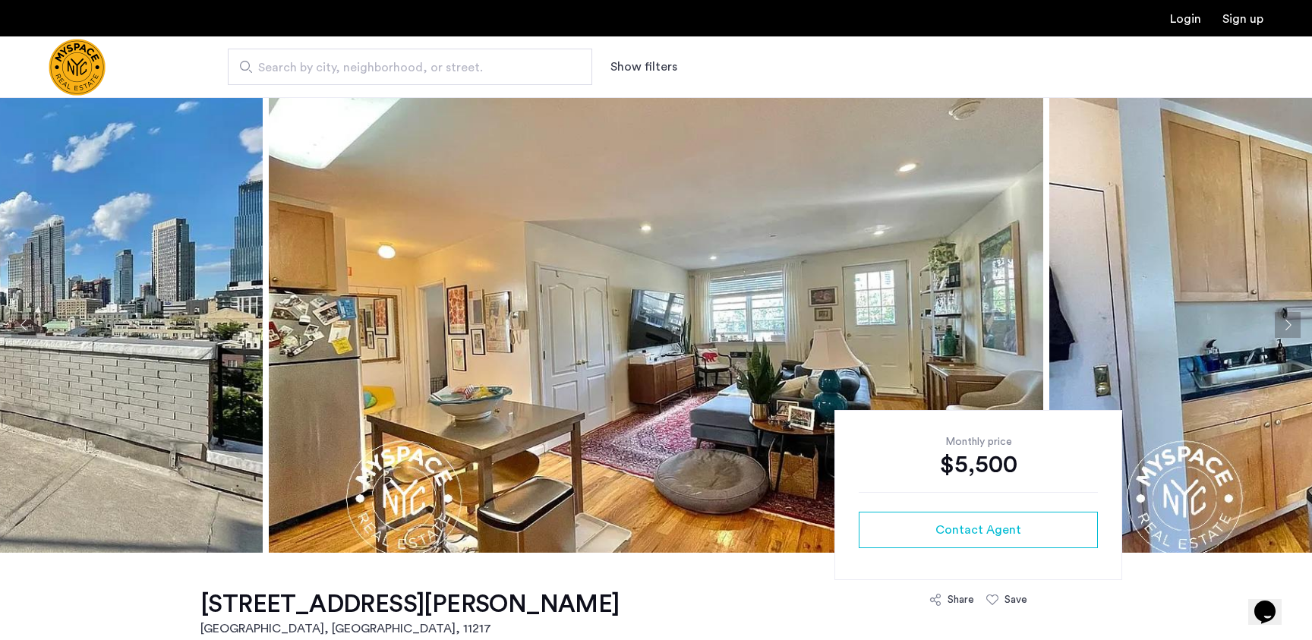
click at [1277, 330] on button "Next apartment" at bounding box center [1288, 325] width 26 height 26
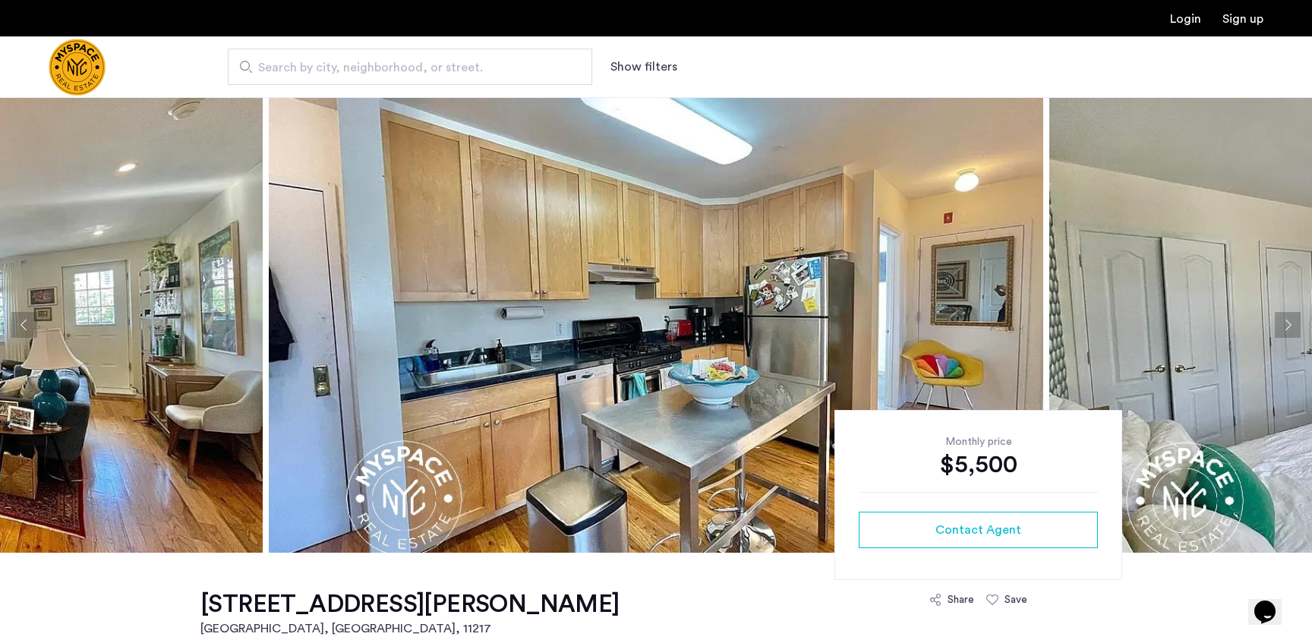
click at [1277, 330] on button "Next apartment" at bounding box center [1288, 325] width 26 height 26
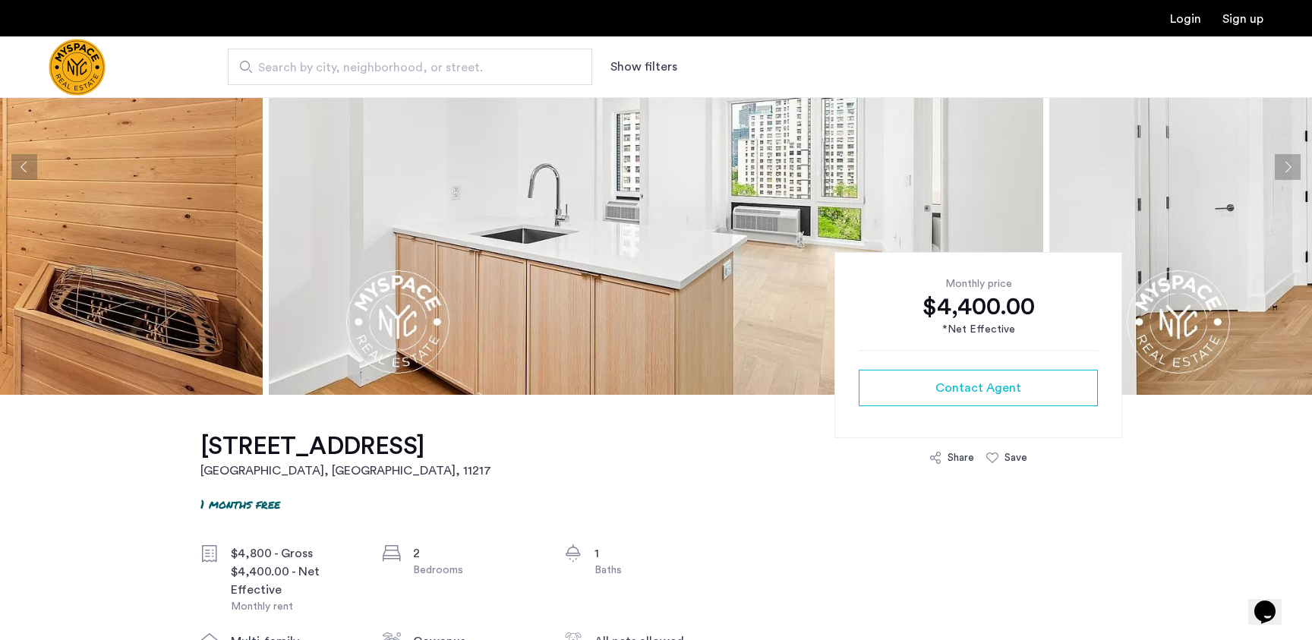
scroll to position [154, 0]
